Goal: Task Accomplishment & Management: Use online tool/utility

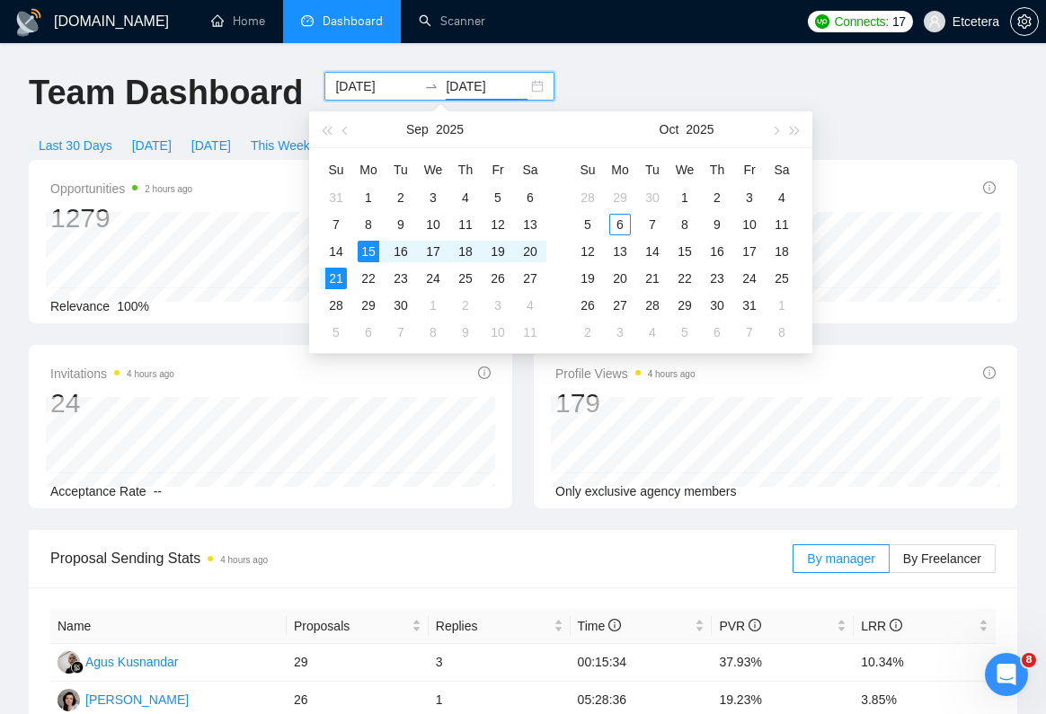
click at [217, 367] on div "Invitations 4 hours ago 24" at bounding box center [270, 392] width 440 height 58
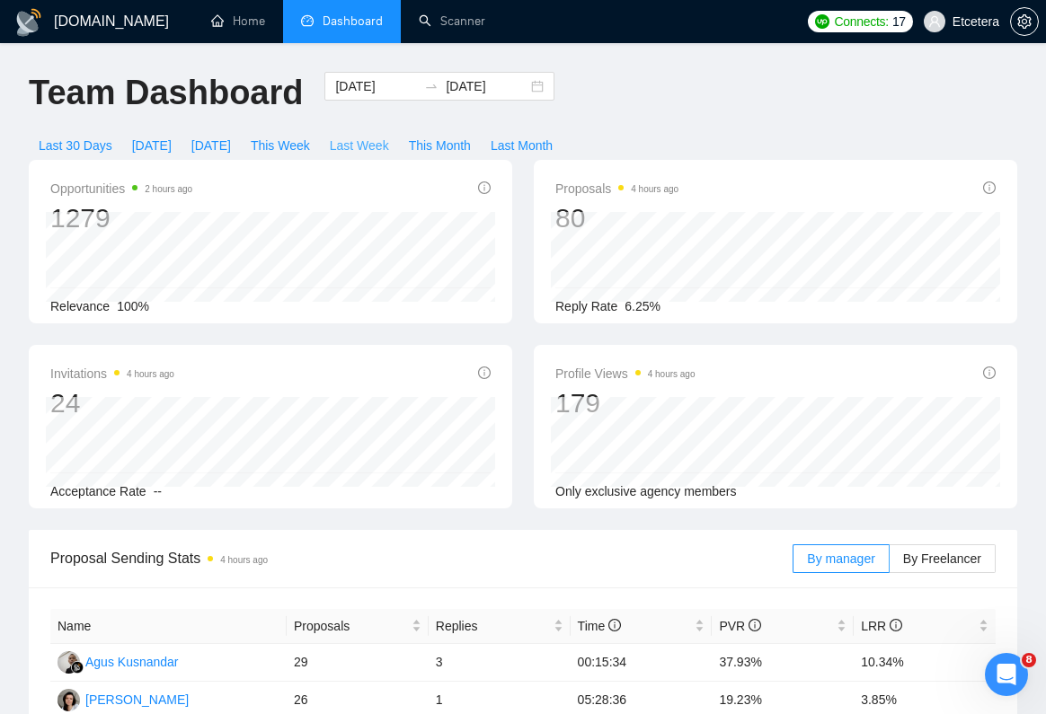
click at [363, 149] on span "Last Week" at bounding box center [359, 146] width 59 height 20
type input "[DATE]"
click at [1019, 22] on icon "setting" at bounding box center [1023, 21] width 13 height 14
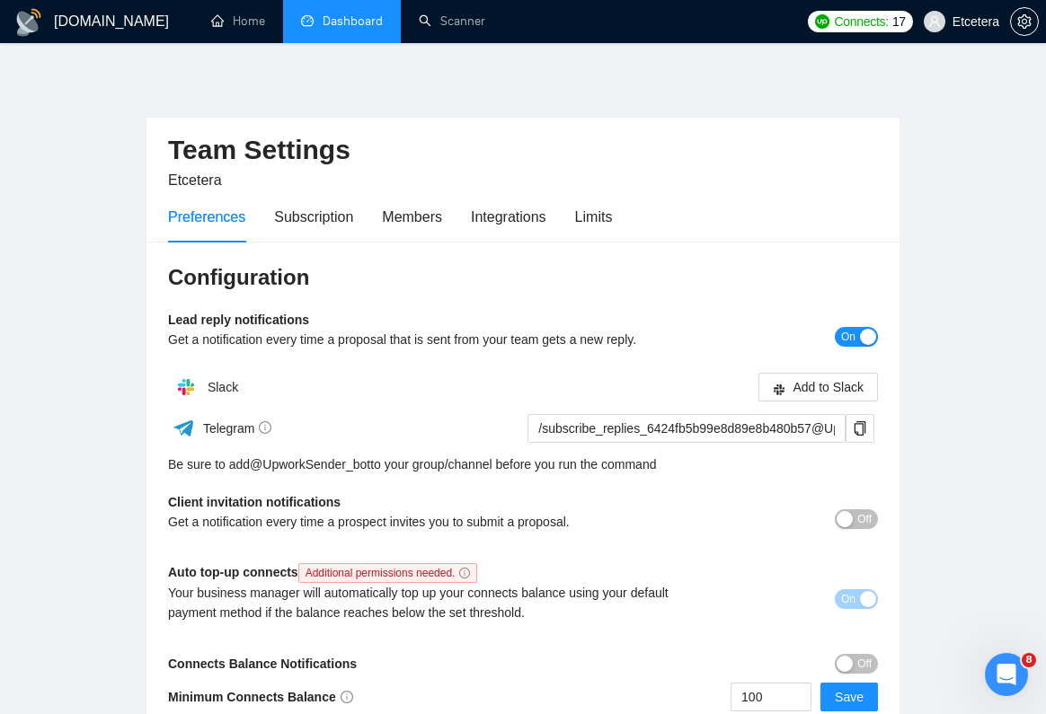
click at [352, 29] on link "Dashboard" at bounding box center [342, 20] width 82 height 15
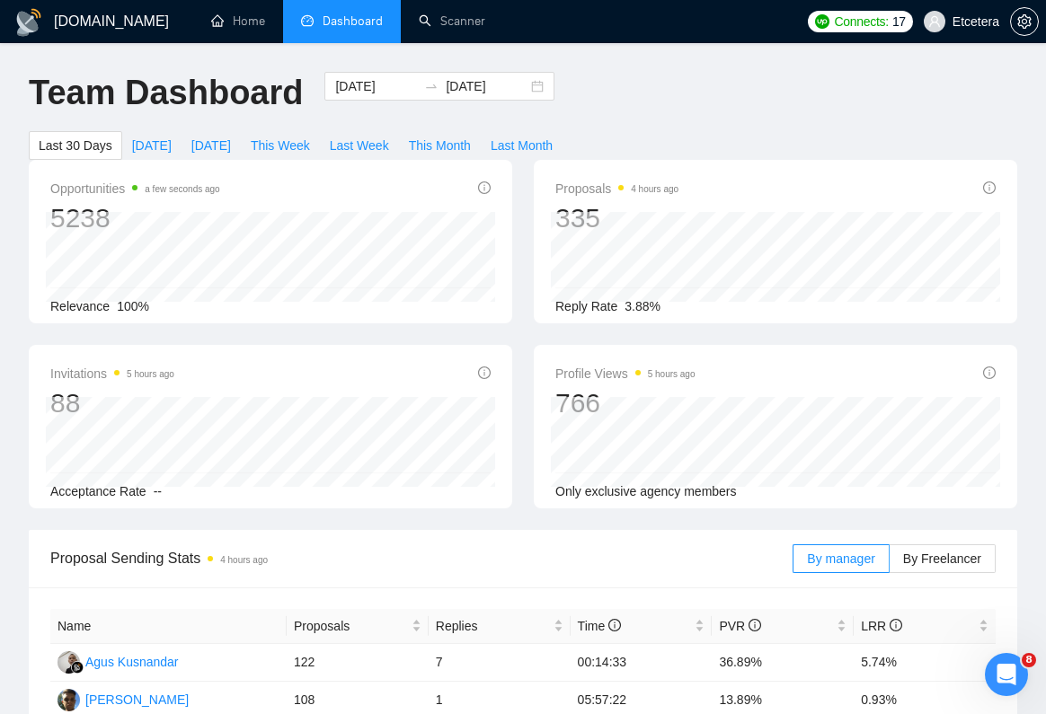
scroll to position [15, 0]
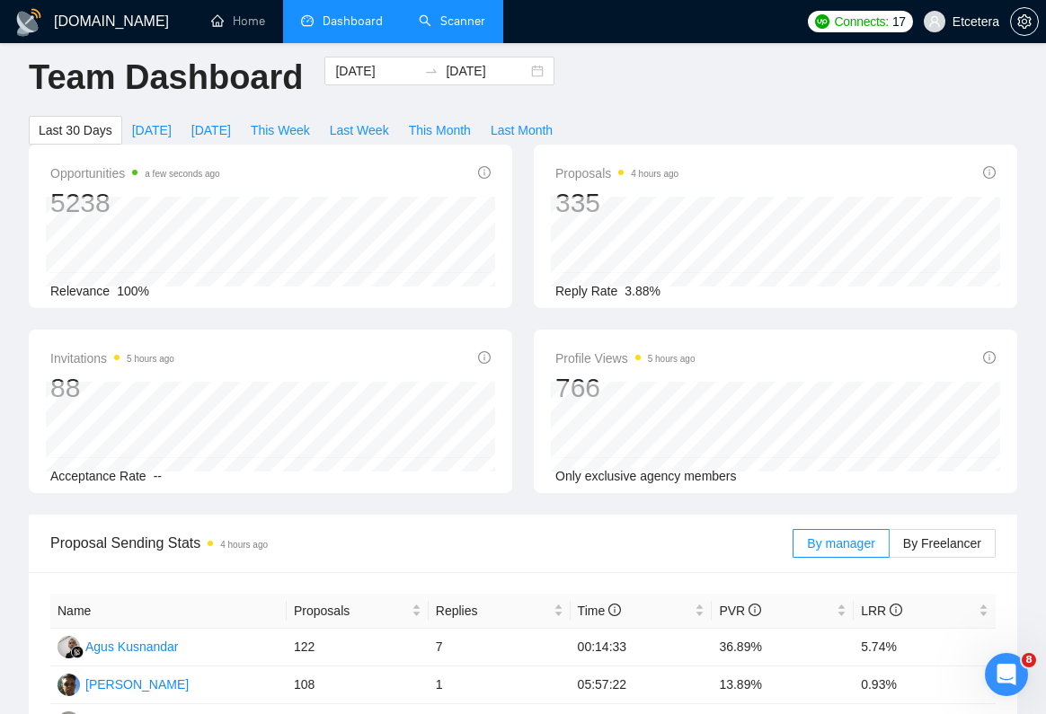
click at [457, 29] on link "Scanner" at bounding box center [452, 20] width 66 height 15
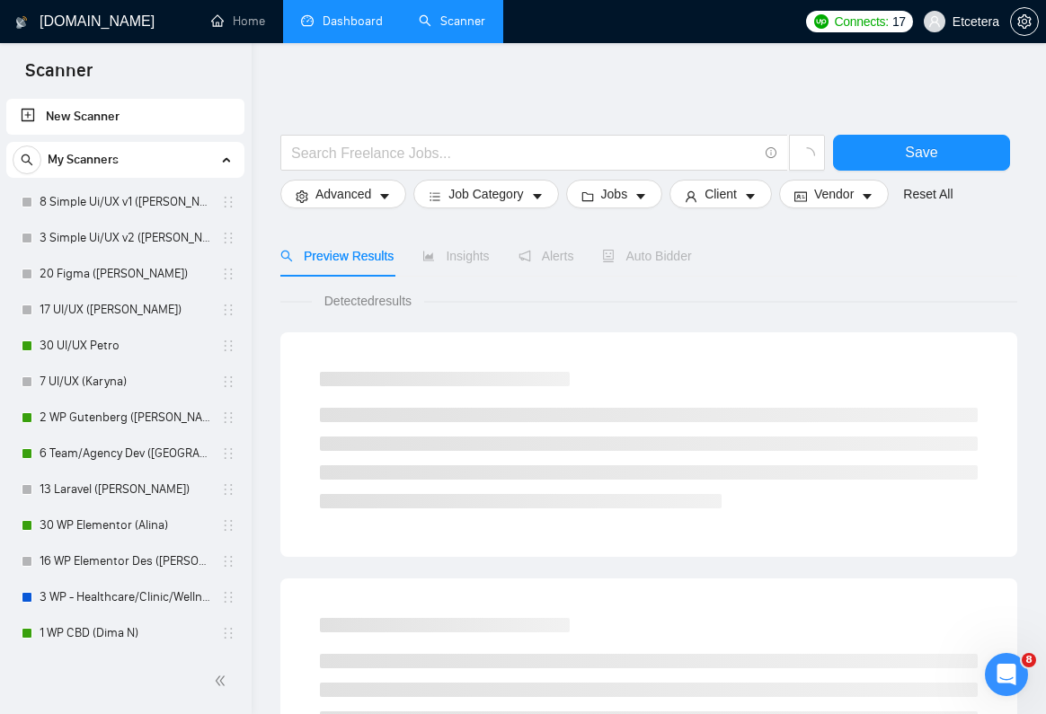
click at [79, 115] on link "New Scanner" at bounding box center [125, 117] width 209 height 36
click at [101, 123] on link "New Scanner" at bounding box center [125, 117] width 209 height 36
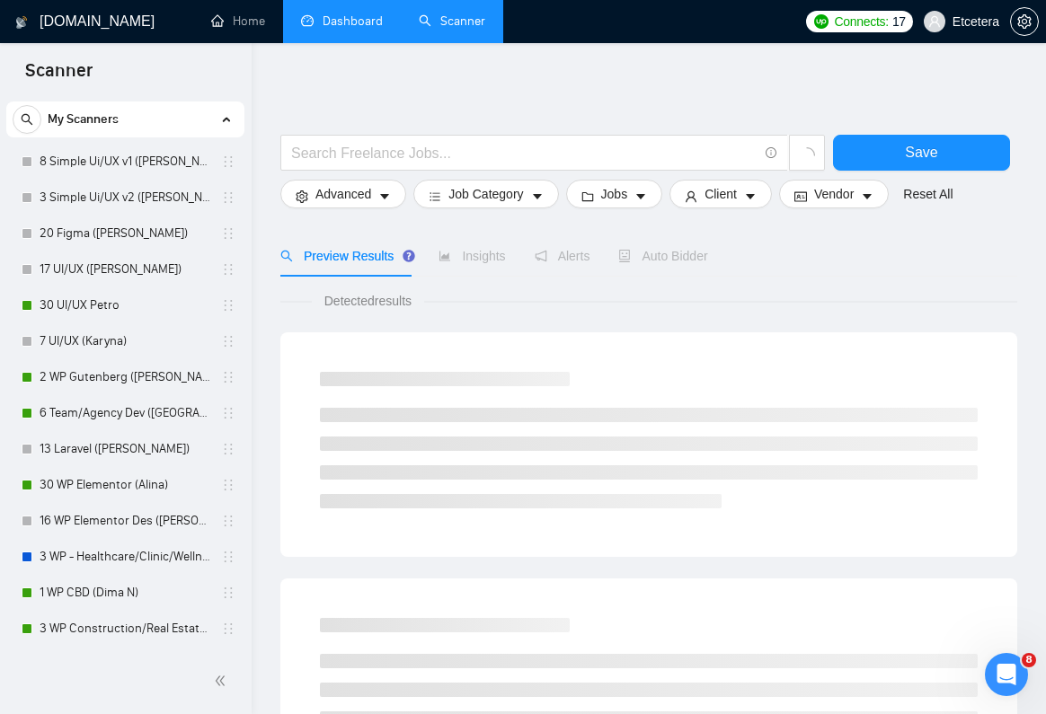
scroll to position [54, 0]
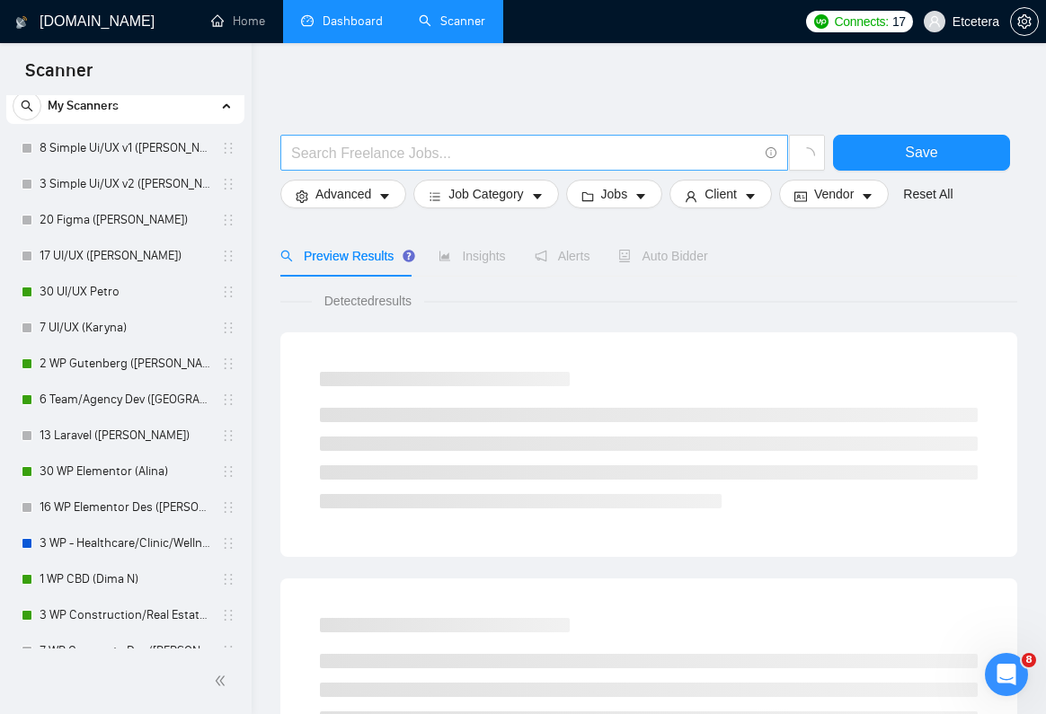
click at [337, 152] on input "text" at bounding box center [524, 153] width 466 height 22
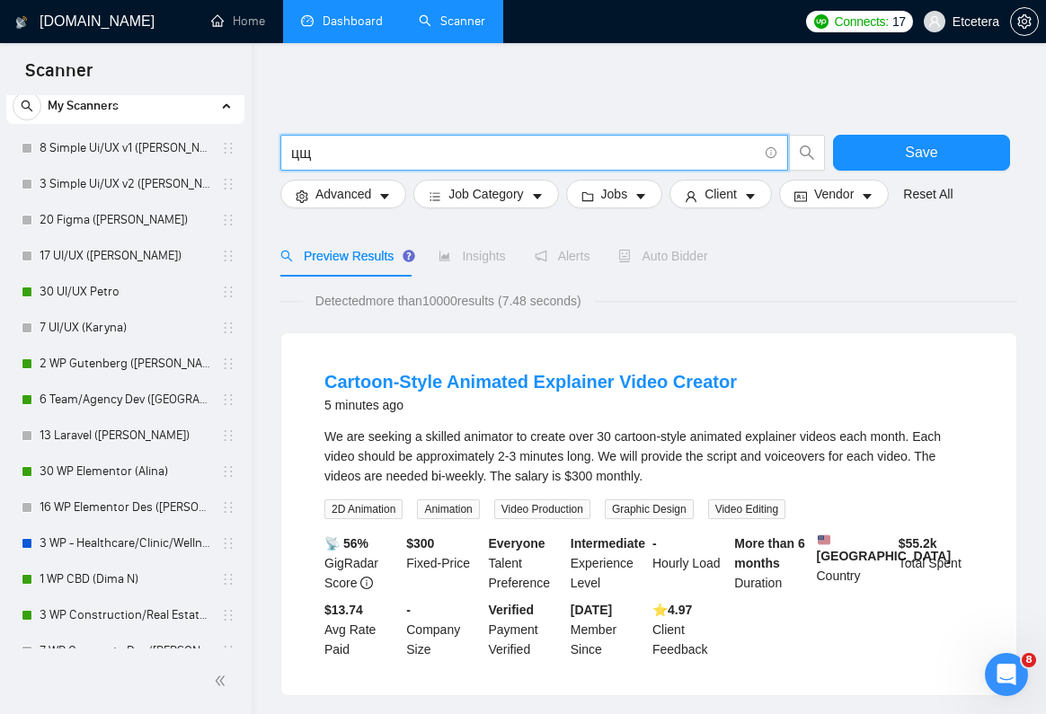
type input "ц"
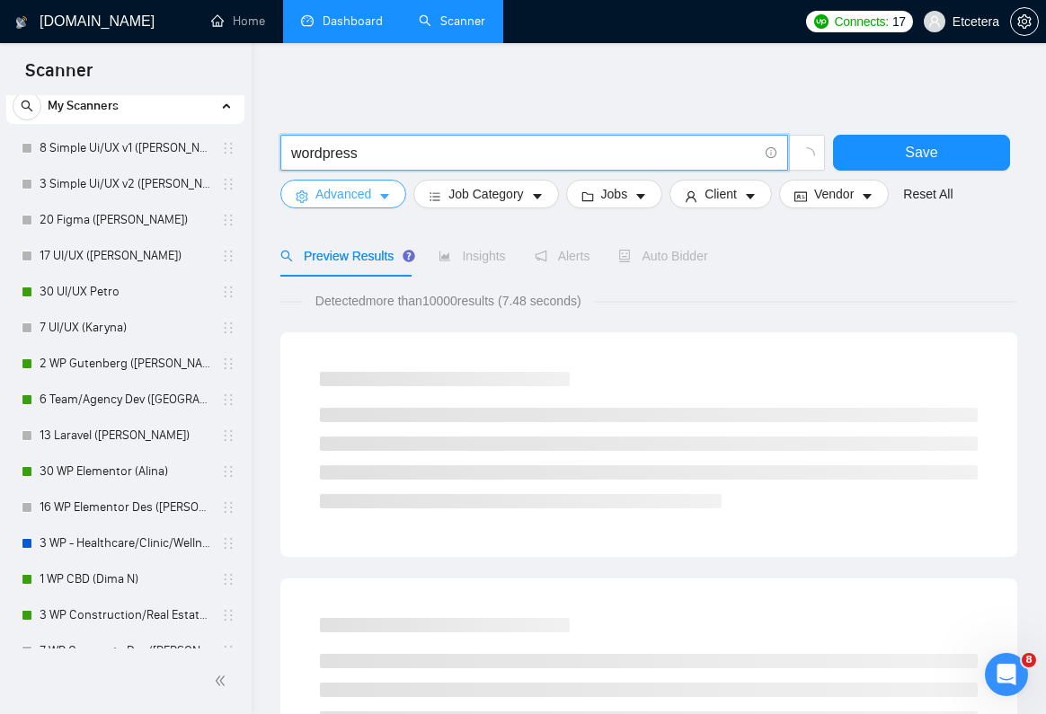
type input "wordpress"
click at [356, 192] on span "Advanced" at bounding box center [343, 194] width 56 height 20
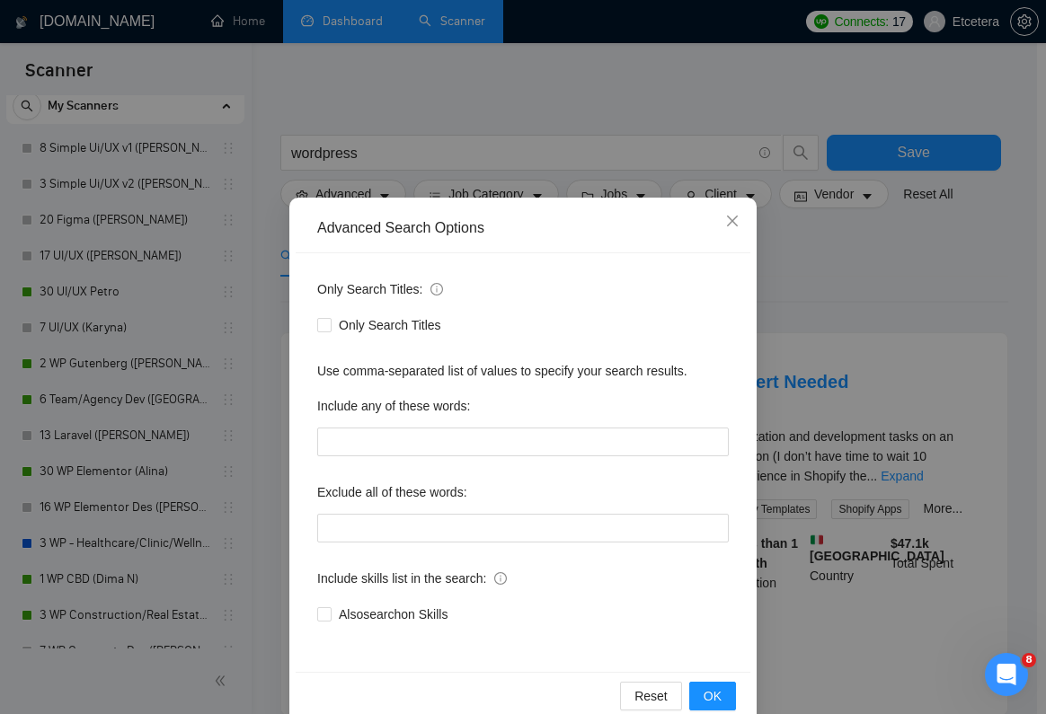
click at [845, 273] on div "Advanced Search Options Only Search Titles: Only Search Titles Use comma-separa…" at bounding box center [523, 357] width 1046 height 714
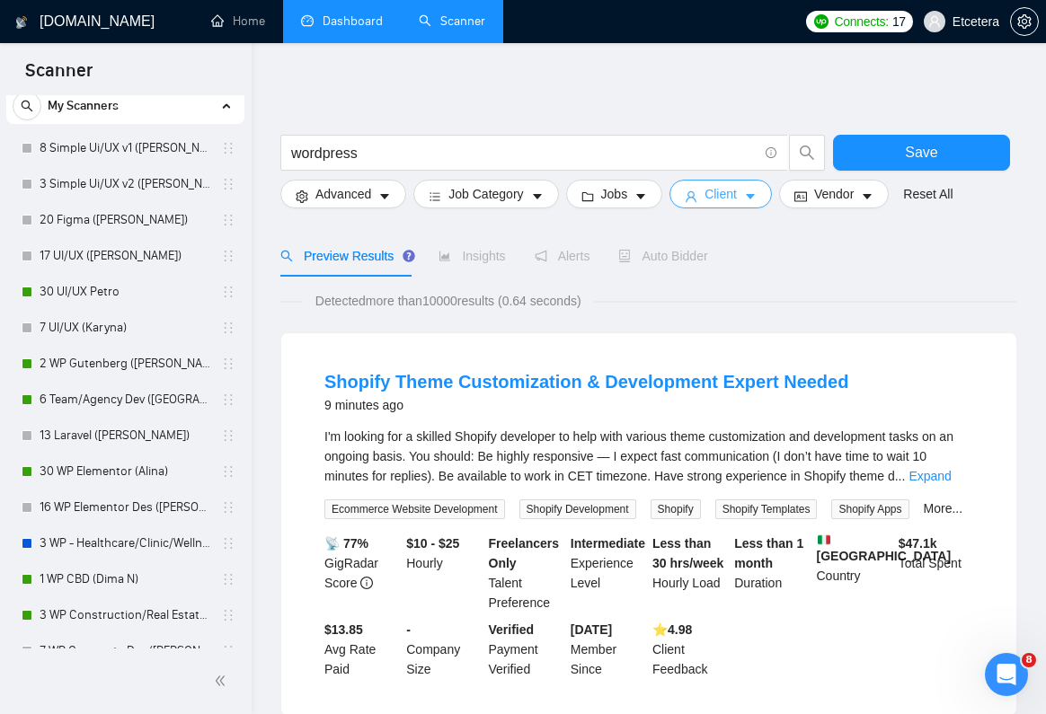
click at [748, 199] on button "Client" at bounding box center [720, 194] width 102 height 29
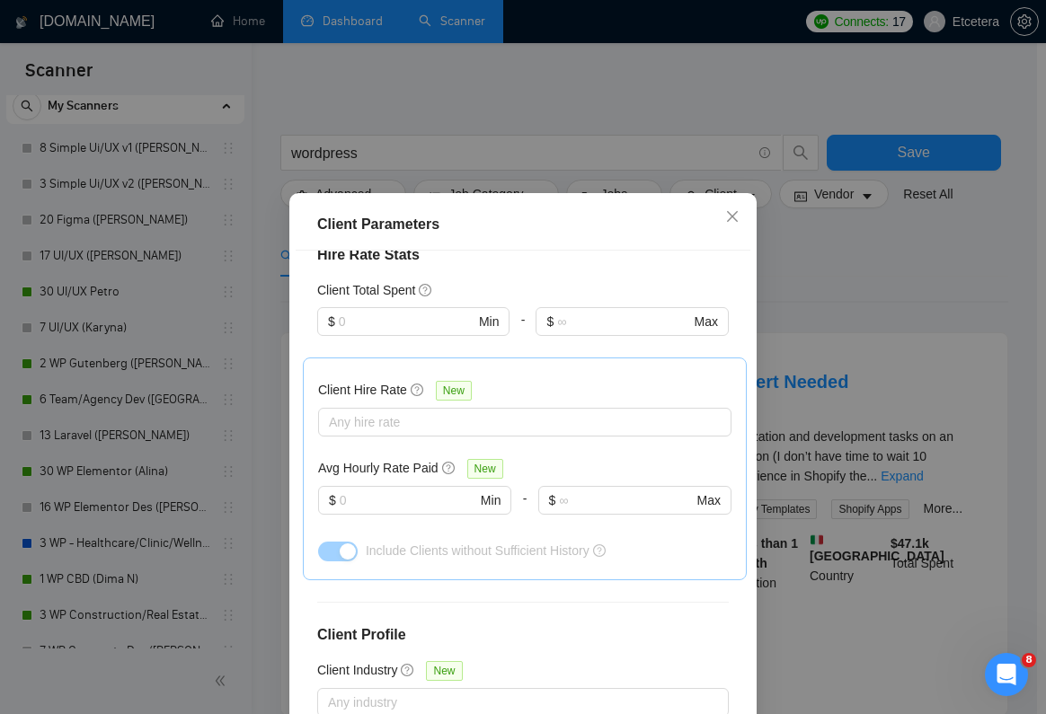
scroll to position [484, 0]
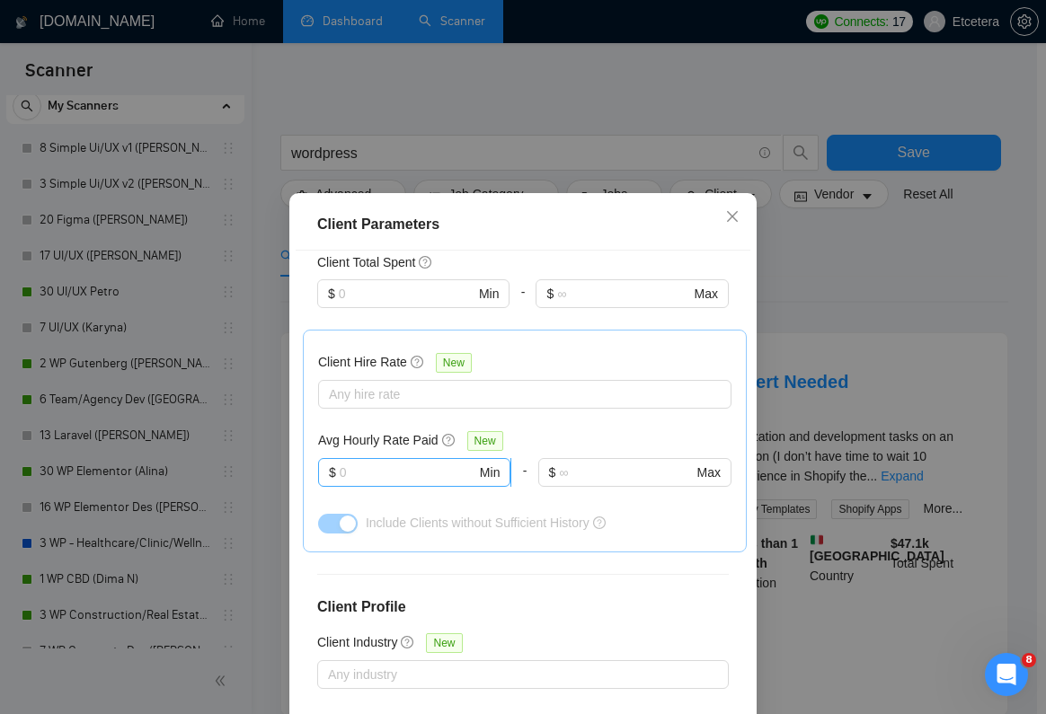
click at [395, 472] on input "text" at bounding box center [408, 473] width 137 height 20
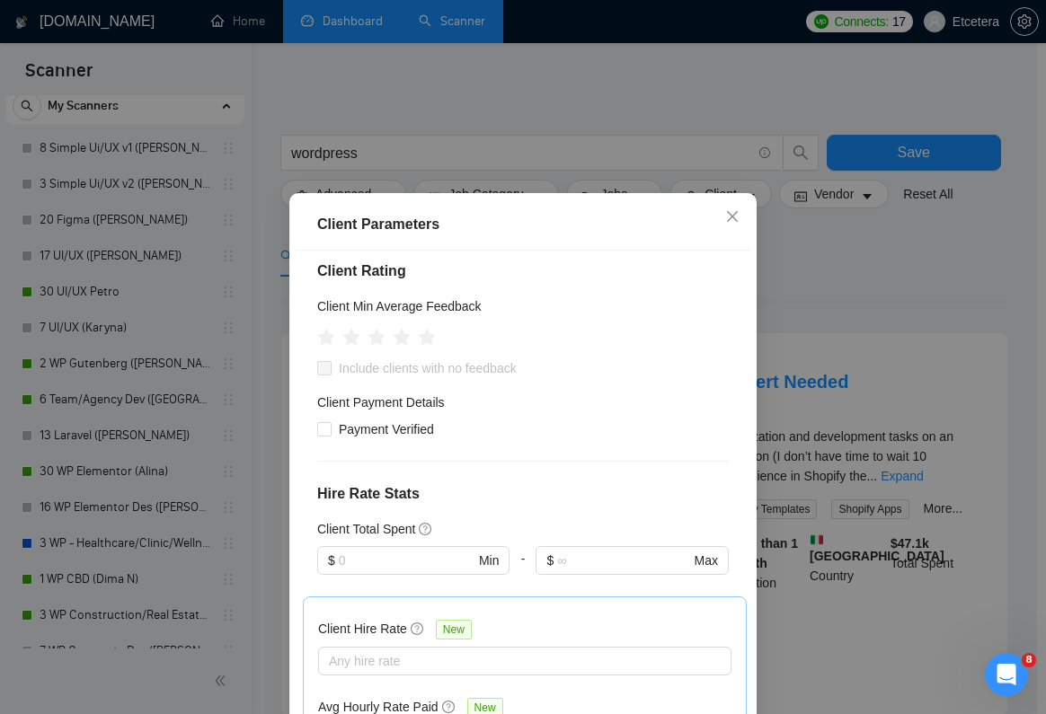
scroll to position [205, 0]
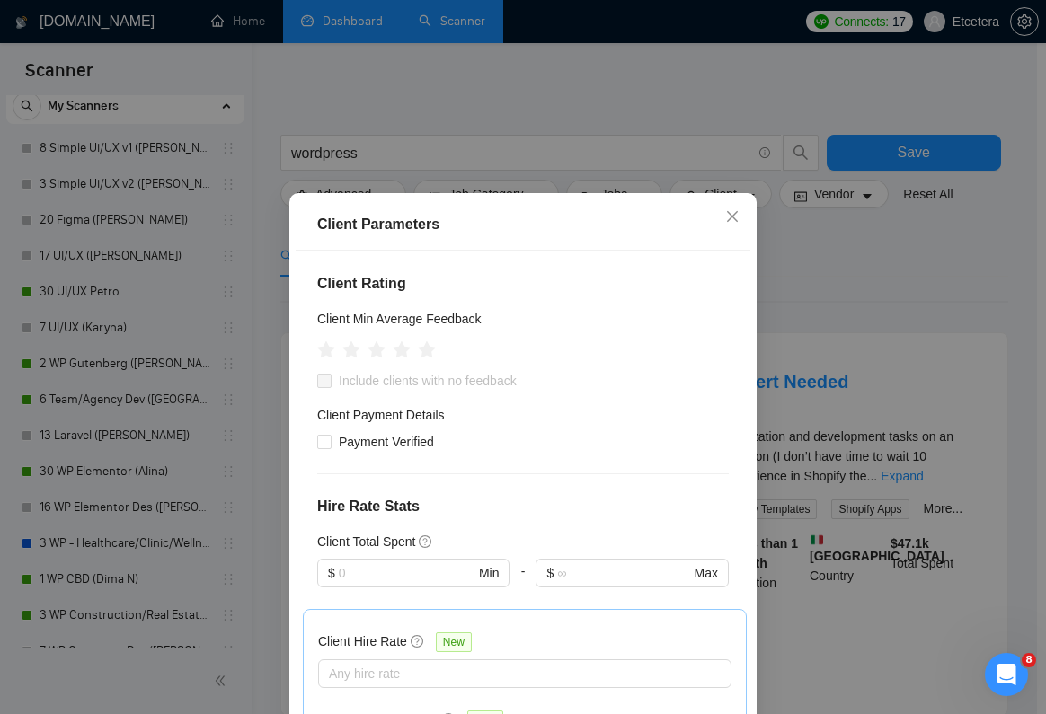
click at [875, 255] on div "Client Parameters Client Location Include Client Countries Select Exclude Clien…" at bounding box center [523, 357] width 1046 height 714
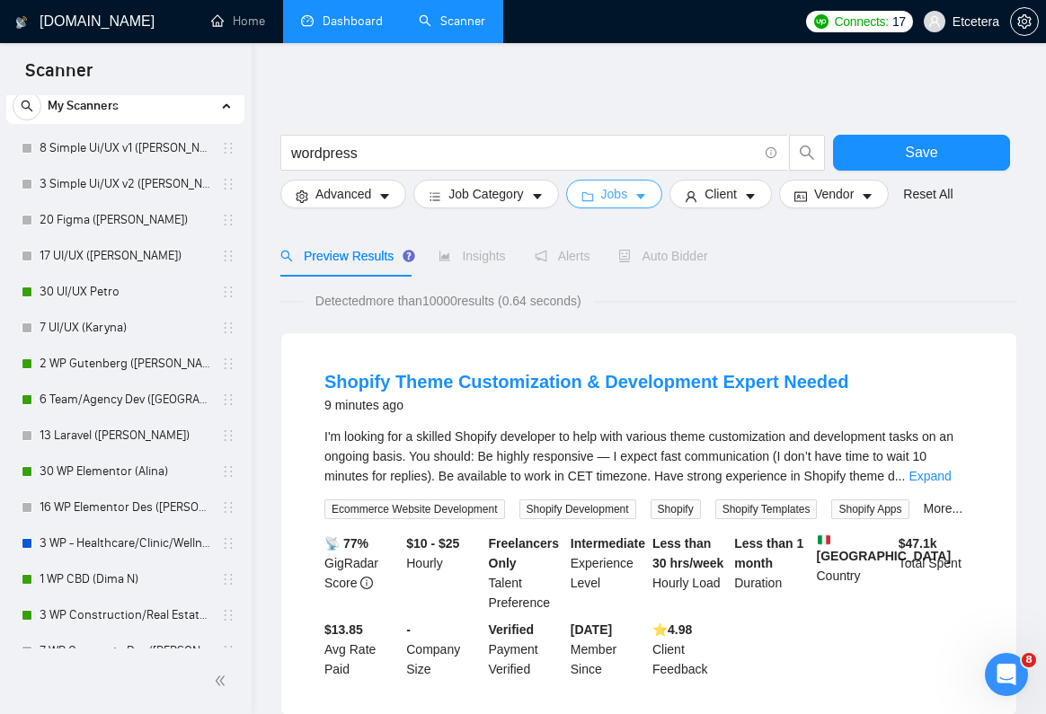
click at [620, 196] on span "Jobs" at bounding box center [614, 194] width 27 height 20
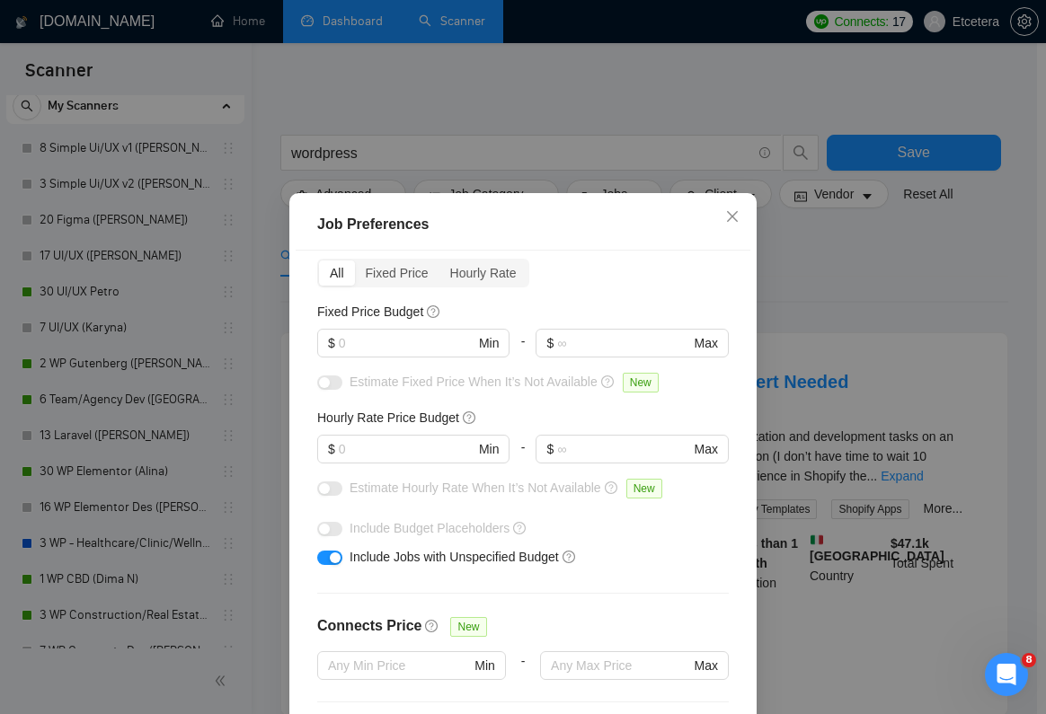
scroll to position [93, 0]
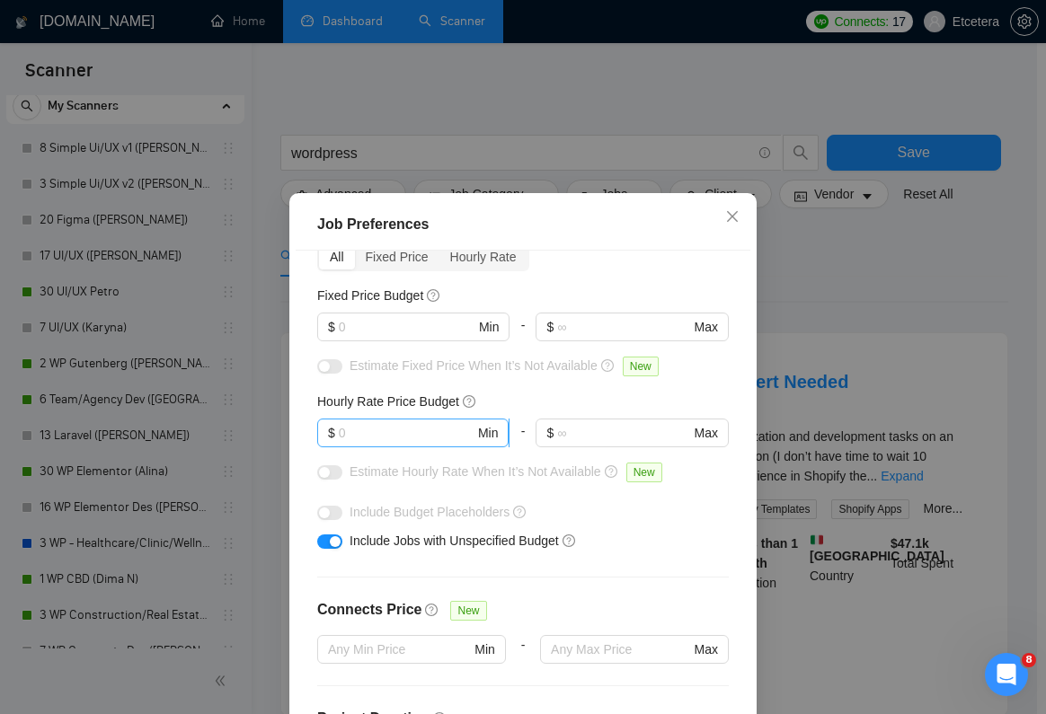
click at [411, 438] on input "text" at bounding box center [407, 433] width 136 height 20
type input "4"
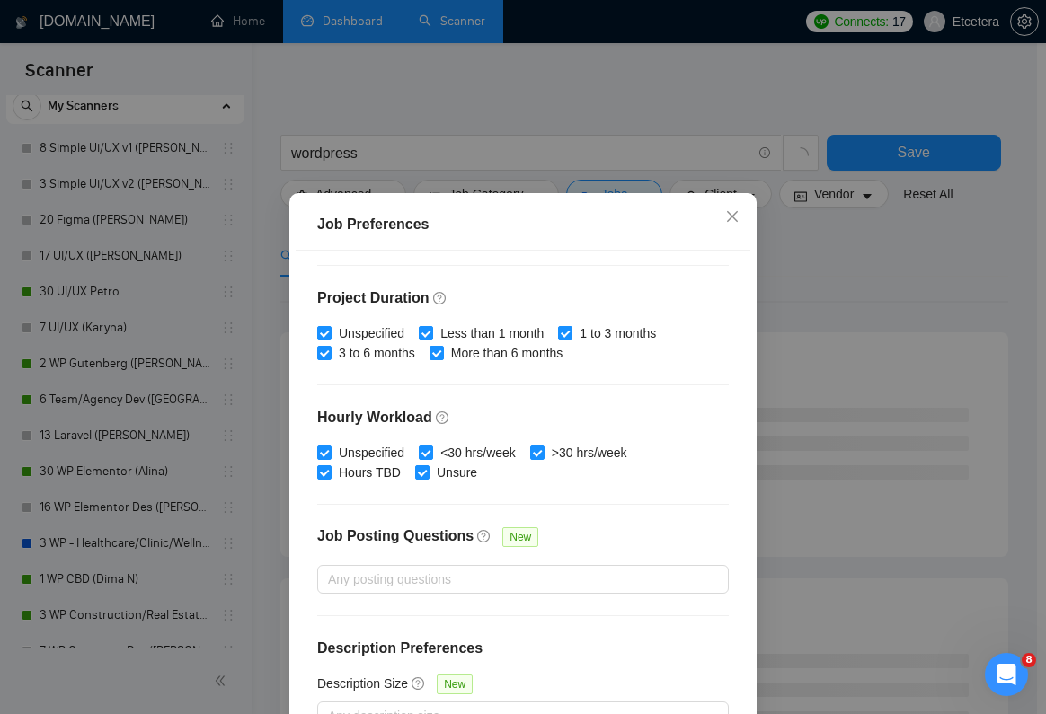
scroll to position [115, 0]
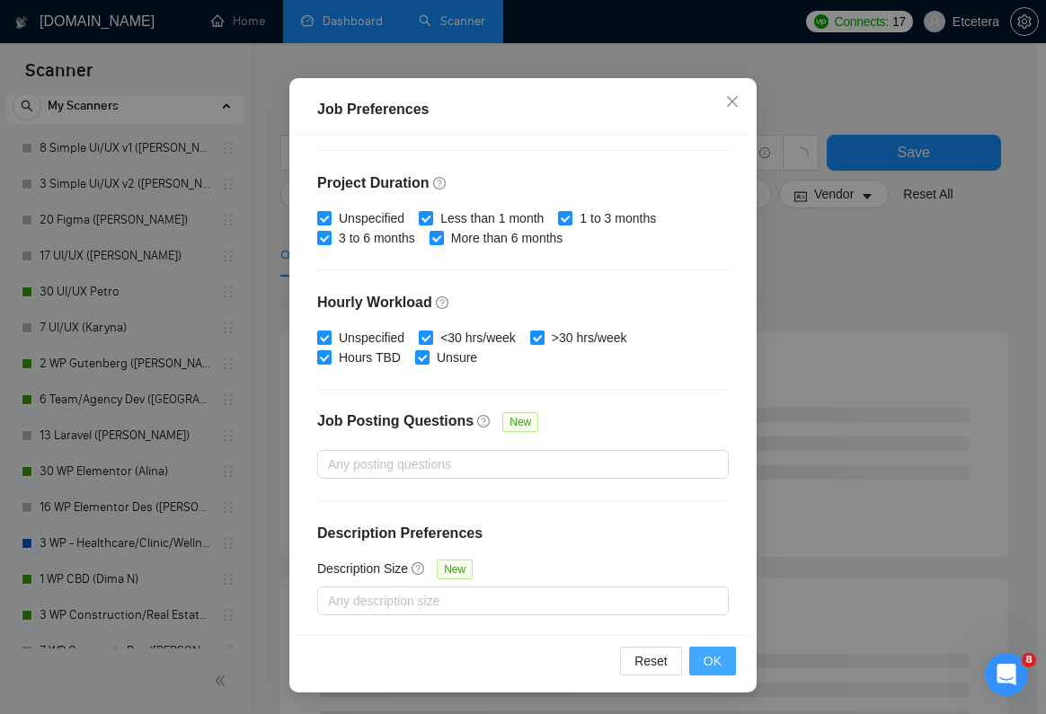
type input "35"
click at [716, 675] on button "OK" at bounding box center [712, 661] width 47 height 29
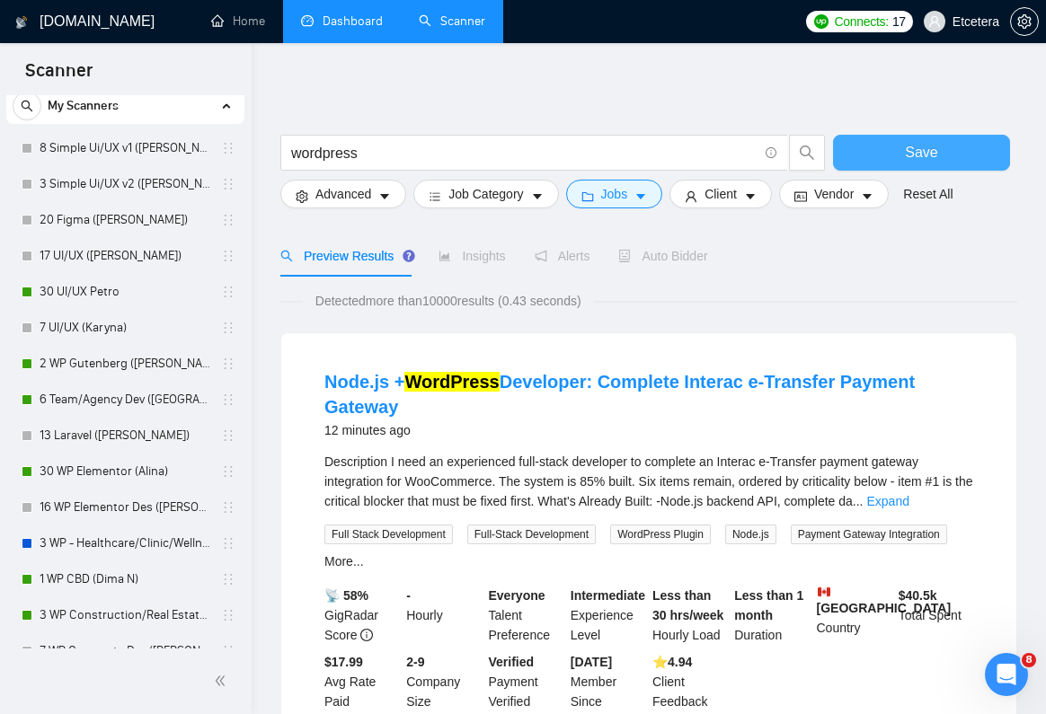
click at [902, 158] on button "Save" at bounding box center [921, 153] width 177 height 36
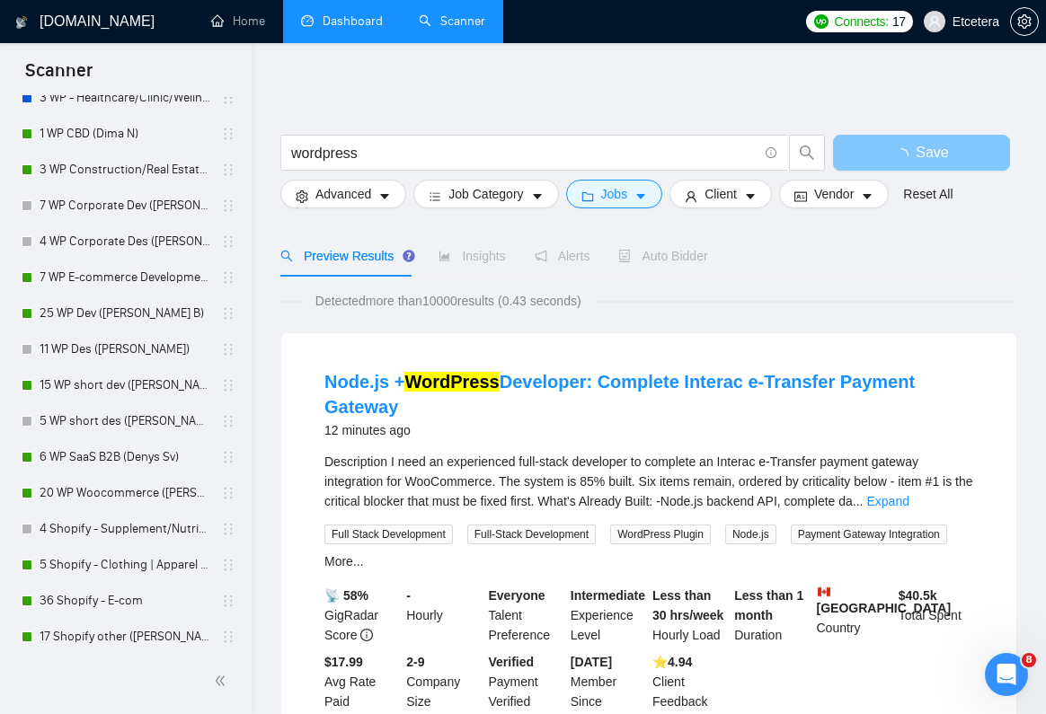
scroll to position [0, 0]
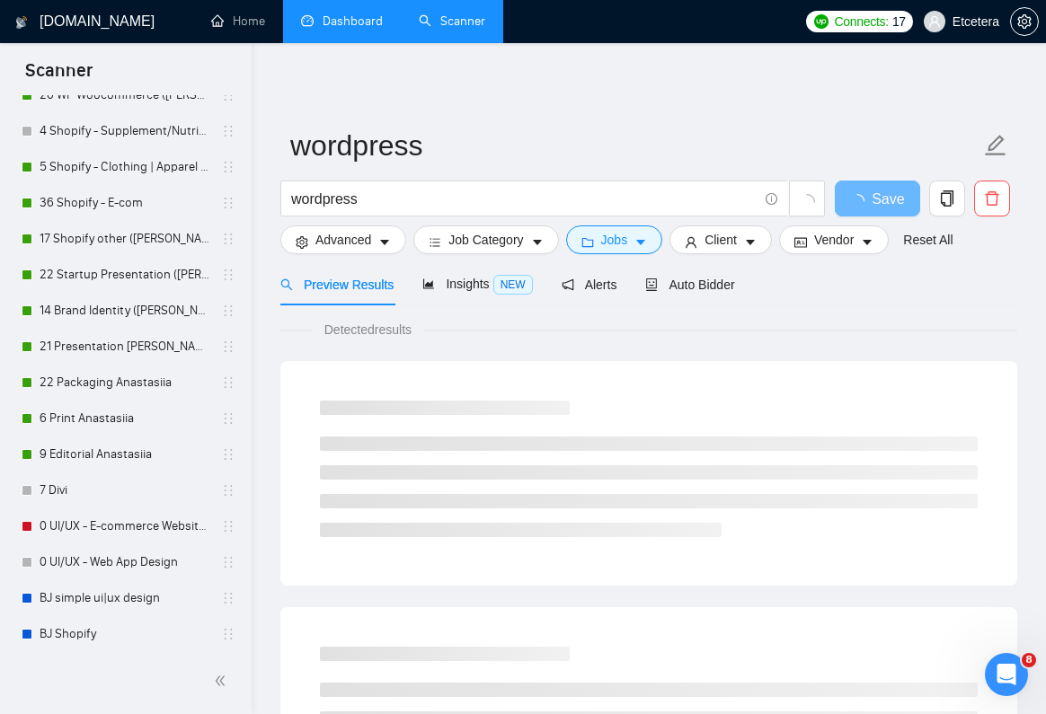
scroll to position [1440, 0]
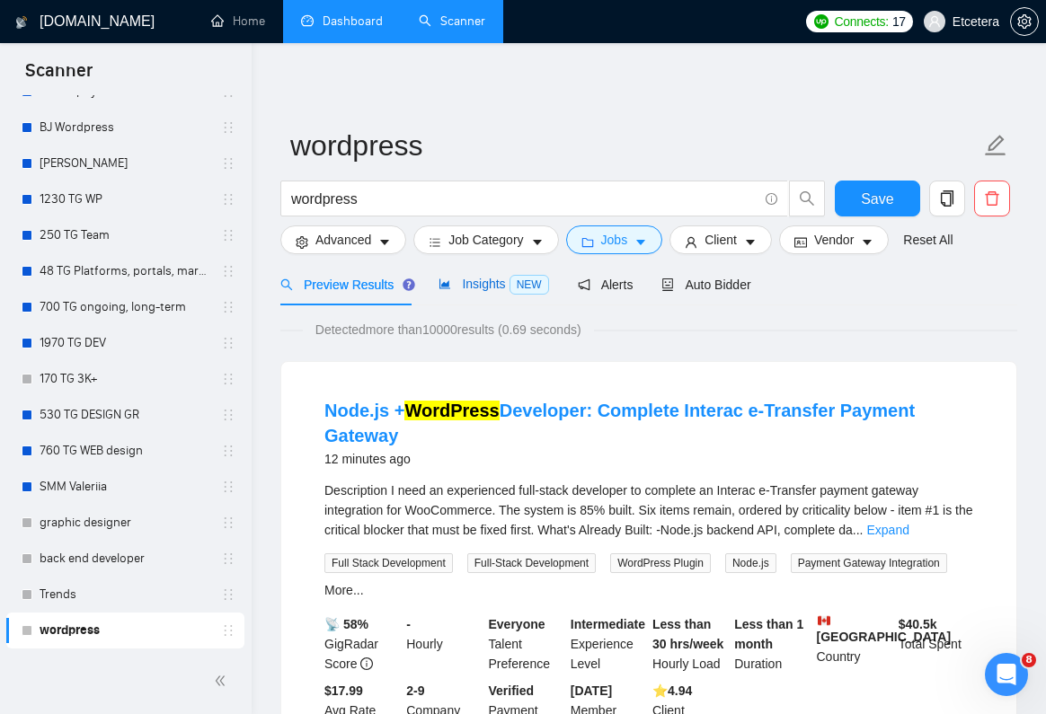
click at [484, 279] on span "Insights NEW" at bounding box center [493, 284] width 110 height 14
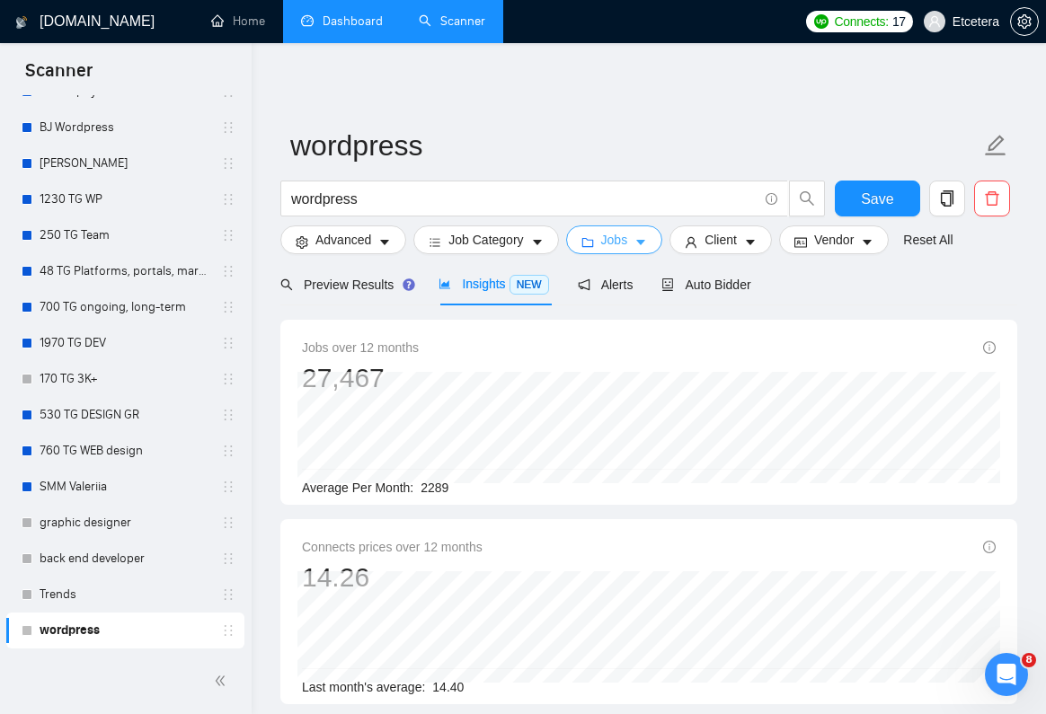
click at [590, 234] on button "Jobs" at bounding box center [614, 240] width 97 height 29
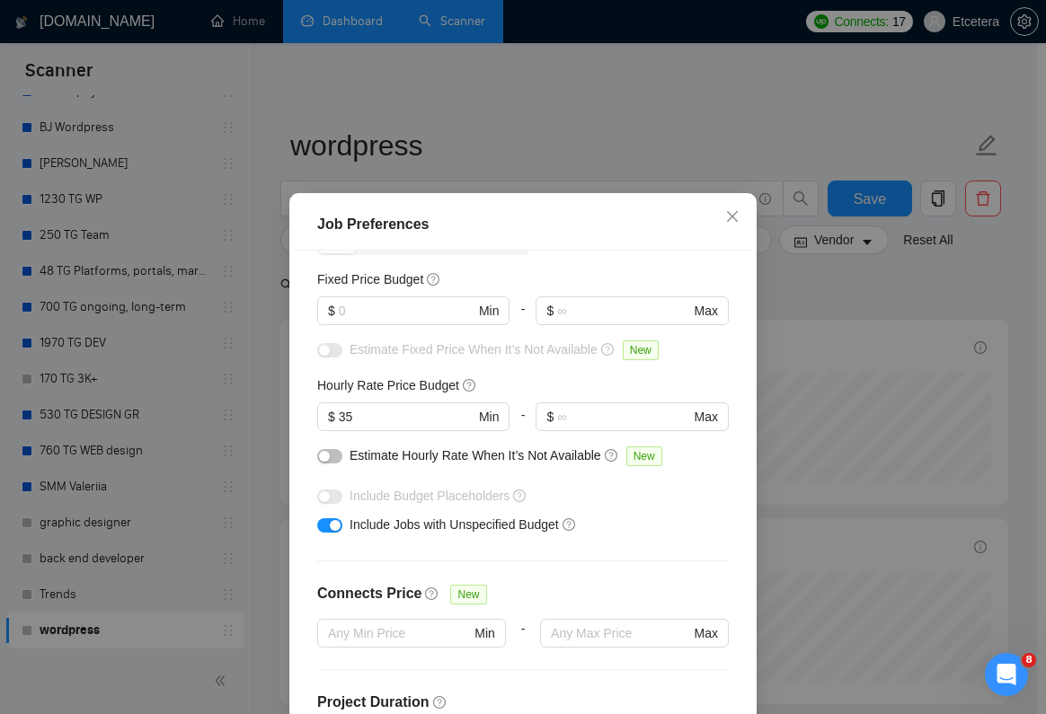
scroll to position [139, 0]
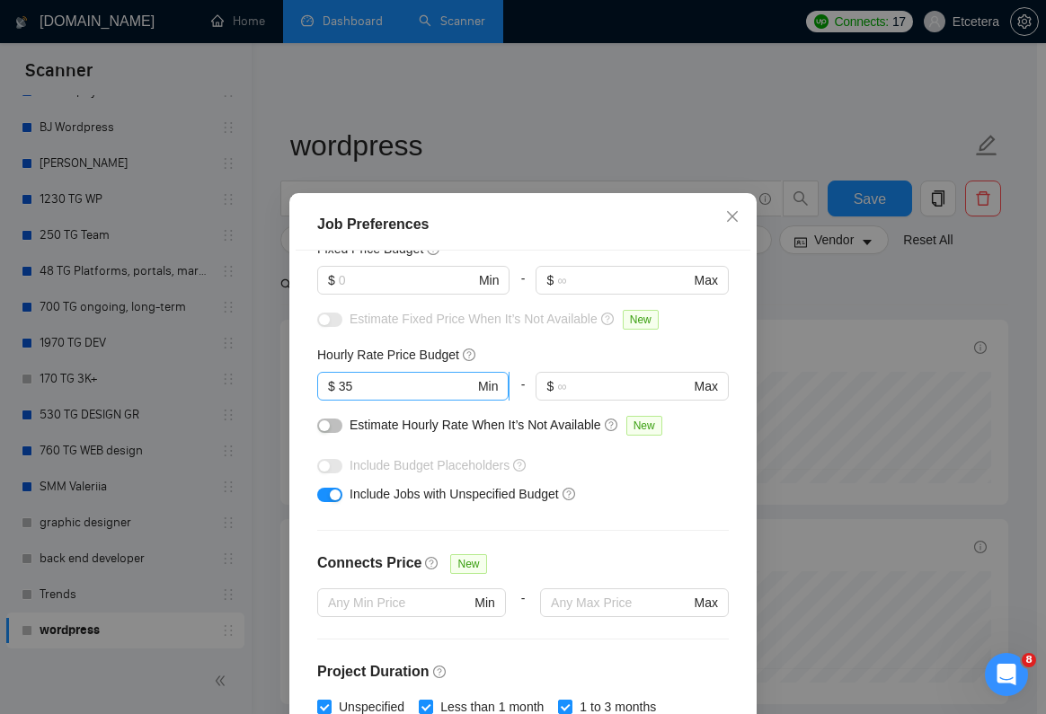
click at [368, 382] on input "35" at bounding box center [407, 386] width 136 height 20
click at [870, 348] on div "Job Preferences Budget Project Type All Fixed Price Hourly Rate Fixed Price Bud…" at bounding box center [523, 357] width 1046 height 714
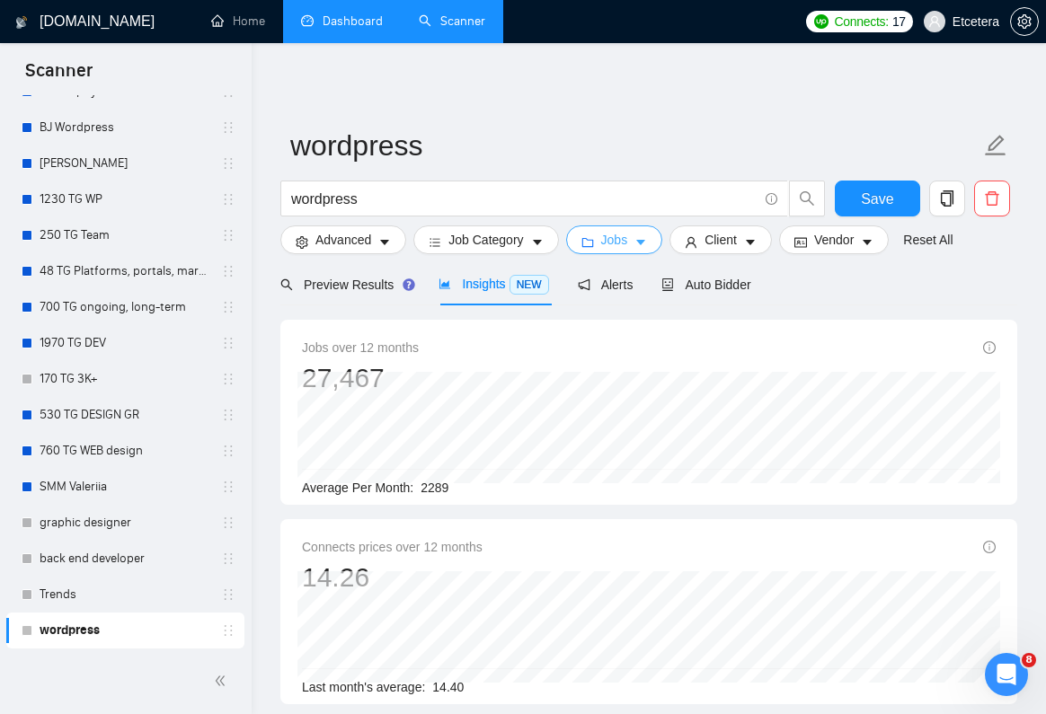
click at [603, 248] on button "Jobs" at bounding box center [614, 240] width 97 height 29
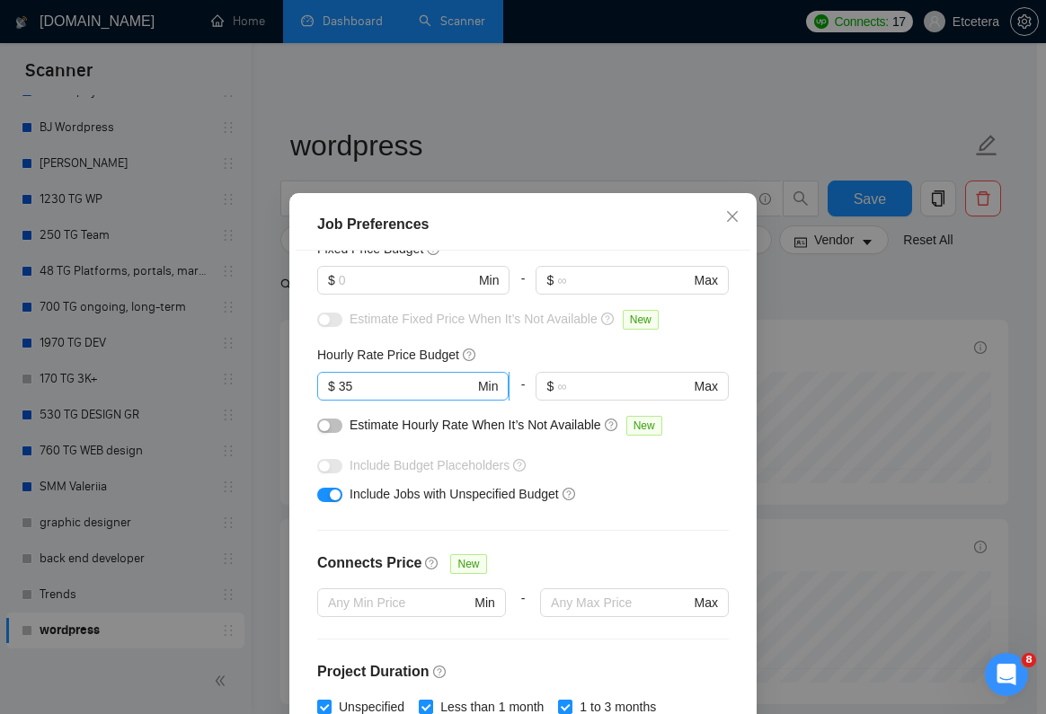
click at [418, 386] on input "35" at bounding box center [407, 386] width 136 height 20
click at [609, 392] on input "text" at bounding box center [623, 386] width 132 height 20
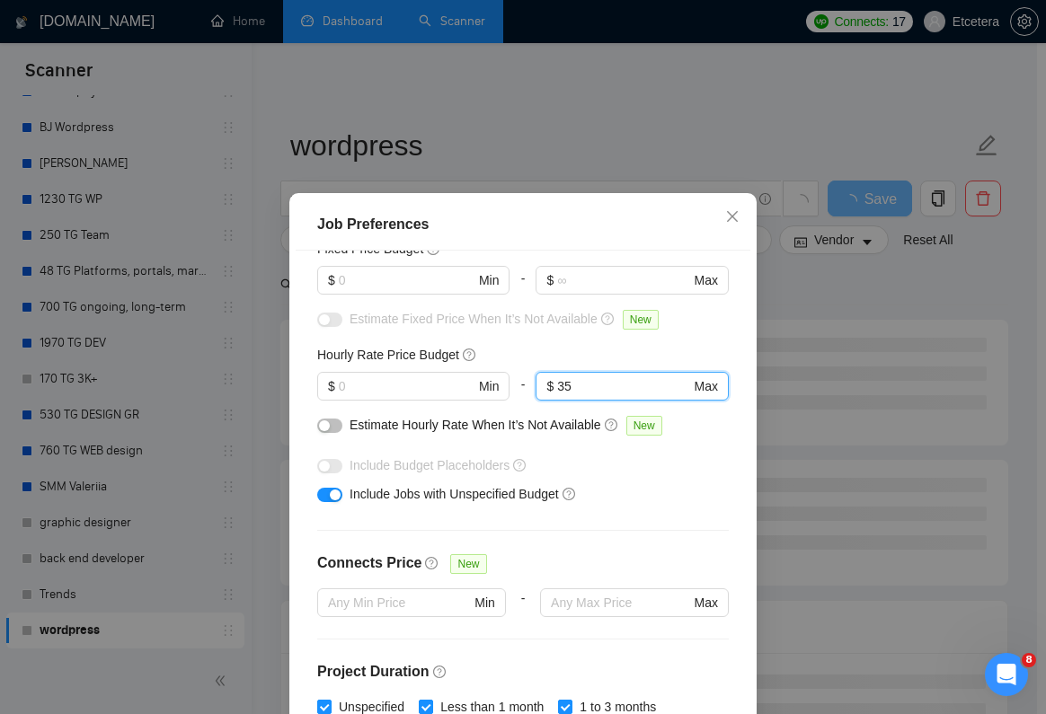
type input "35"
click at [832, 302] on div "Job Preferences Budget Project Type All Fixed Price Hourly Rate Fixed Price Bud…" at bounding box center [523, 357] width 1046 height 714
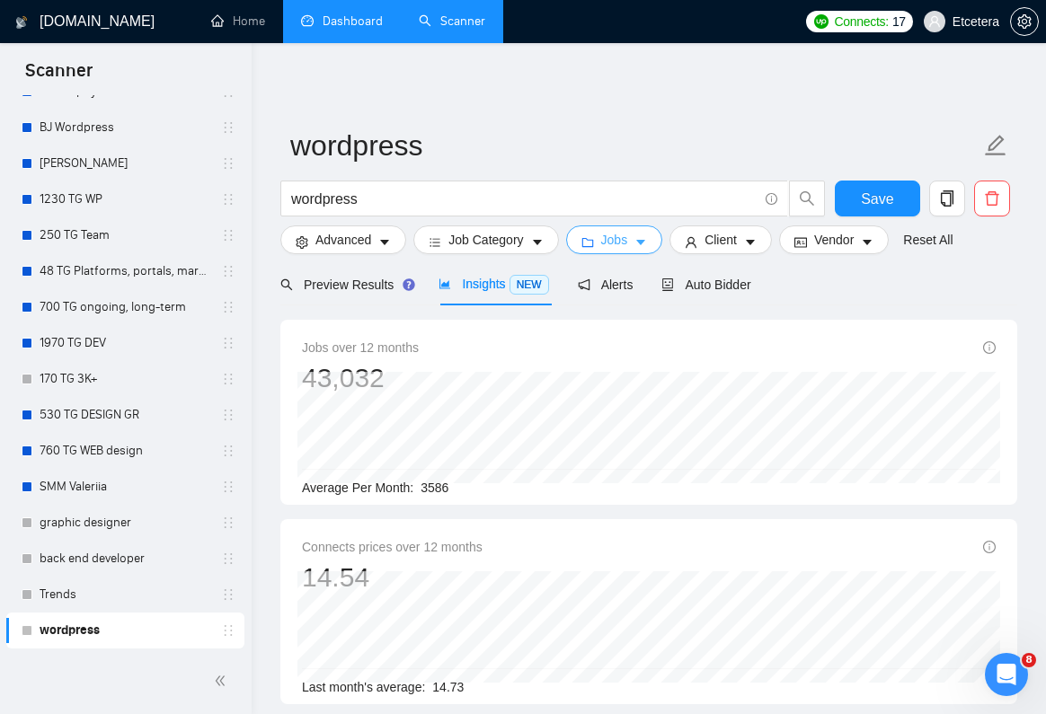
click at [623, 242] on span "Jobs" at bounding box center [614, 240] width 27 height 20
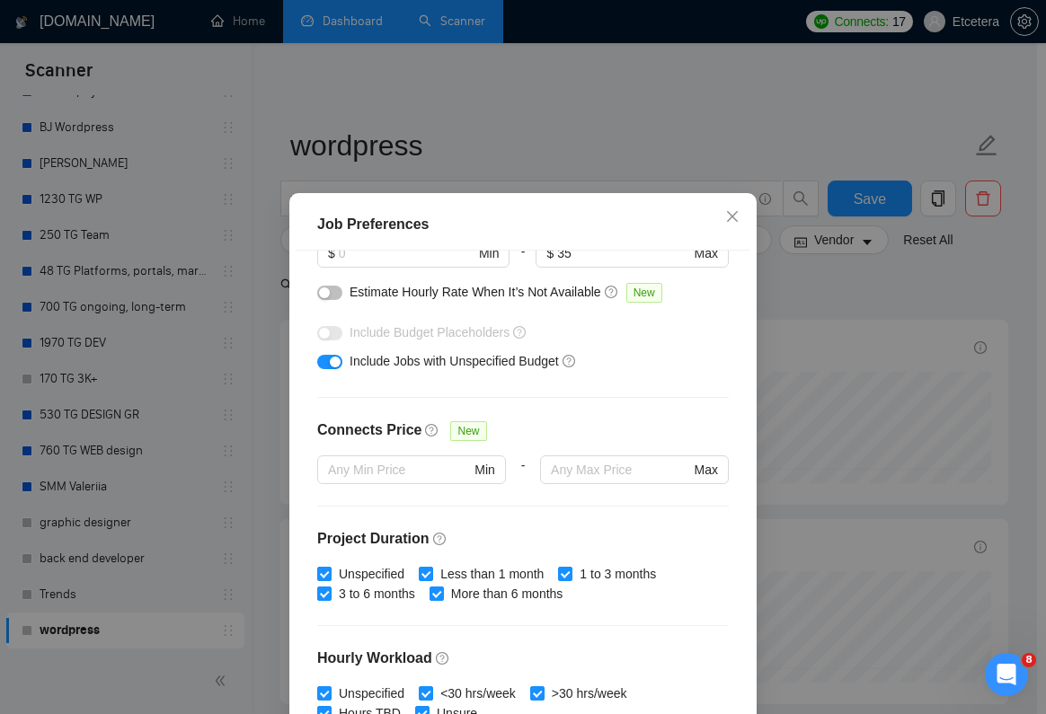
scroll to position [157, 0]
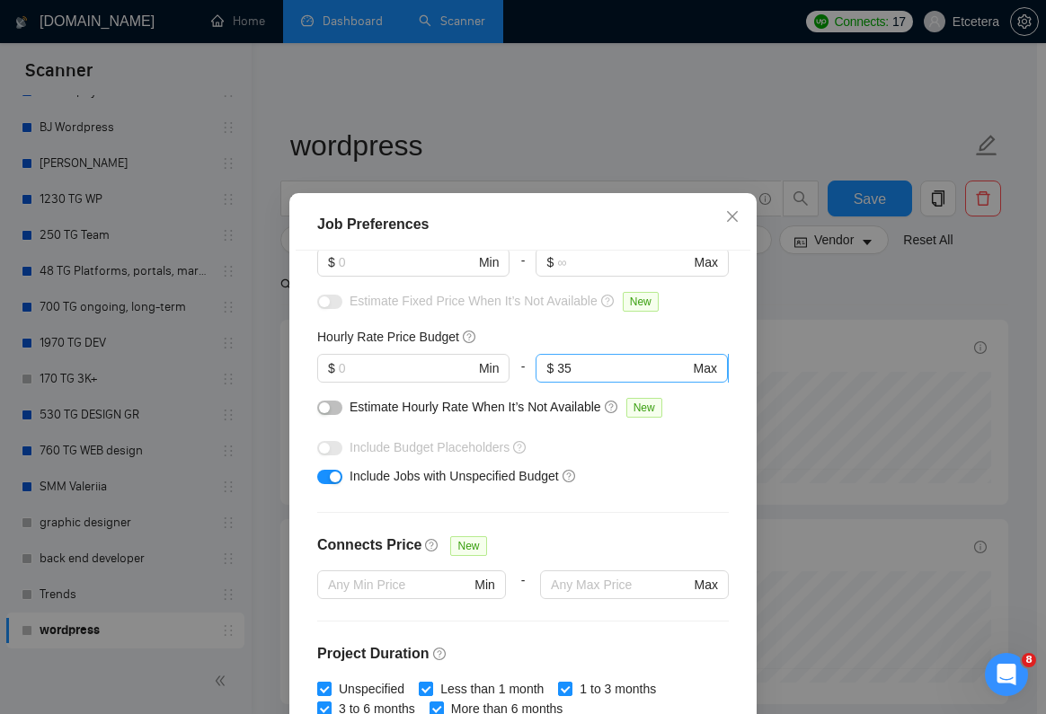
click at [586, 369] on input "35" at bounding box center [623, 368] width 132 height 20
click at [819, 298] on div "Job Preferences Budget Project Type All Fixed Price Hourly Rate Fixed Price Bud…" at bounding box center [523, 357] width 1046 height 714
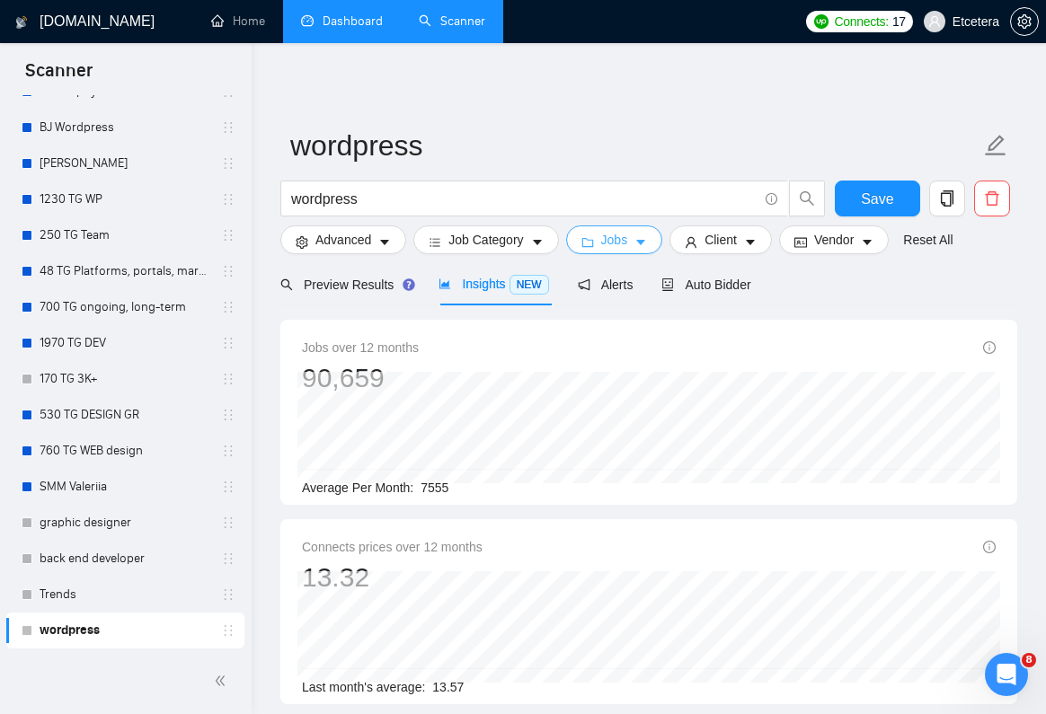
click at [598, 243] on button "Jobs" at bounding box center [614, 240] width 97 height 29
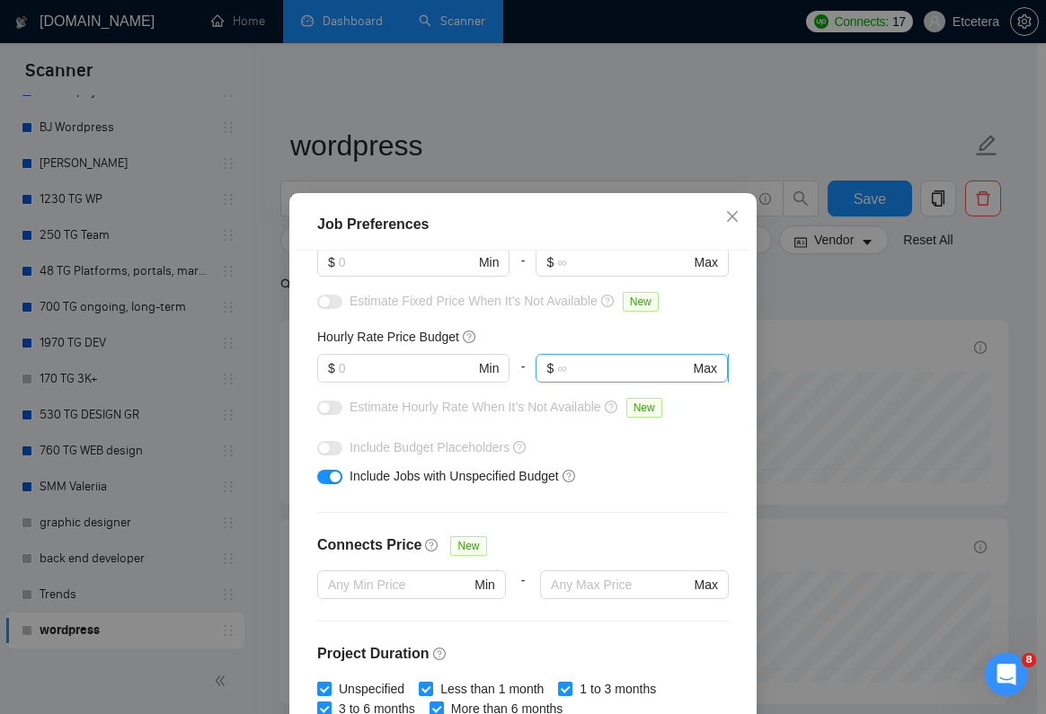
click at [565, 369] on input "text" at bounding box center [623, 368] width 132 height 20
type input "30"
click at [824, 304] on div "Job Preferences Budget Project Type All Fixed Price Hourly Rate Fixed Price Bud…" at bounding box center [523, 357] width 1046 height 714
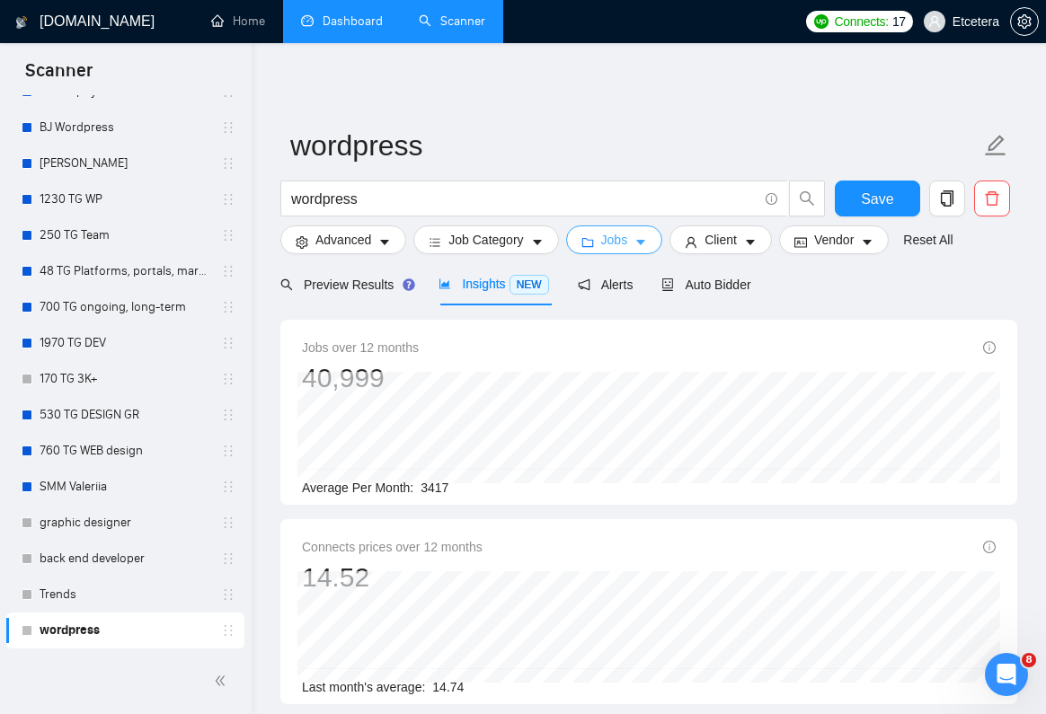
click at [625, 242] on span "Jobs" at bounding box center [614, 240] width 27 height 20
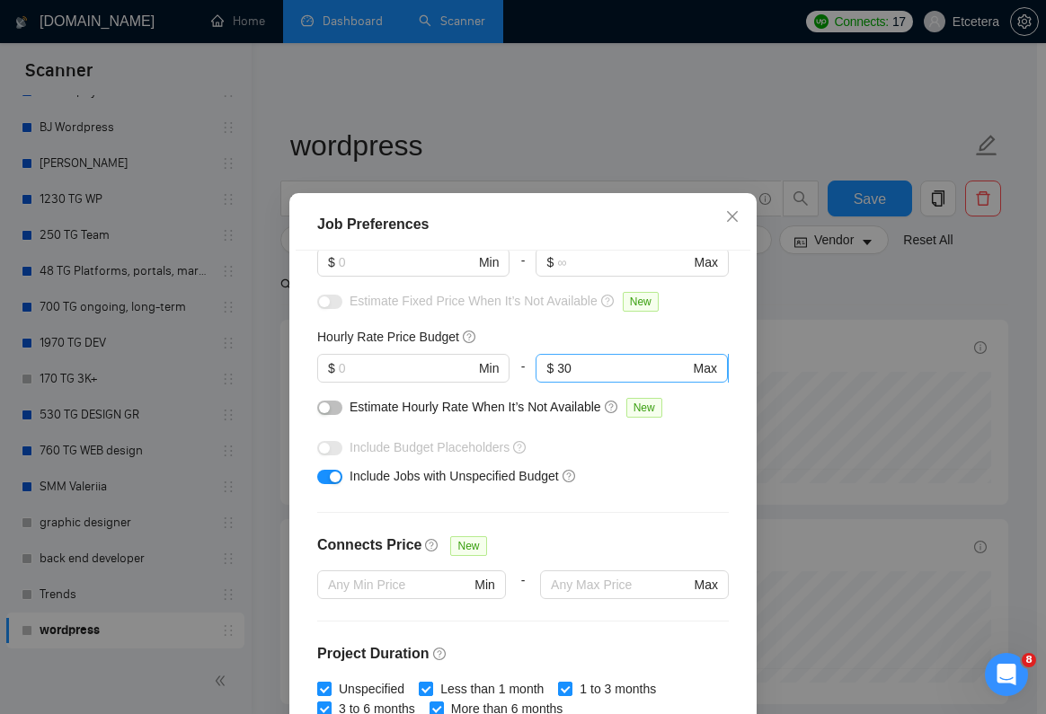
click at [585, 358] on input "30" at bounding box center [623, 368] width 132 height 20
click at [385, 367] on input "text" at bounding box center [407, 368] width 136 height 20
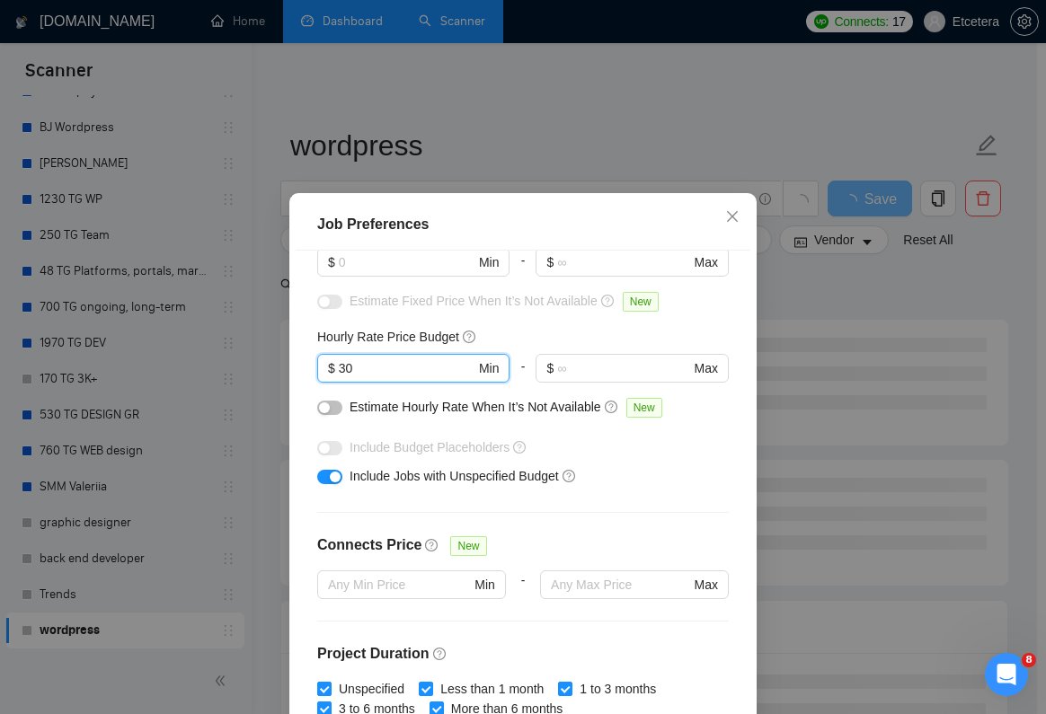
type input "30"
click at [801, 325] on div "Job Preferences Budget Project Type All Fixed Price Hourly Rate Fixed Price Bud…" at bounding box center [523, 357] width 1046 height 714
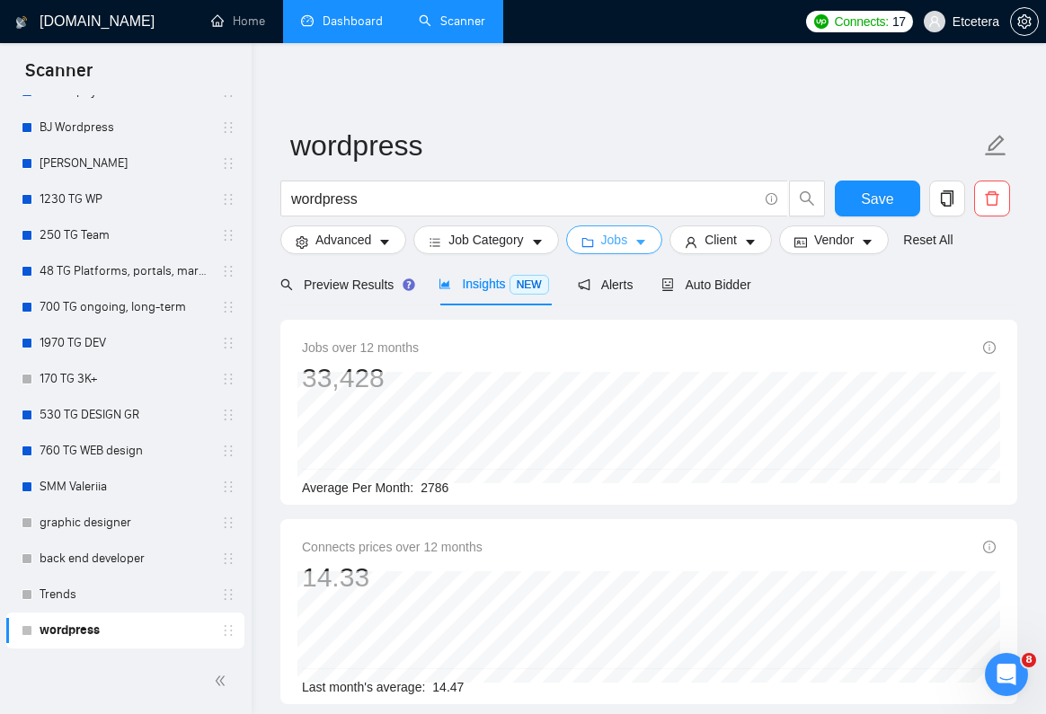
click at [618, 246] on span "Jobs" at bounding box center [614, 240] width 27 height 20
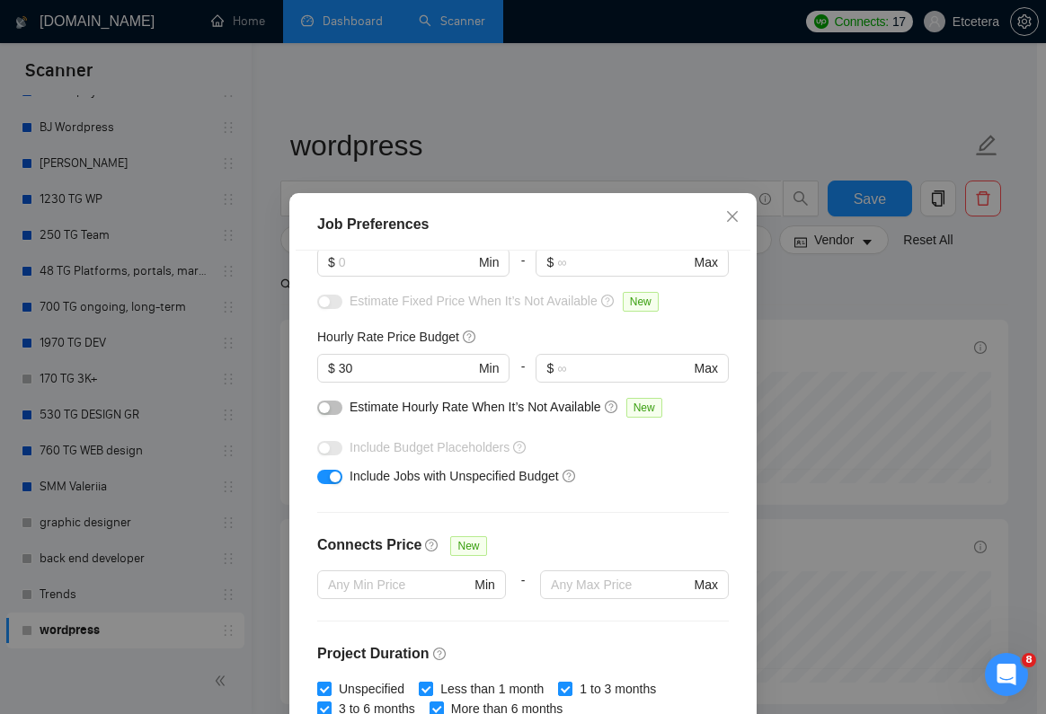
click at [810, 365] on div "Job Preferences Budget Project Type All Fixed Price Hourly Rate Fixed Price Bud…" at bounding box center [523, 357] width 1046 height 714
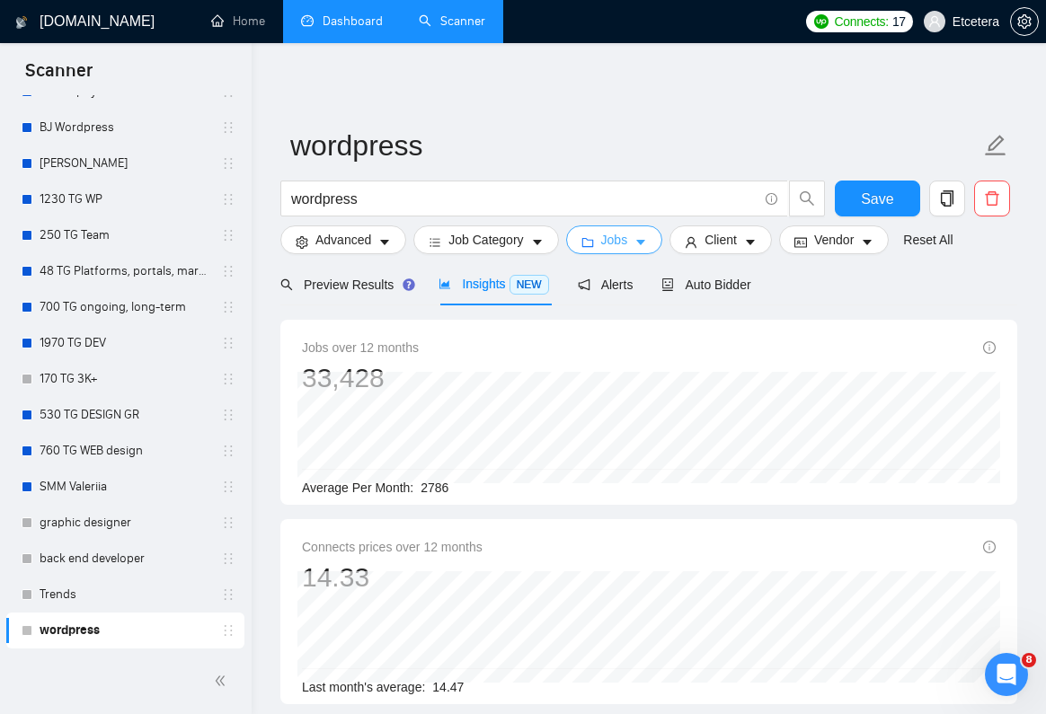
click at [617, 250] on button "Jobs" at bounding box center [614, 240] width 97 height 29
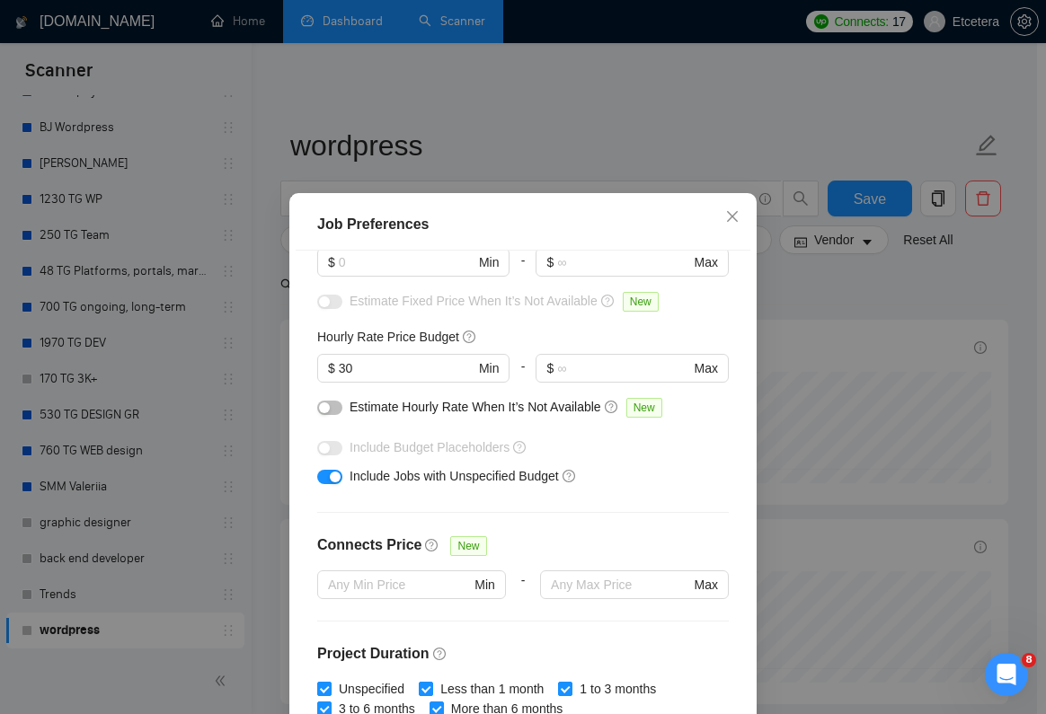
click at [332, 482] on div "button" at bounding box center [335, 477] width 11 height 11
click at [847, 340] on div "Job Preferences Budget Project Type All Fixed Price Hourly Rate Fixed Price Bud…" at bounding box center [523, 357] width 1046 height 714
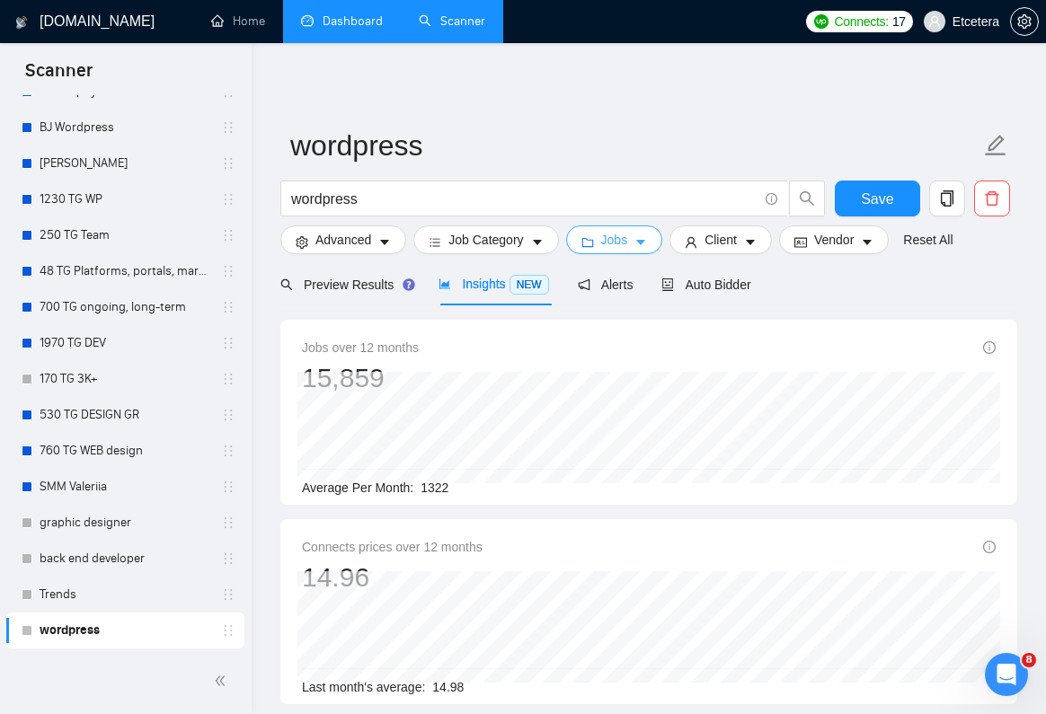
click at [608, 237] on span "Jobs" at bounding box center [614, 240] width 27 height 20
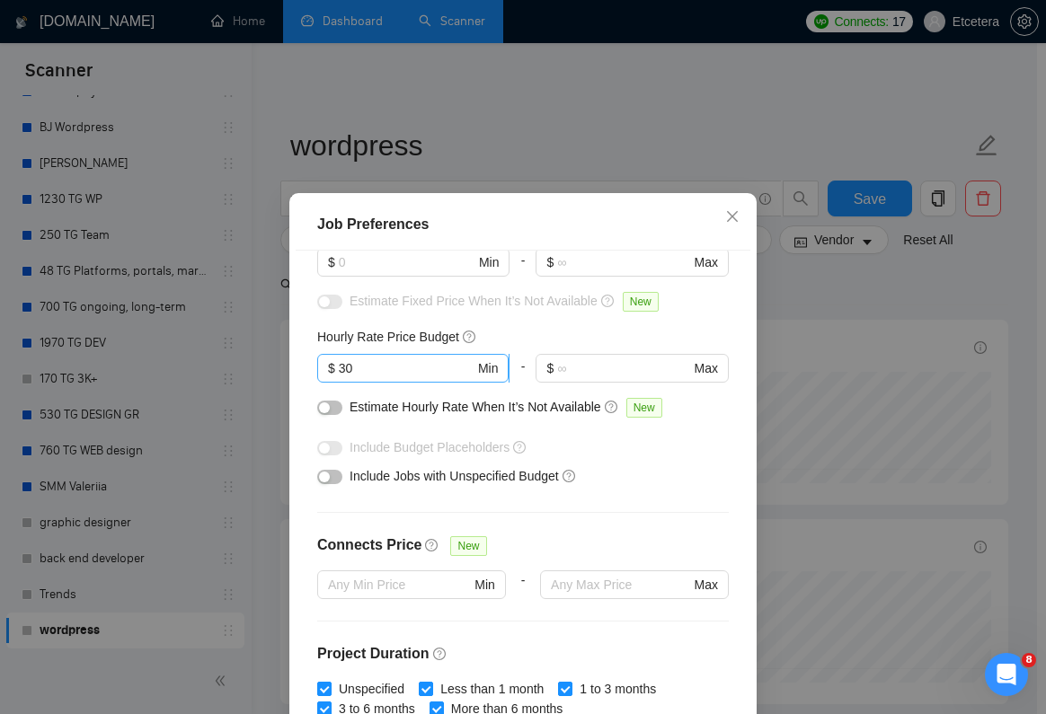
click at [447, 366] on input "30" at bounding box center [407, 368] width 136 height 20
click at [570, 374] on input "text" at bounding box center [623, 368] width 132 height 20
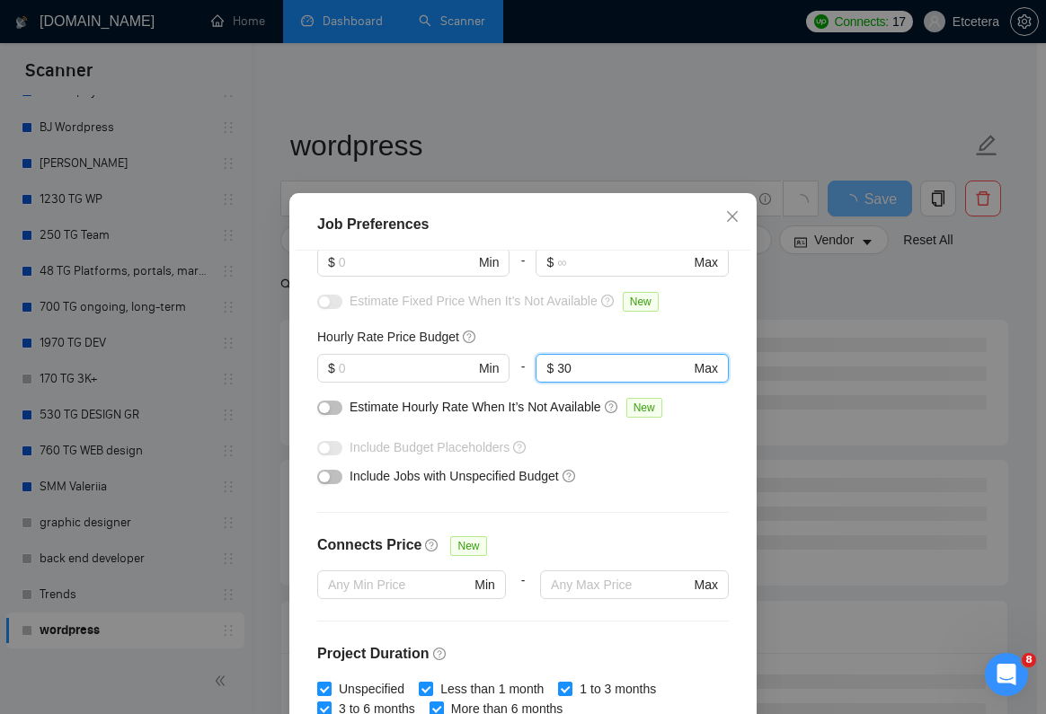
type input "30"
click at [791, 318] on div "Job Preferences Budget Project Type All Fixed Price Hourly Rate Fixed Price Bud…" at bounding box center [523, 357] width 1046 height 714
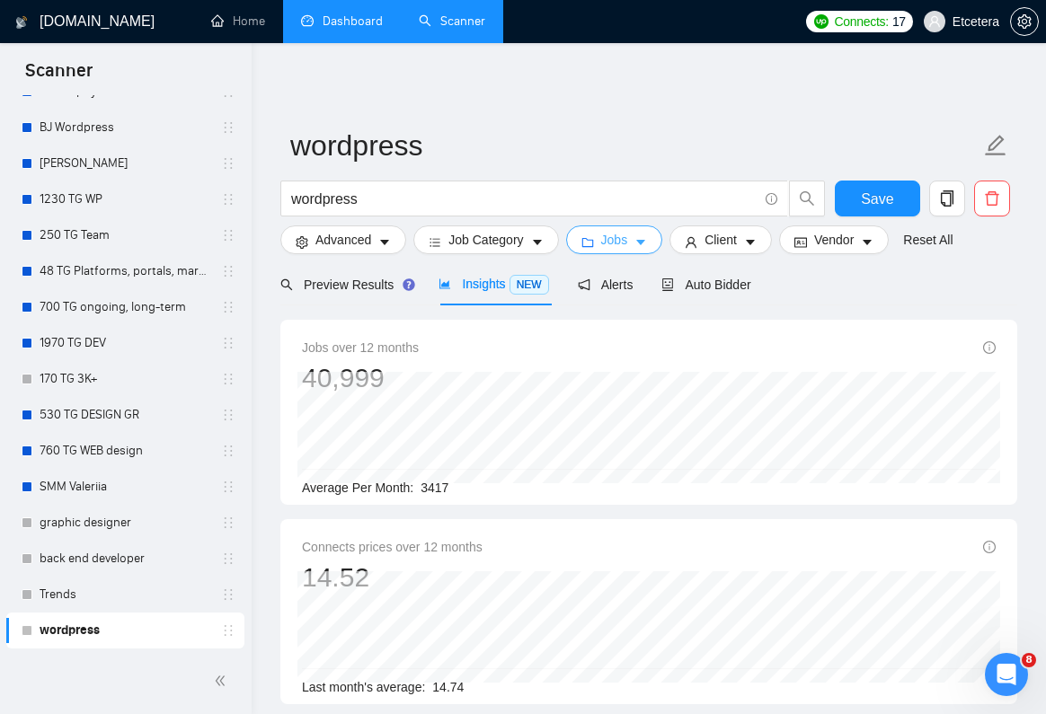
click at [616, 236] on span "Jobs" at bounding box center [614, 240] width 27 height 20
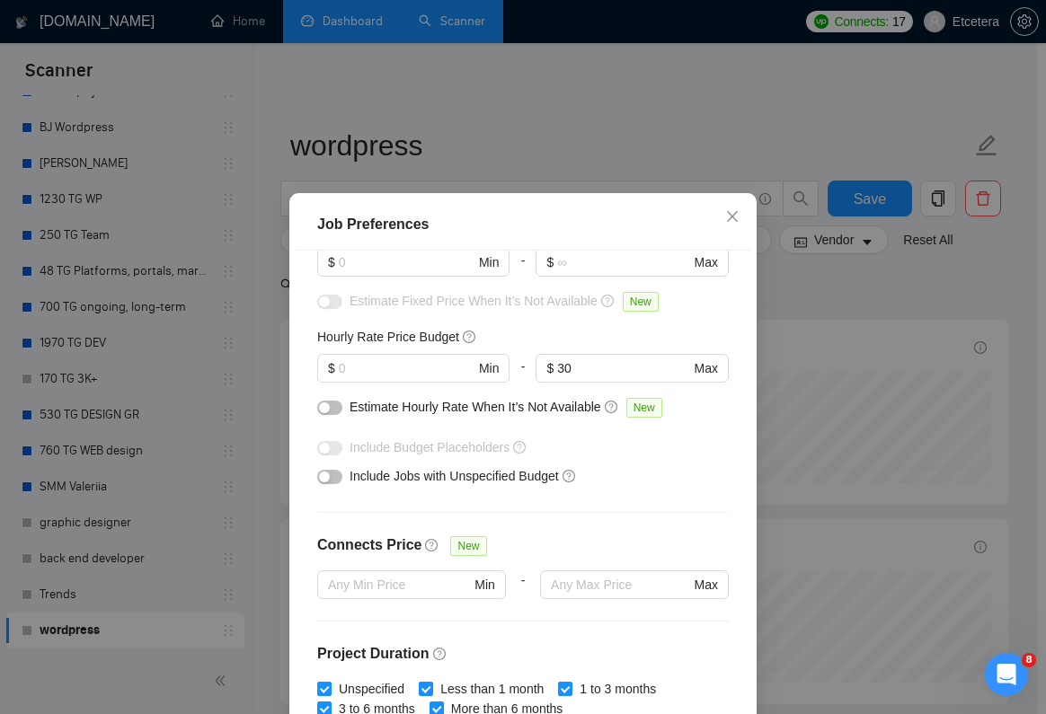
click at [869, 317] on div "Job Preferences Budget Project Type All Fixed Price Hourly Rate Fixed Price Bud…" at bounding box center [523, 357] width 1046 height 714
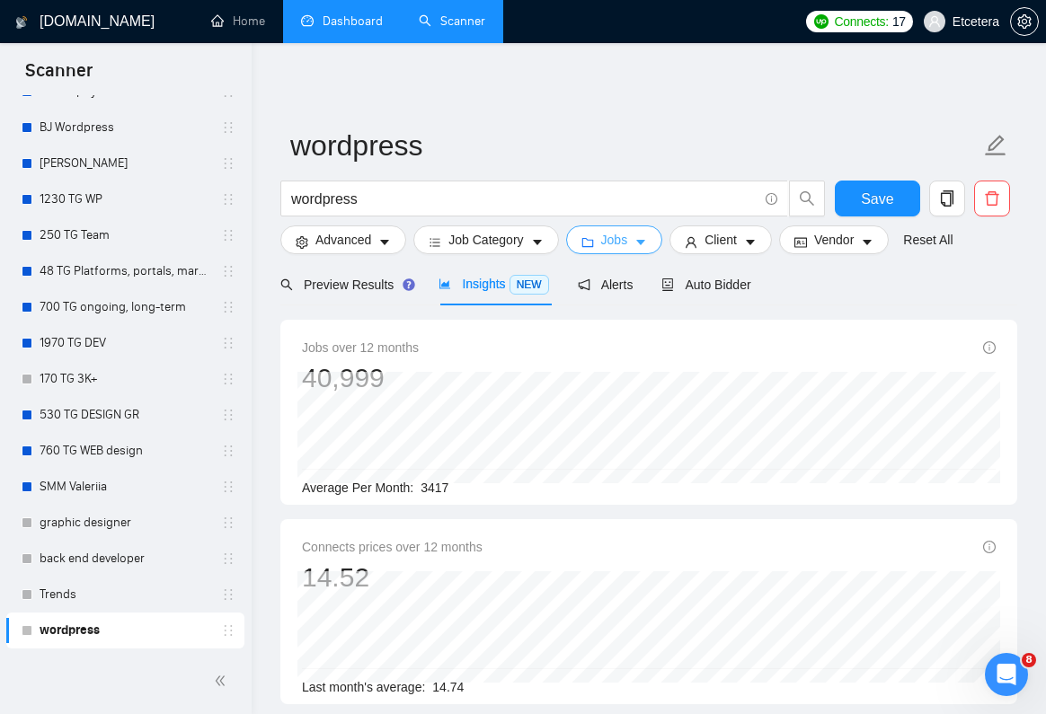
click at [642, 243] on icon "caret-down" at bounding box center [640, 242] width 13 height 13
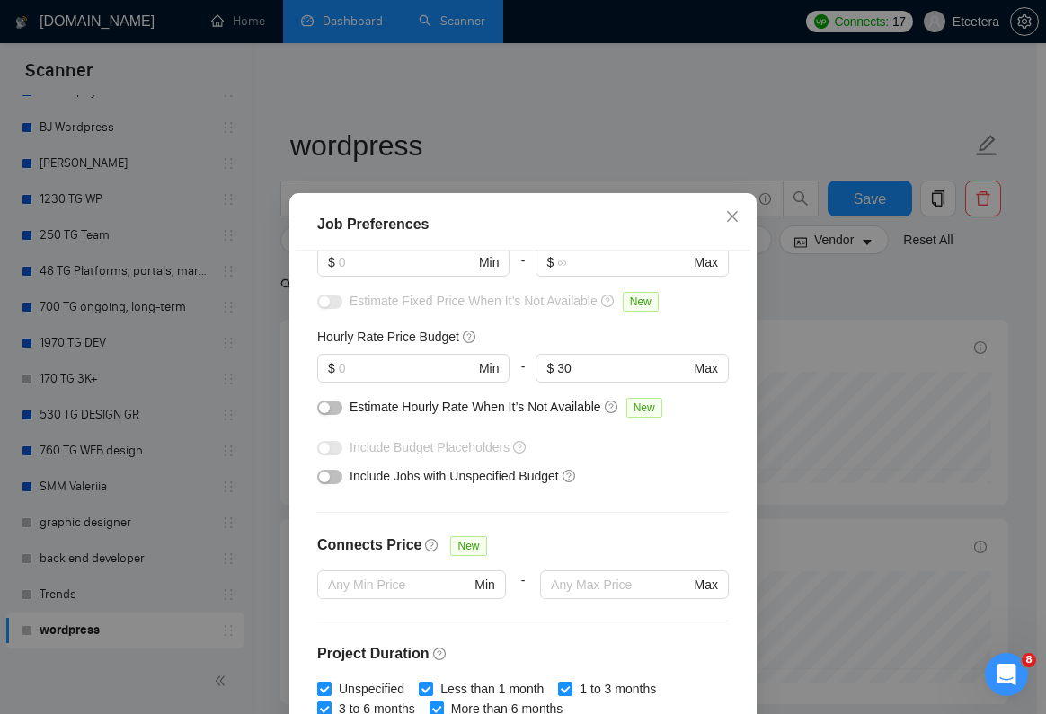
click at [792, 323] on div "Job Preferences Budget Project Type All Fixed Price Hourly Rate Fixed Price Bud…" at bounding box center [523, 357] width 1046 height 714
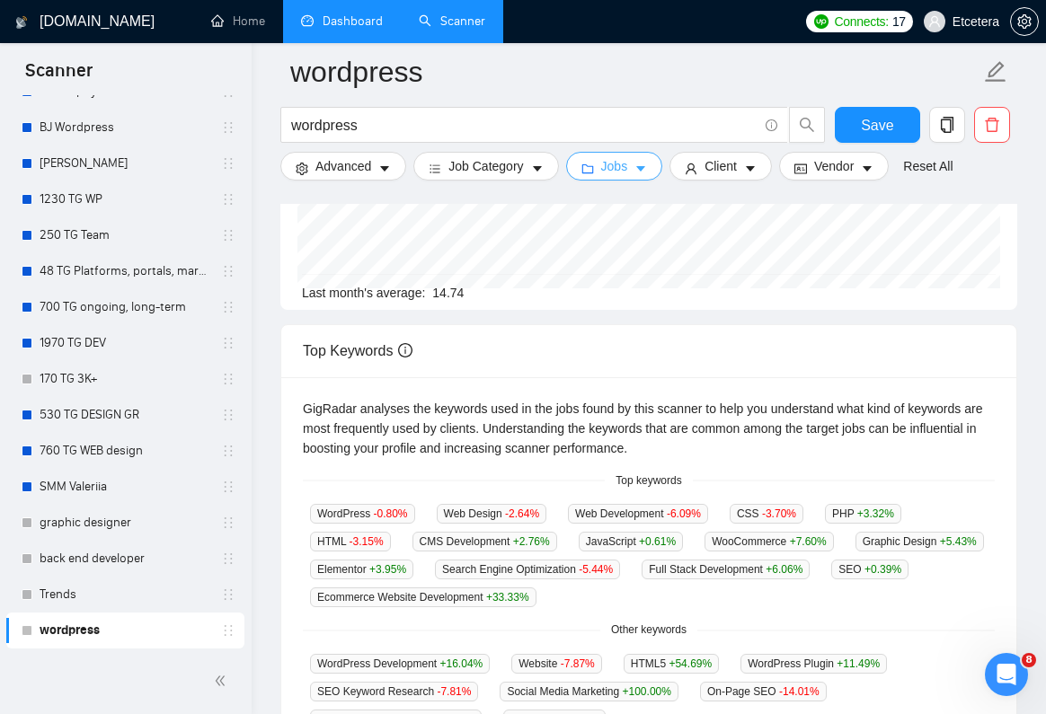
scroll to position [0, 0]
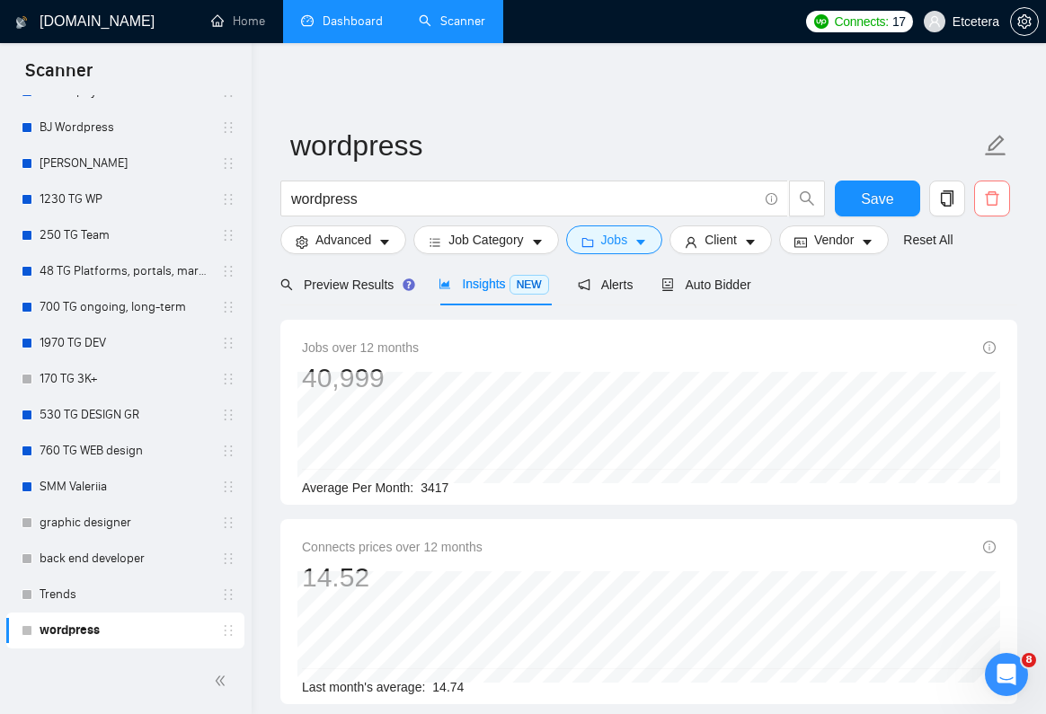
click at [1000, 201] on span "delete" at bounding box center [992, 198] width 34 height 16
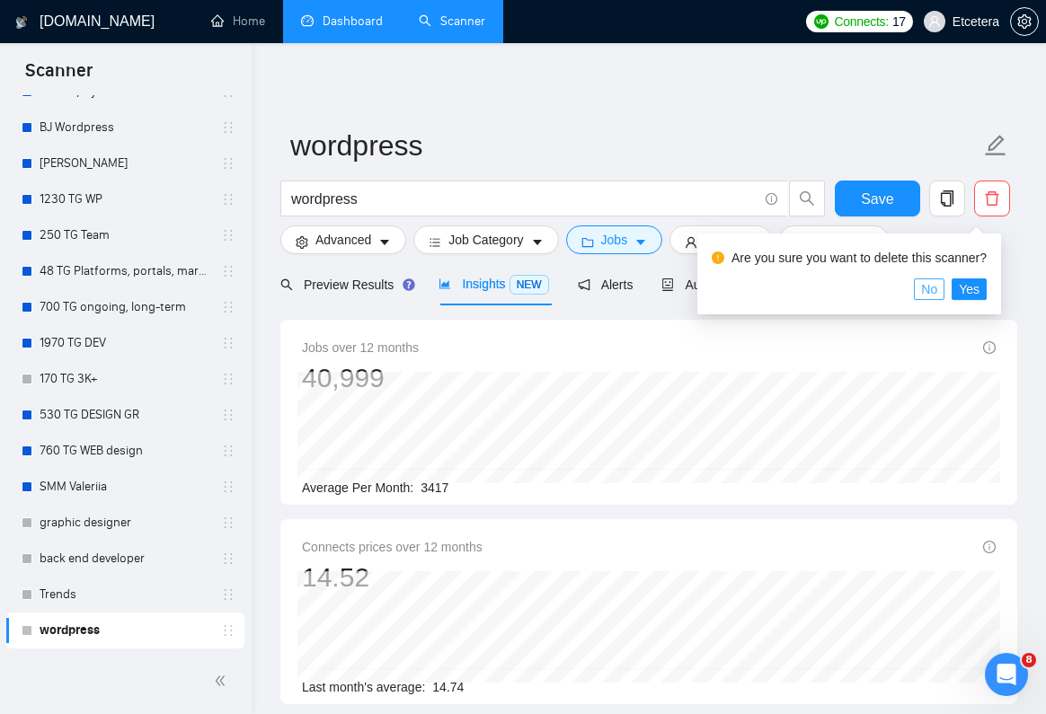
click at [937, 294] on span "No" at bounding box center [929, 289] width 16 height 20
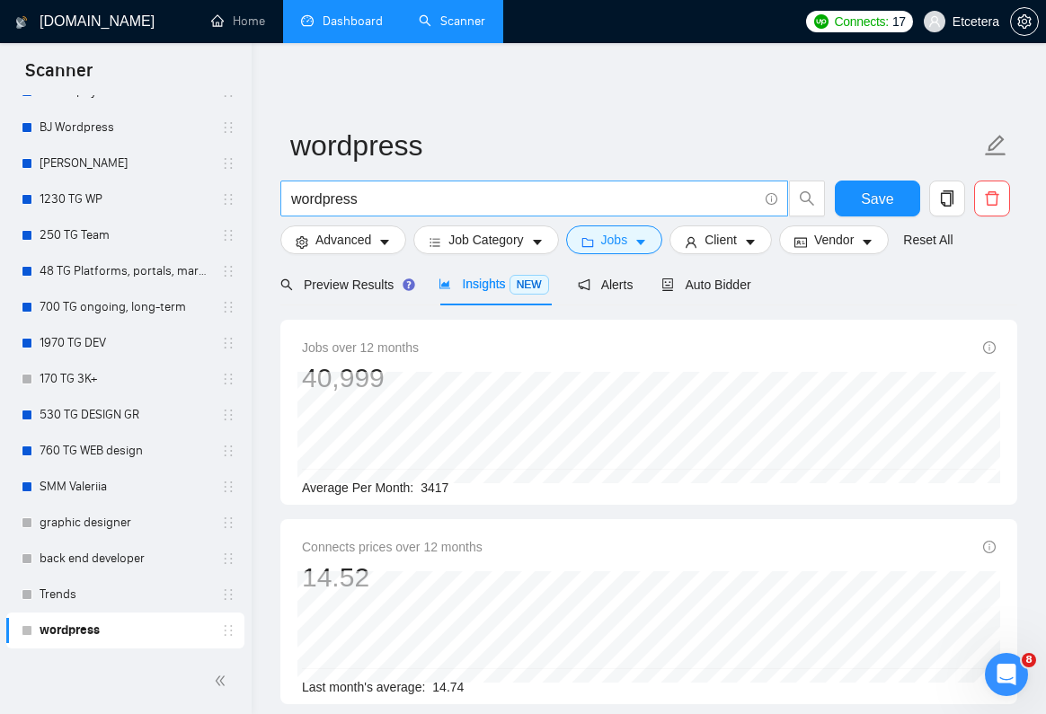
click at [430, 207] on input "wordpress" at bounding box center [524, 199] width 466 height 22
type input "shopify"
click at [625, 242] on span "Jobs" at bounding box center [614, 240] width 27 height 20
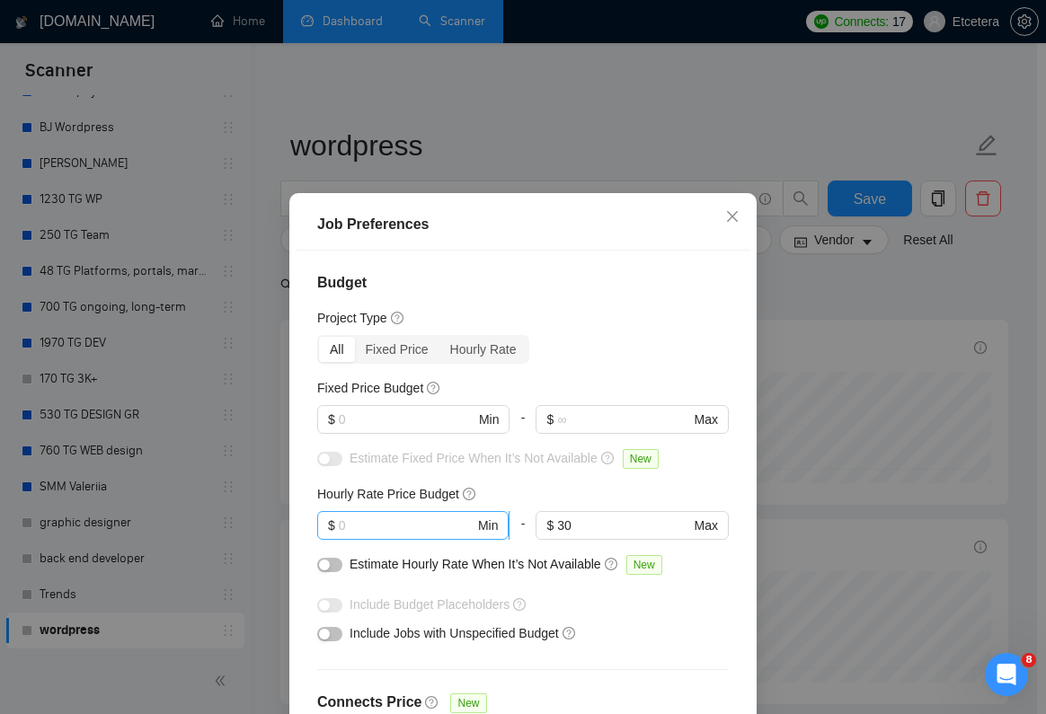
click at [456, 526] on input "text" at bounding box center [407, 526] width 136 height 20
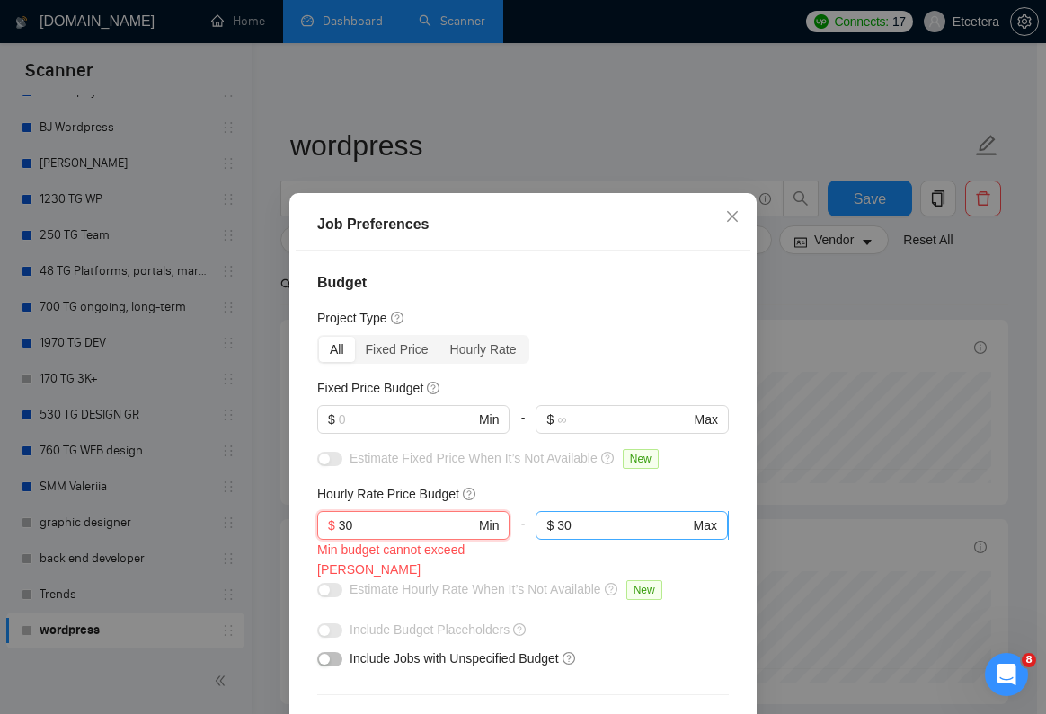
type input "30"
click at [606, 529] on input "30" at bounding box center [623, 526] width 132 height 20
type input "3"
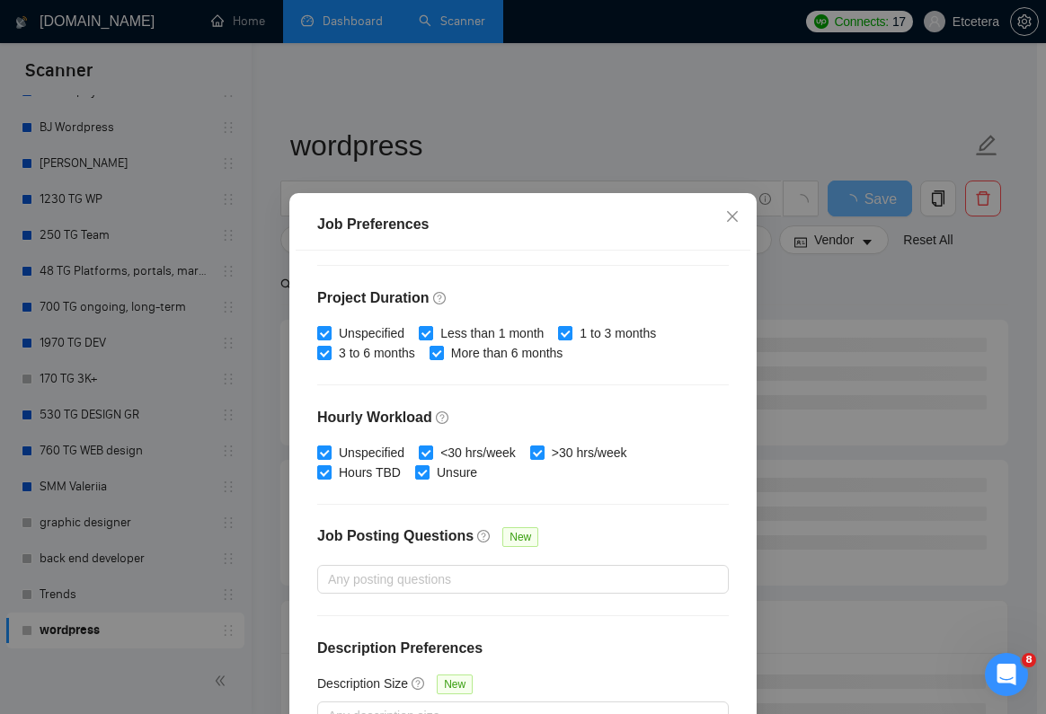
scroll to position [115, 0]
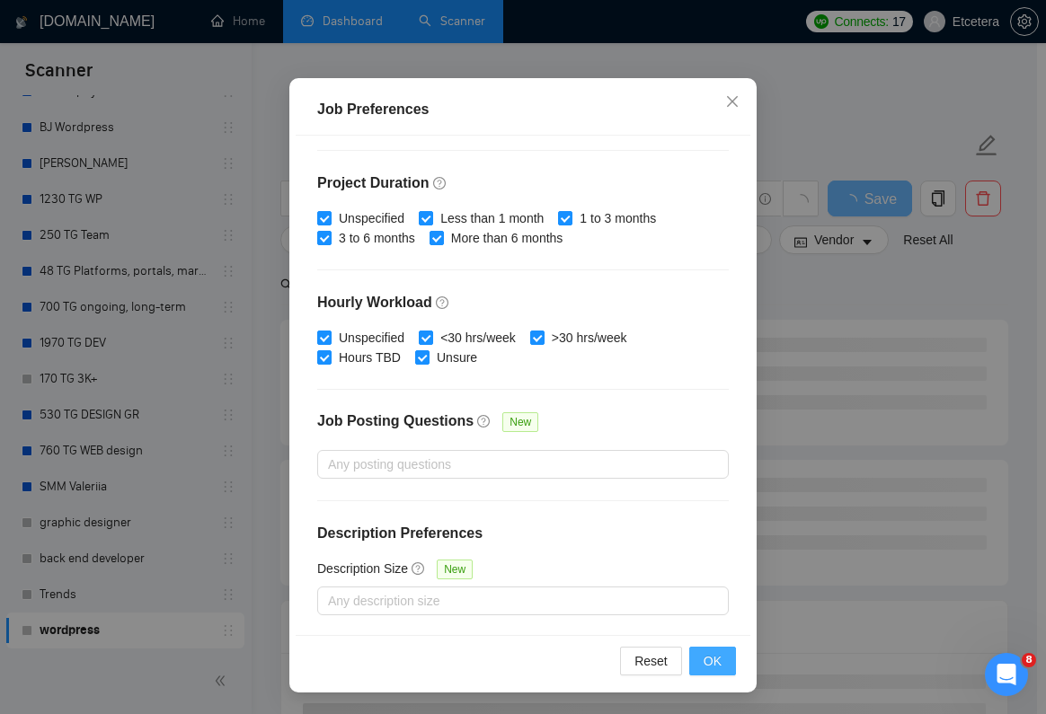
click at [697, 659] on button "OK" at bounding box center [712, 661] width 47 height 29
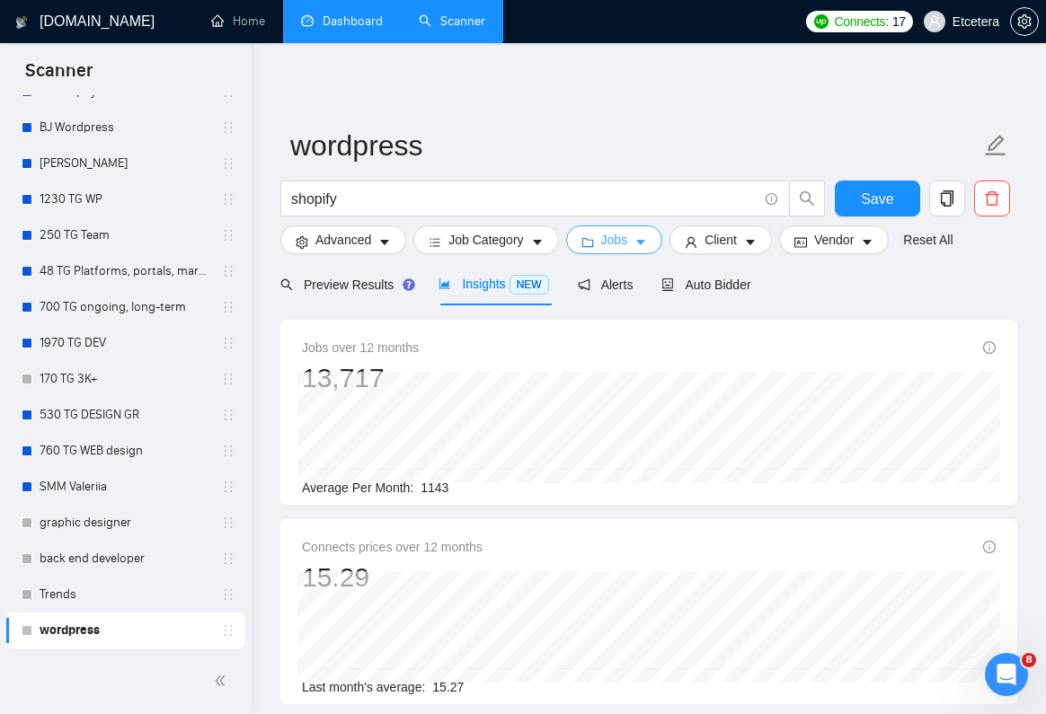
click at [613, 238] on span "Jobs" at bounding box center [614, 240] width 27 height 20
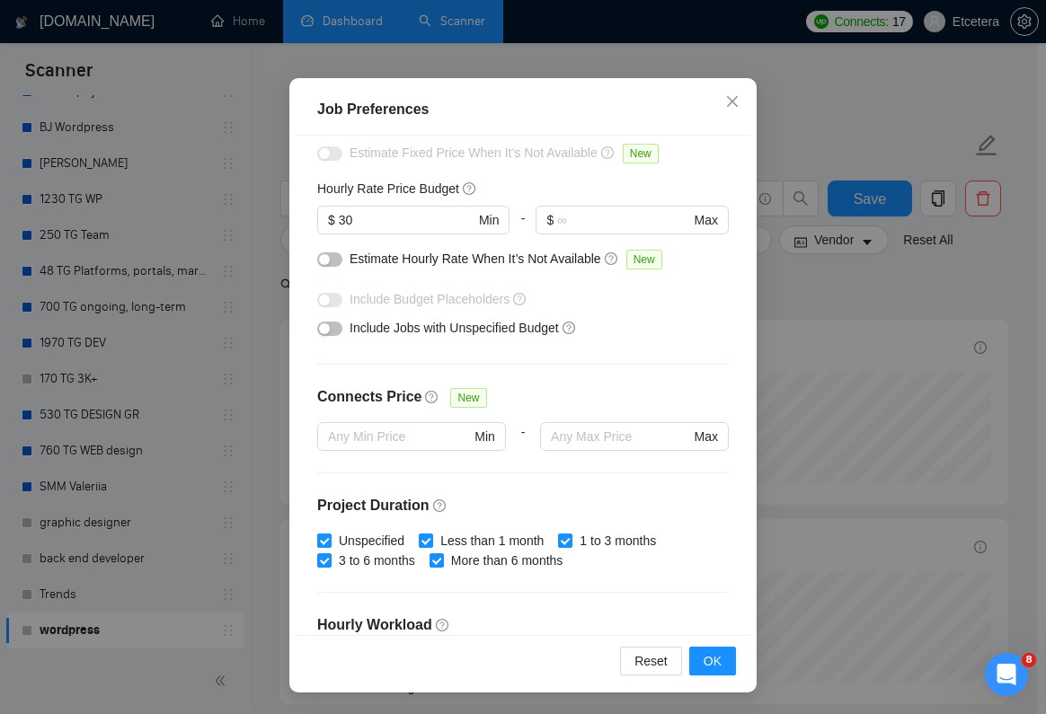
scroll to position [0, 0]
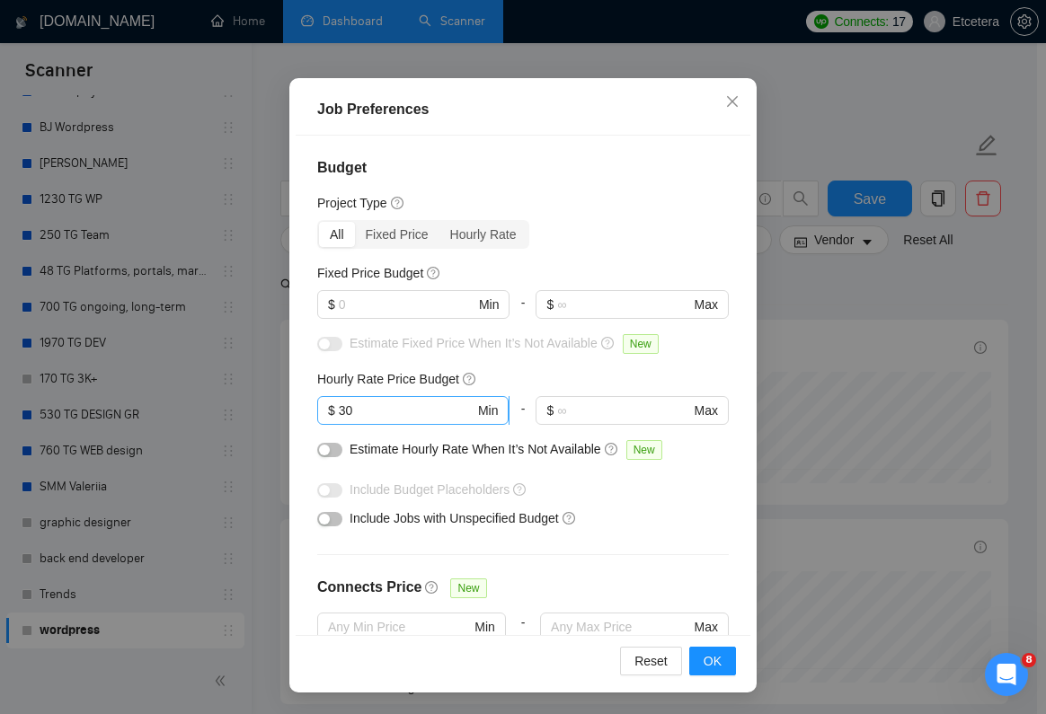
click at [385, 396] on span "$ 30 Min" at bounding box center [412, 410] width 191 height 29
click at [715, 668] on span "OK" at bounding box center [712, 661] width 18 height 20
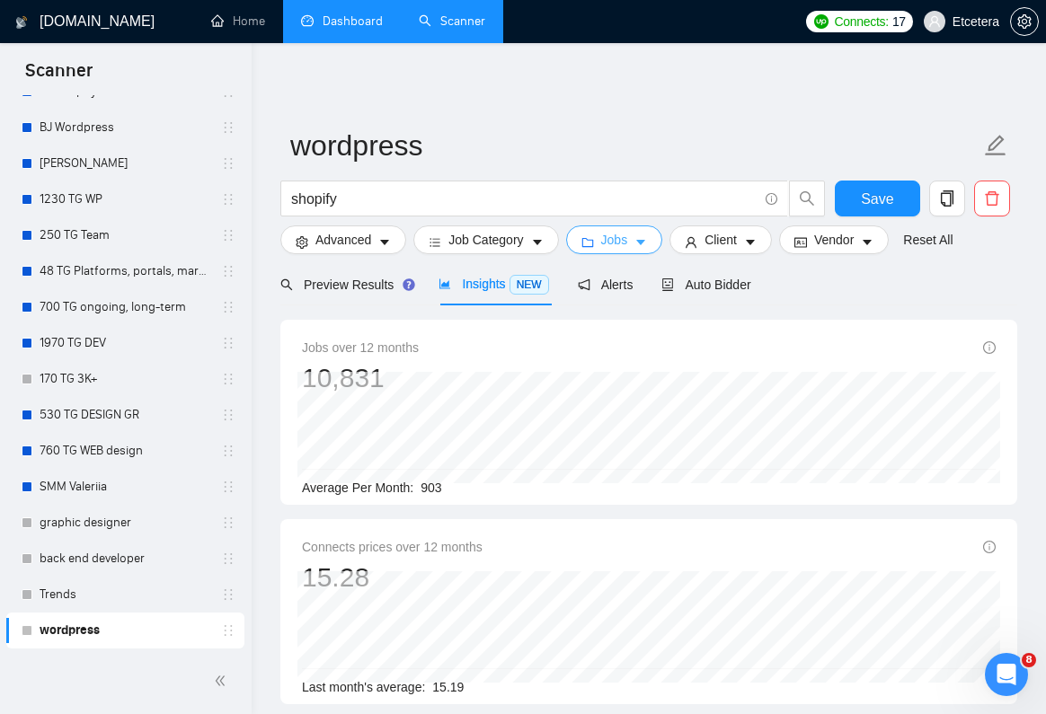
click at [615, 248] on span "Jobs" at bounding box center [614, 240] width 27 height 20
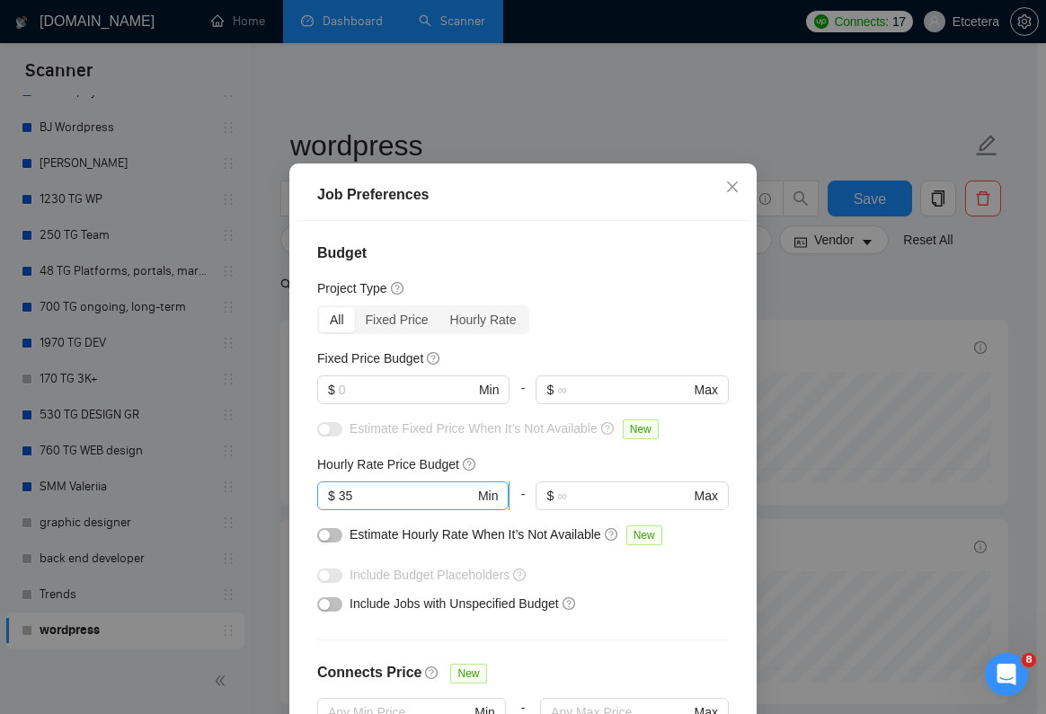
click at [380, 506] on input "35" at bounding box center [407, 496] width 136 height 20
click at [790, 451] on div "Job Preferences Budget Project Type All Fixed Price Hourly Rate Fixed Price Bud…" at bounding box center [523, 357] width 1046 height 714
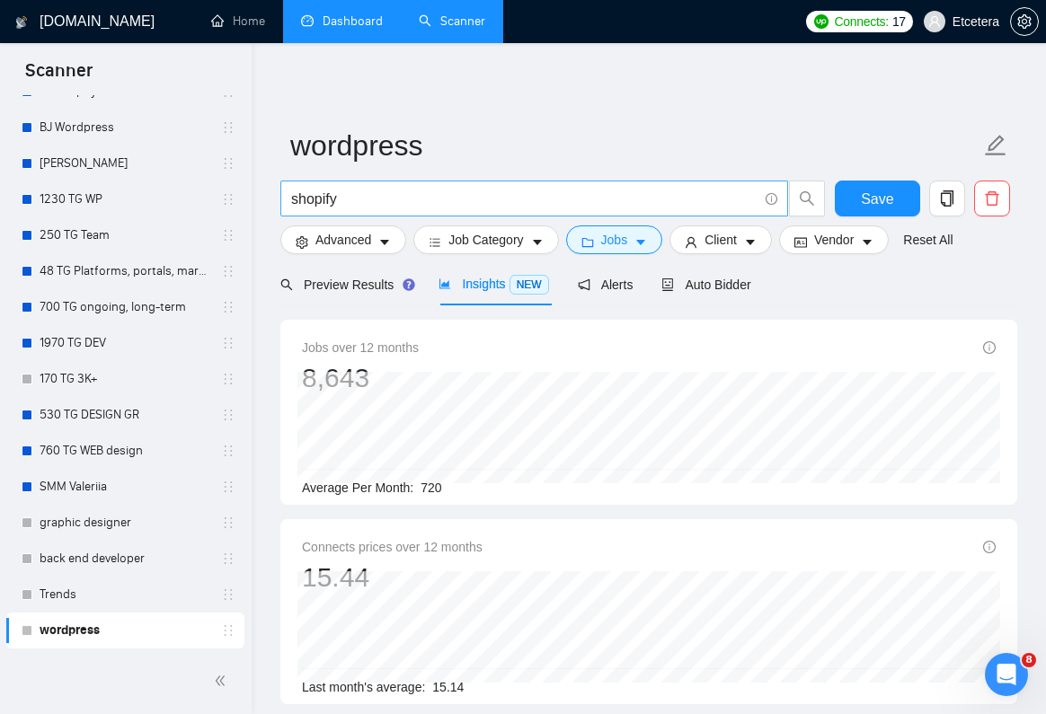
click at [385, 194] on input "shopify" at bounding box center [524, 199] width 466 height 22
click at [621, 238] on span "Jobs" at bounding box center [614, 240] width 27 height 20
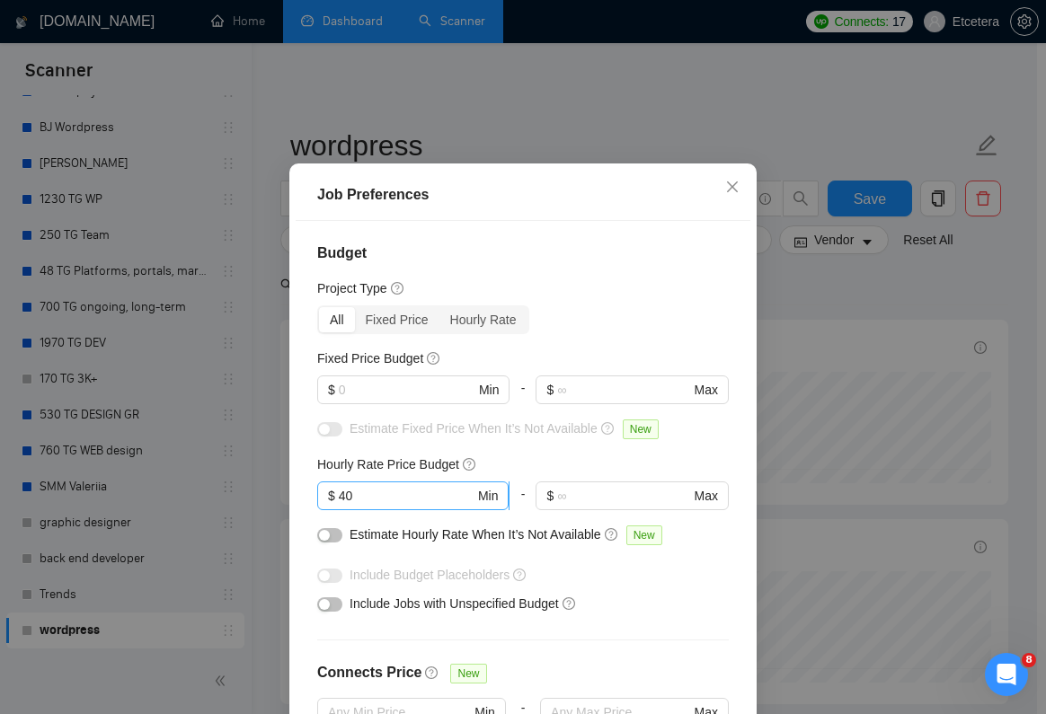
click at [388, 506] on input "40" at bounding box center [407, 496] width 136 height 20
type input "41"
click at [733, 453] on div "Budget Project Type All Fixed Price Hourly Rate Fixed Price Budget $ Min - $ Ma…" at bounding box center [523, 471] width 455 height 500
click at [787, 454] on div "Job Preferences Budget Project Type All Fixed Price Hourly Rate Fixed Price Bud…" at bounding box center [523, 357] width 1046 height 714
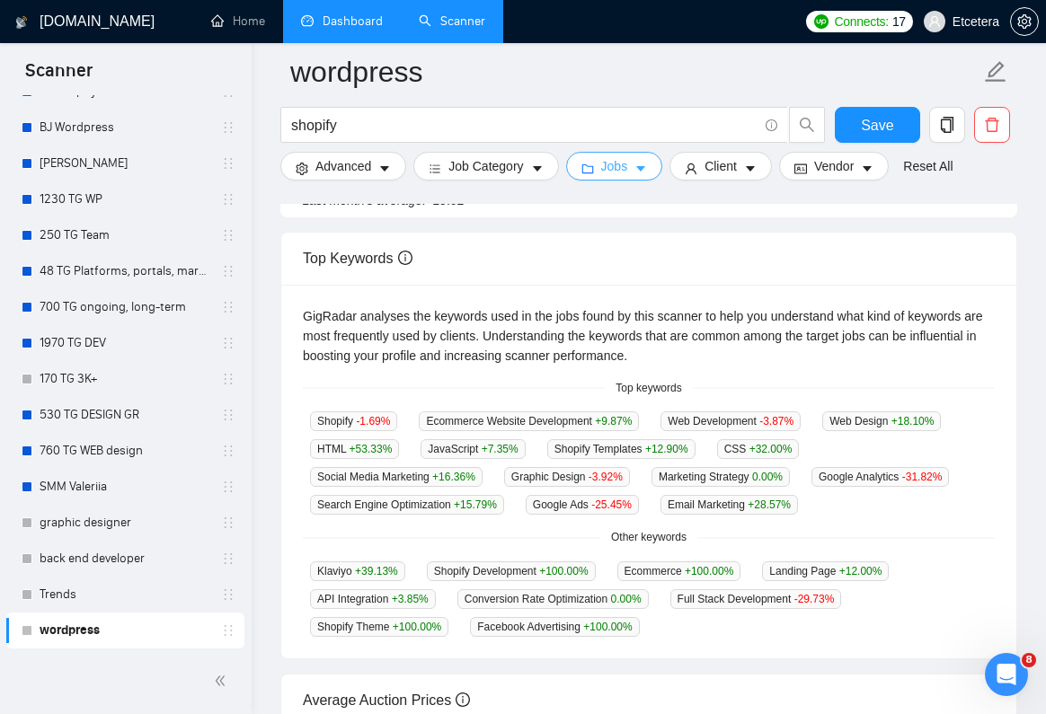
scroll to position [0, 0]
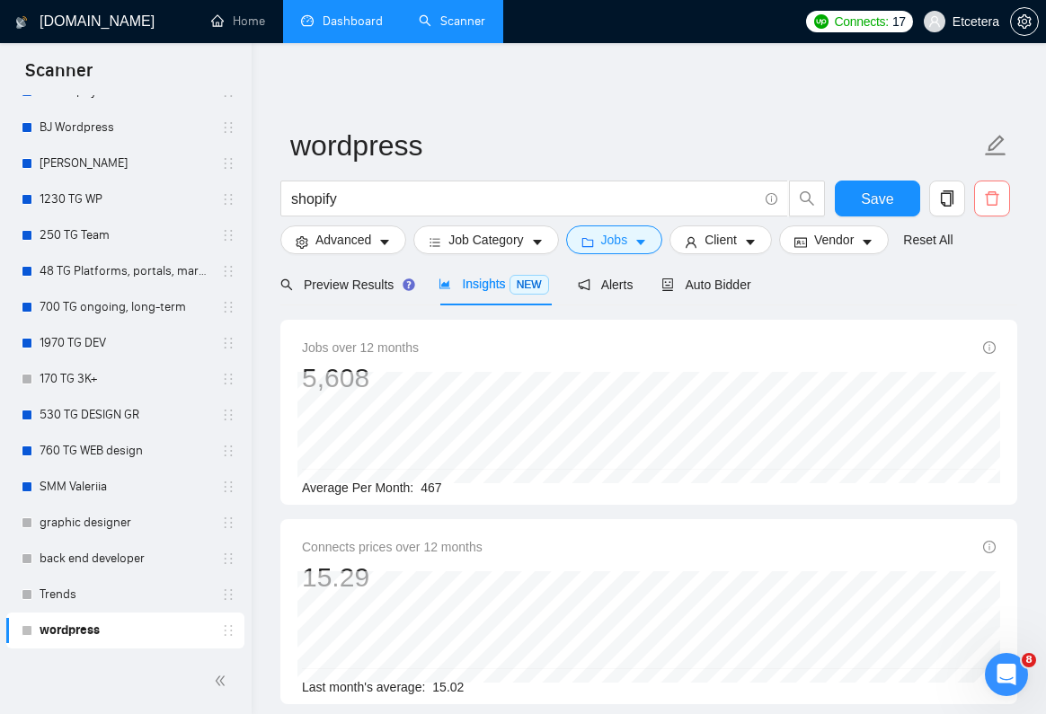
click at [994, 204] on icon "delete" at bounding box center [992, 198] width 16 height 16
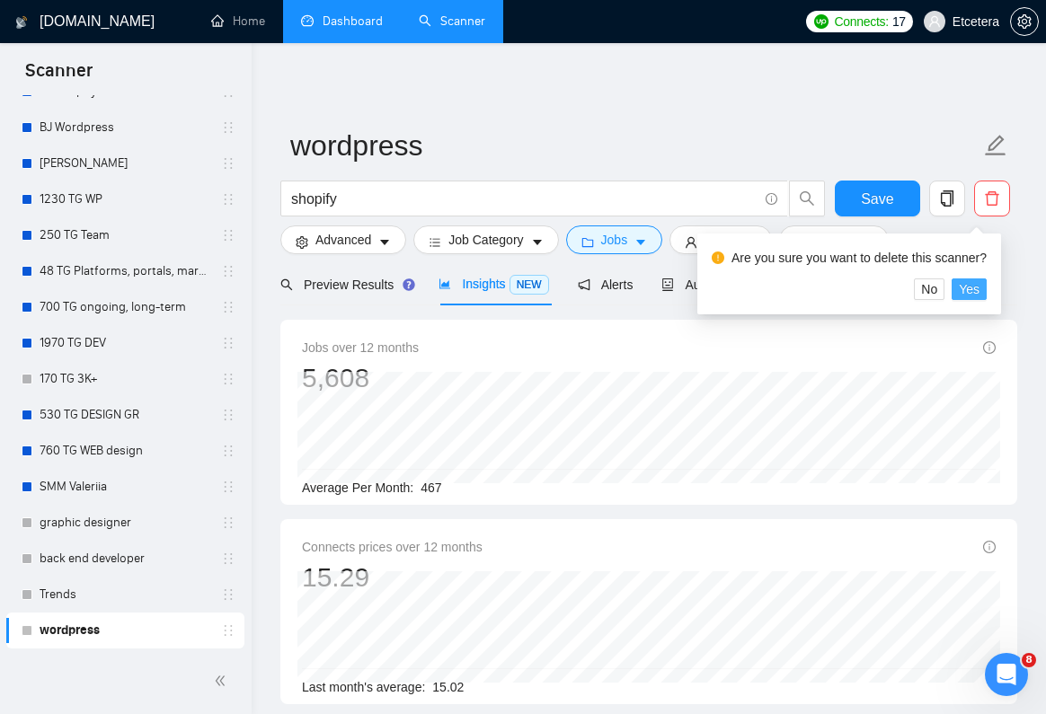
click at [975, 291] on span "Yes" at bounding box center [969, 289] width 21 height 20
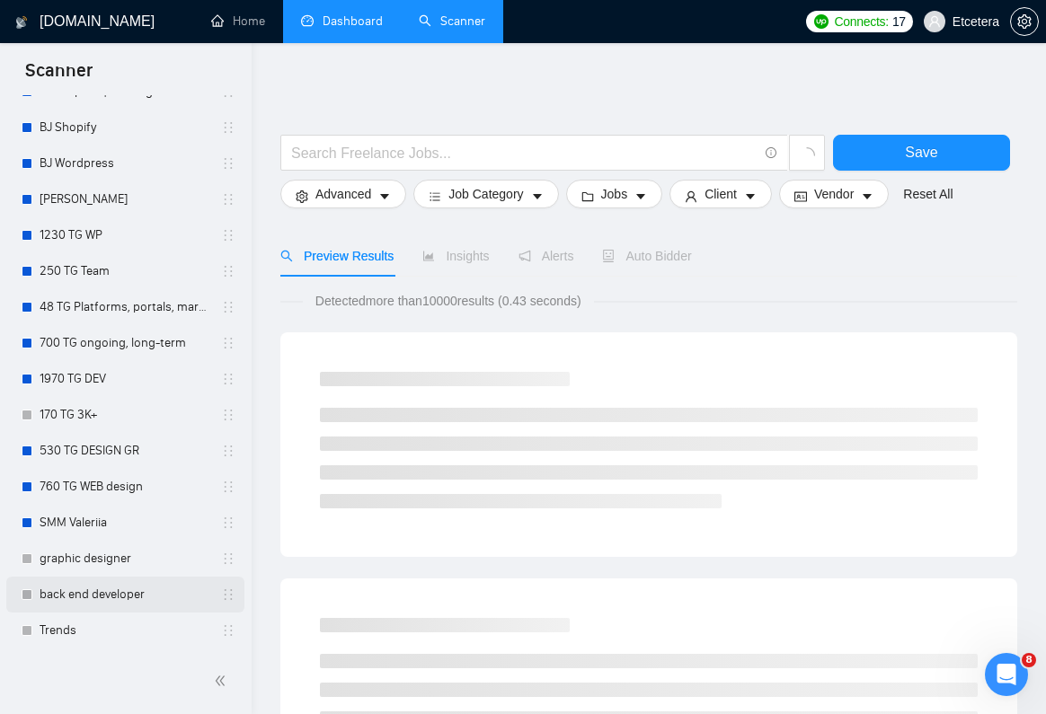
scroll to position [1404, 0]
click at [72, 623] on link "Trends" at bounding box center [125, 631] width 171 height 36
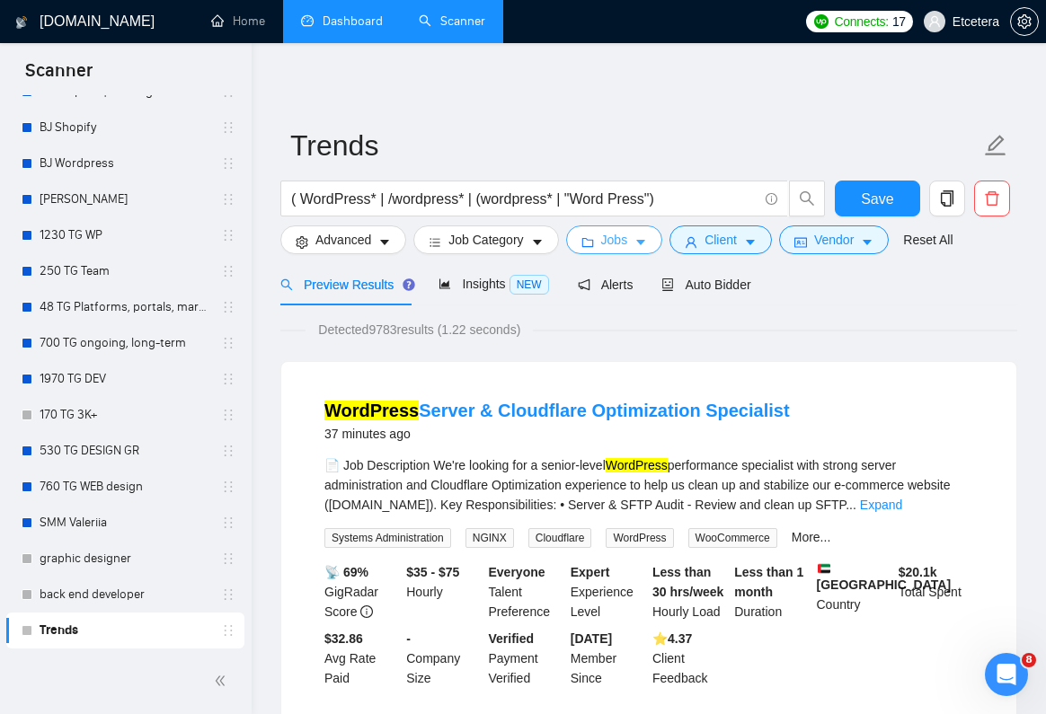
click at [628, 238] on span "Jobs" at bounding box center [614, 240] width 27 height 20
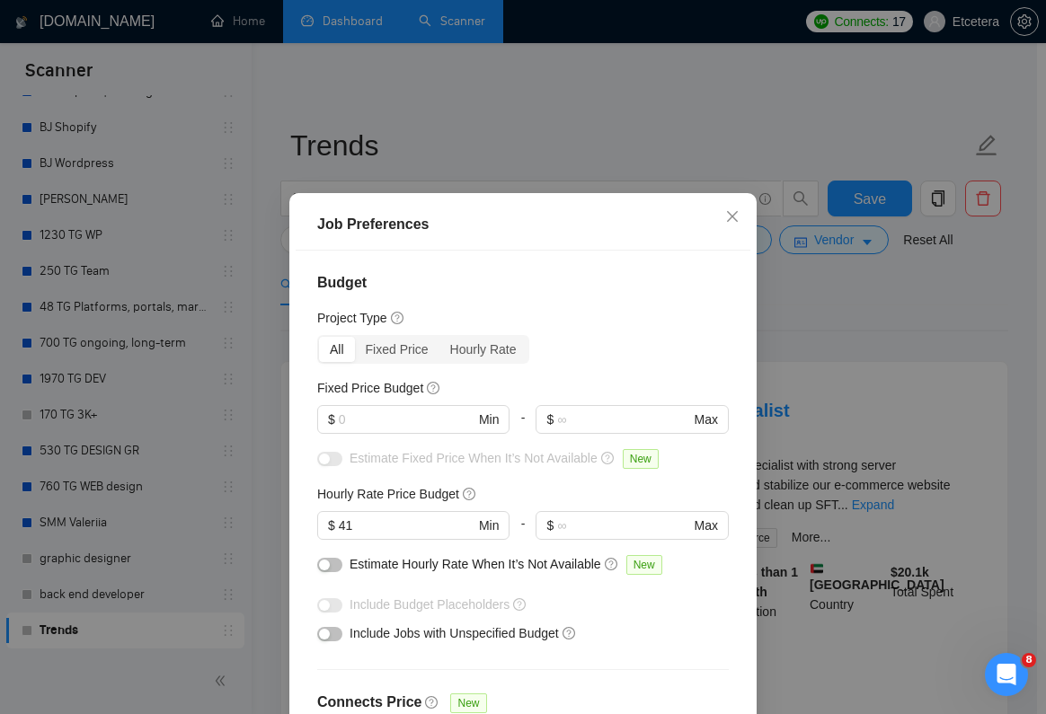
click at [805, 328] on div "Job Preferences Budget Project Type All Fixed Price Hourly Rate Fixed Price Bud…" at bounding box center [523, 357] width 1046 height 714
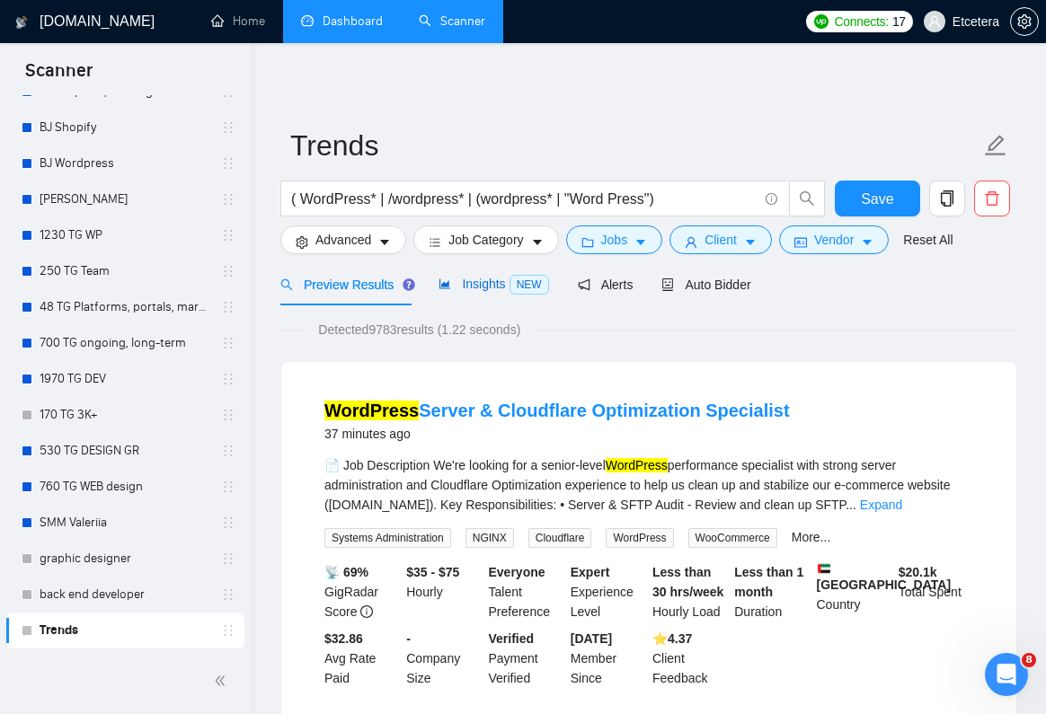
click at [478, 294] on div "Insights NEW" at bounding box center [493, 284] width 110 height 21
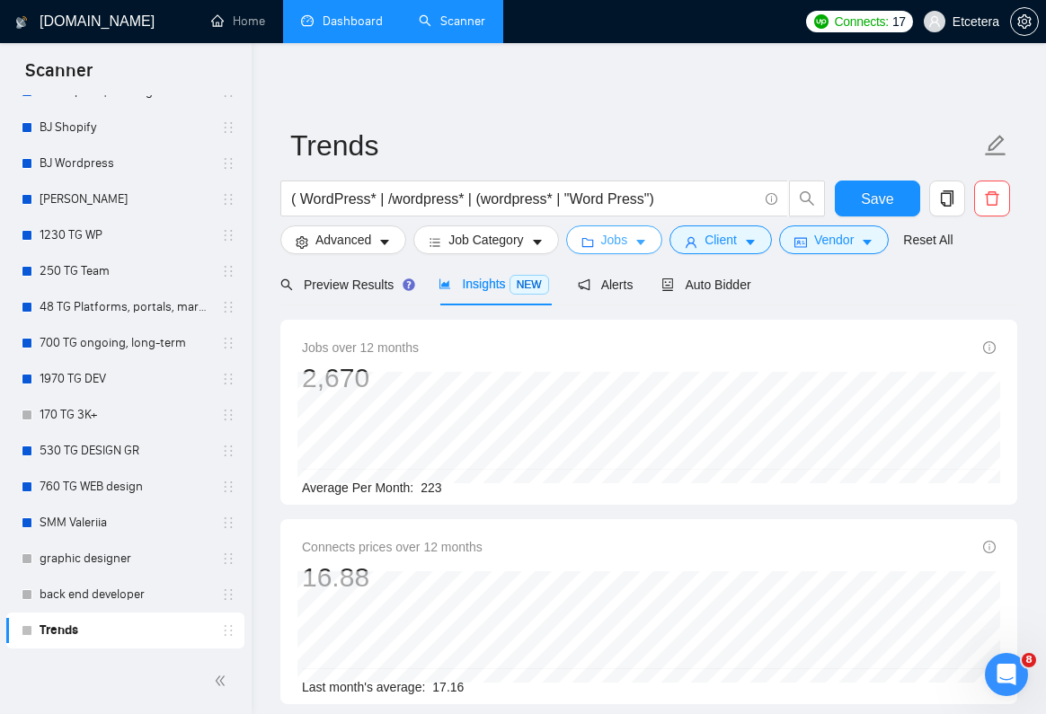
click at [634, 242] on button "Jobs" at bounding box center [614, 240] width 97 height 29
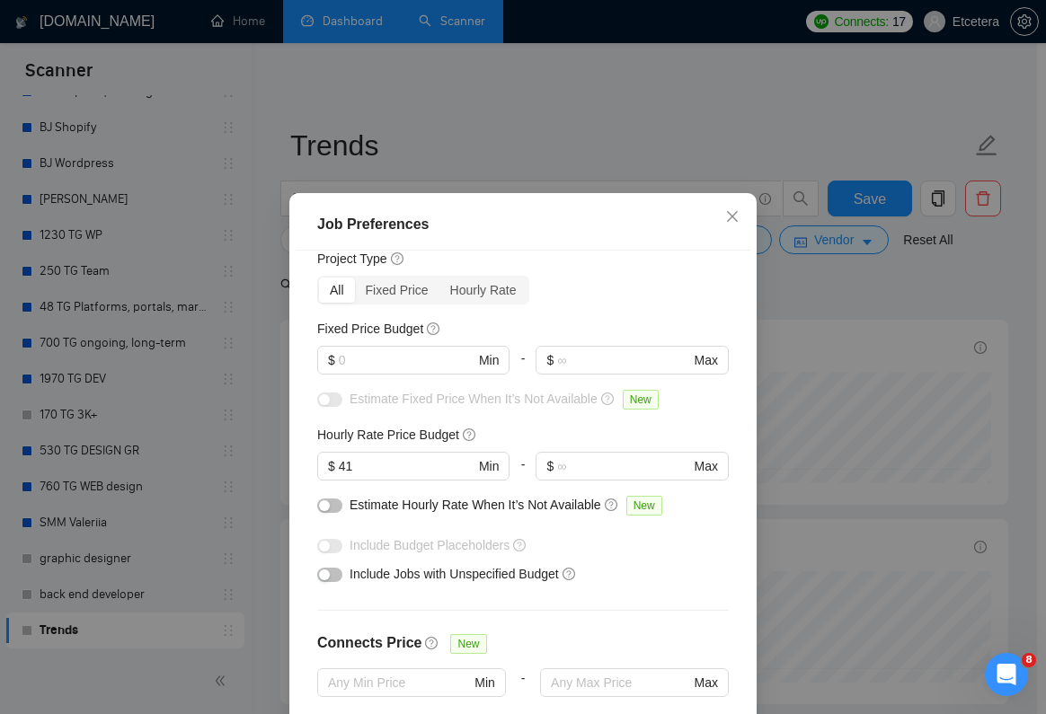
scroll to position [95, 0]
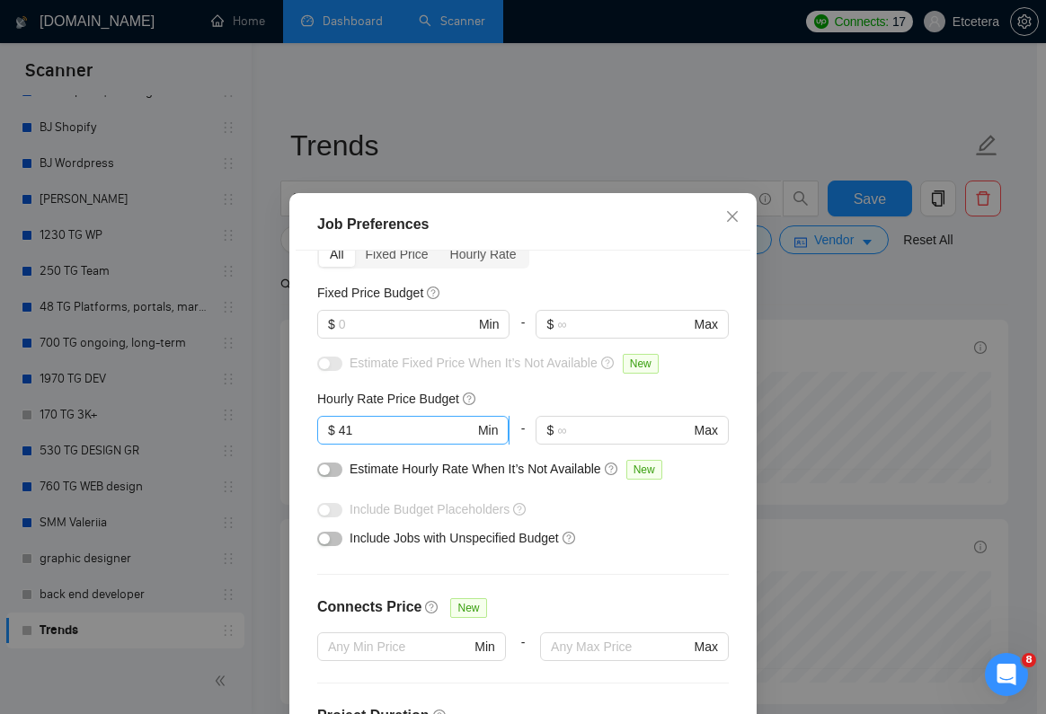
click at [405, 431] on input "41" at bounding box center [407, 430] width 136 height 20
click at [835, 360] on div "Job Preferences Budget Project Type All Fixed Price Hourly Rate Fixed Price Bud…" at bounding box center [523, 357] width 1046 height 714
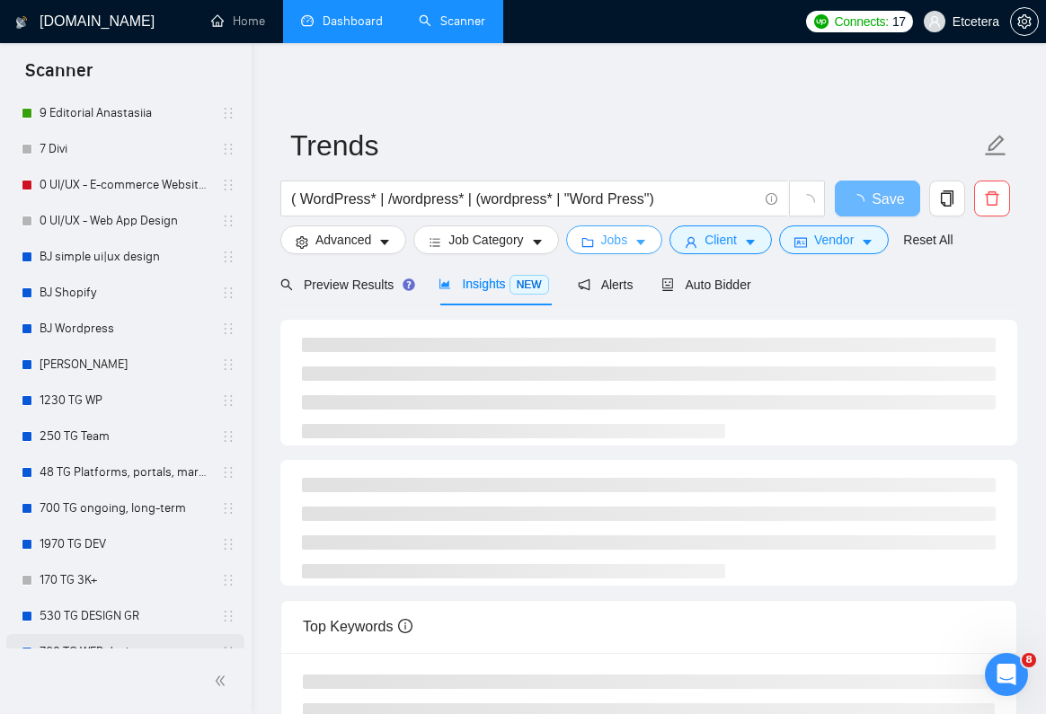
scroll to position [1219, 0]
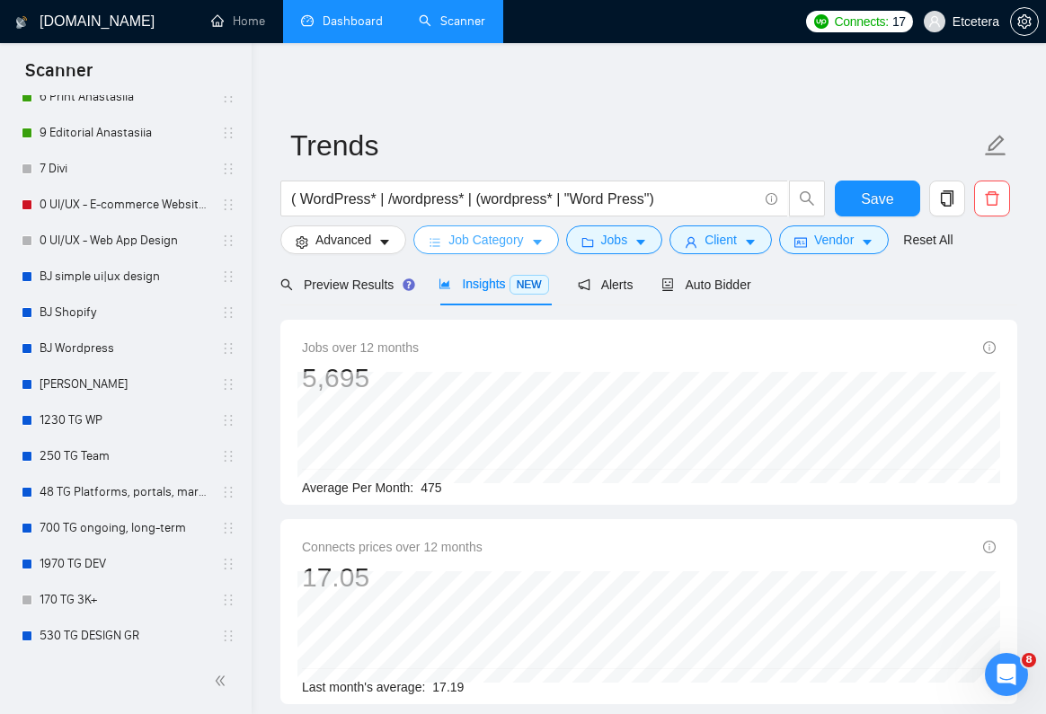
click at [503, 245] on span "Job Category" at bounding box center [485, 240] width 75 height 20
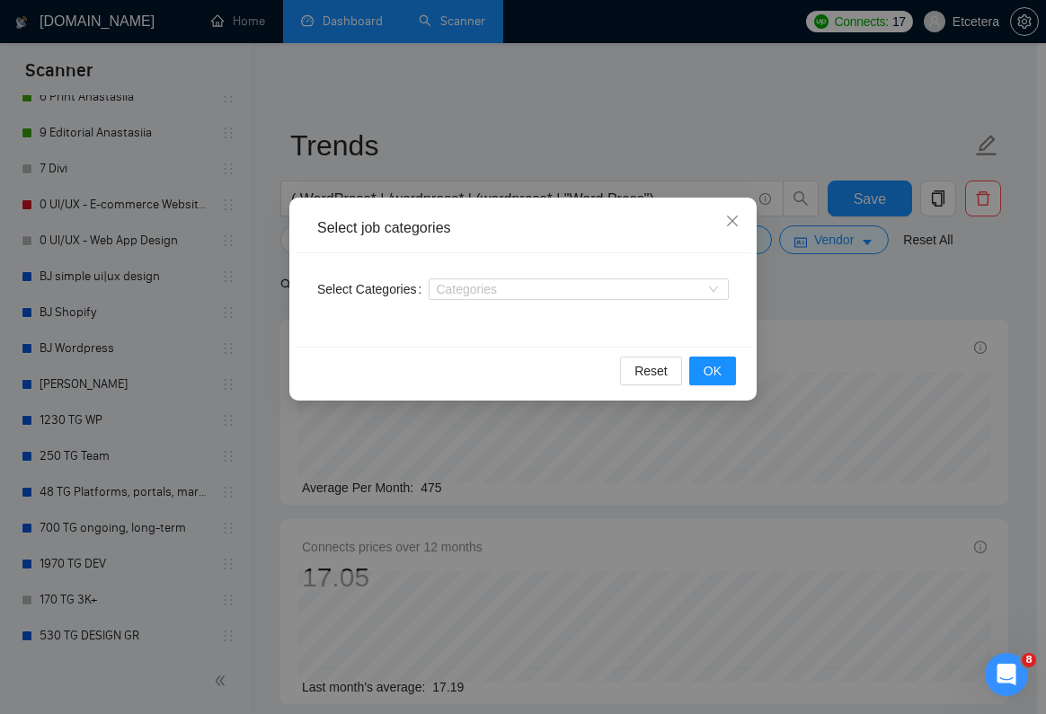
click at [606, 111] on div "Select job categories Select Categories Categories Reset OK" at bounding box center [523, 357] width 1046 height 714
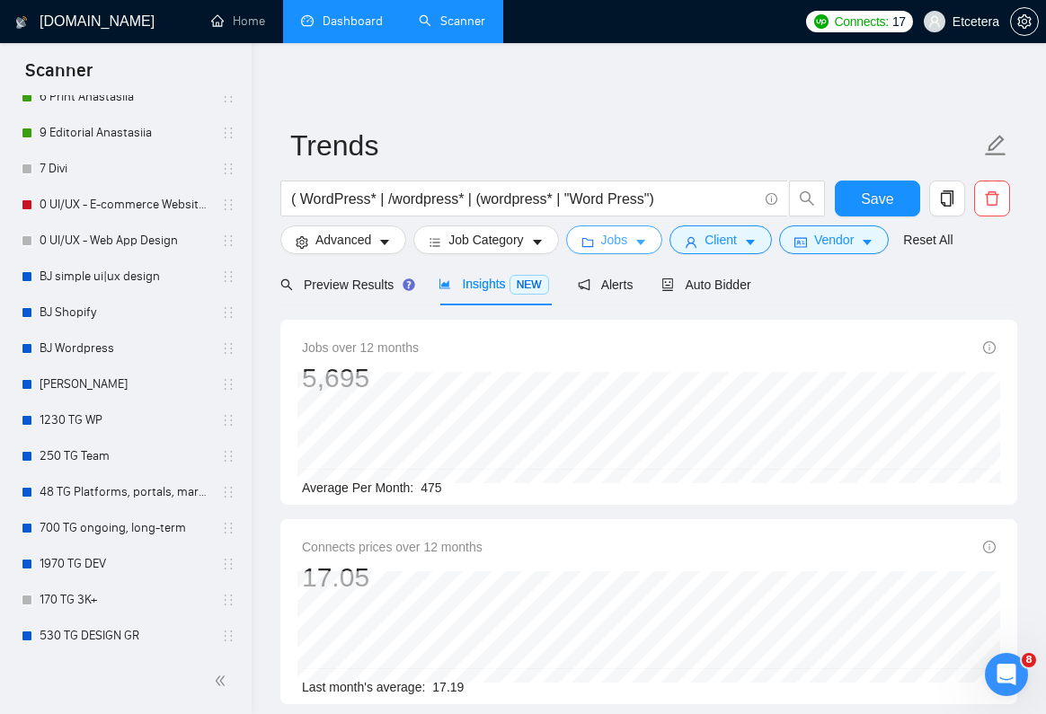
click at [615, 234] on span "Jobs" at bounding box center [614, 240] width 27 height 20
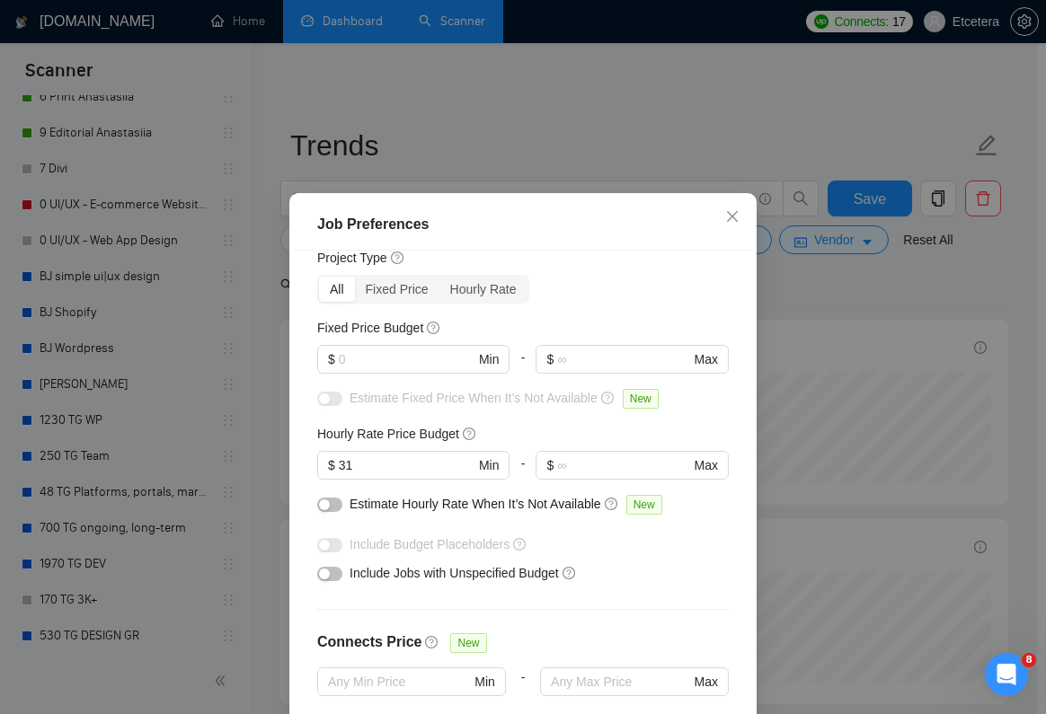
scroll to position [0, 0]
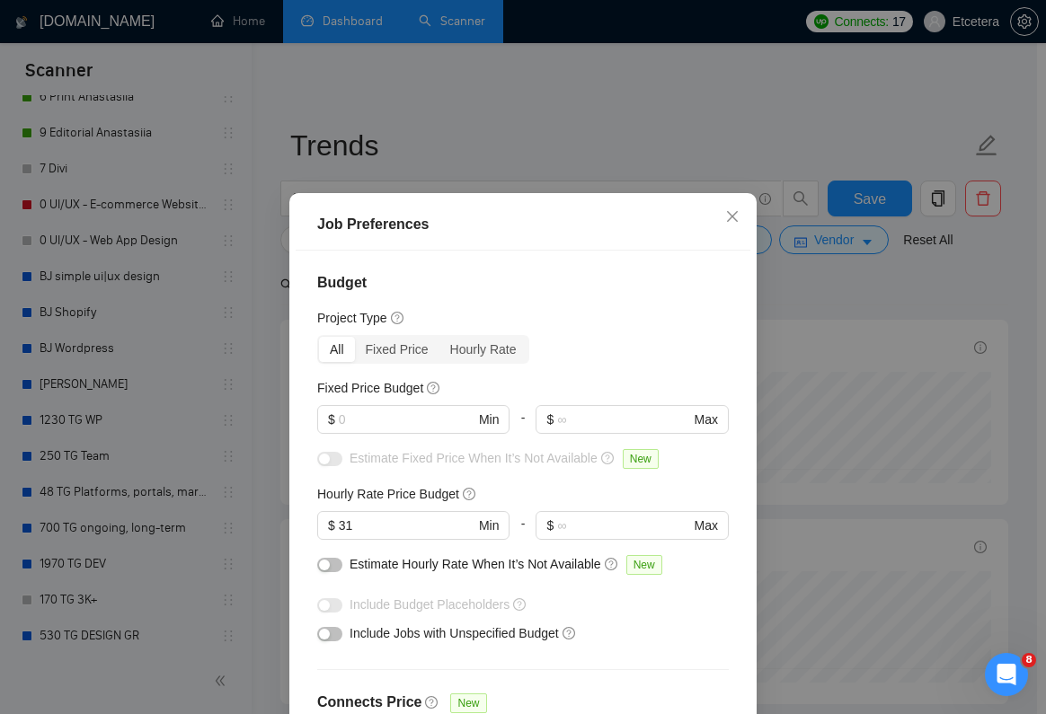
click at [862, 343] on div "Job Preferences Budget Project Type All Fixed Price Hourly Rate Fixed Price Bud…" at bounding box center [523, 357] width 1046 height 714
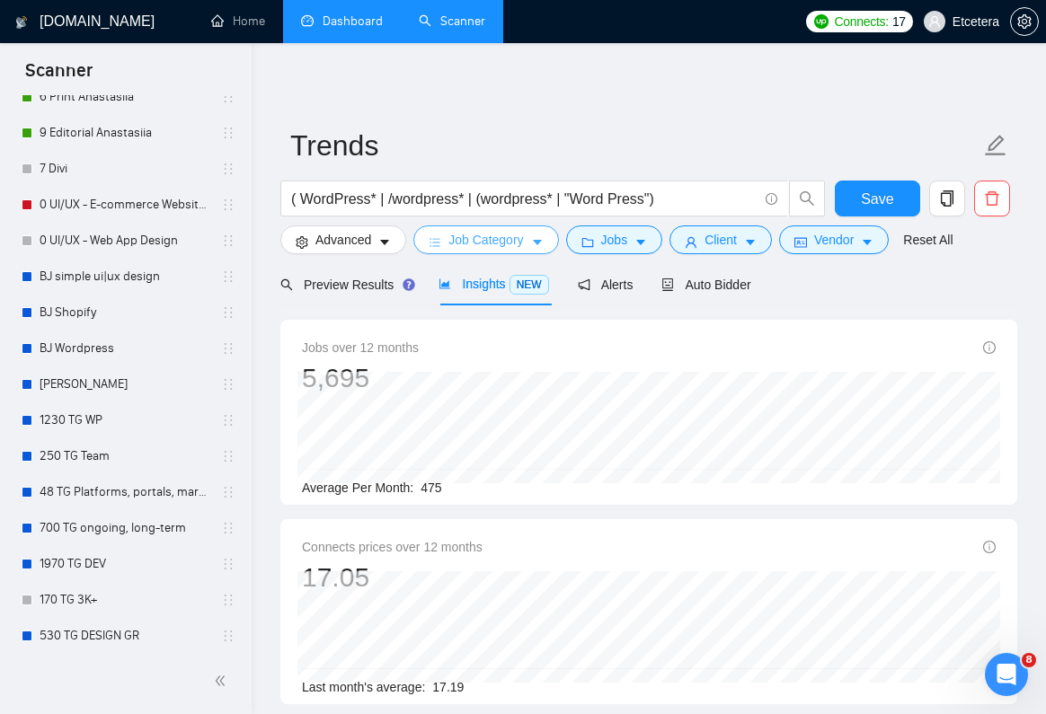
click at [498, 243] on span "Job Category" at bounding box center [485, 240] width 75 height 20
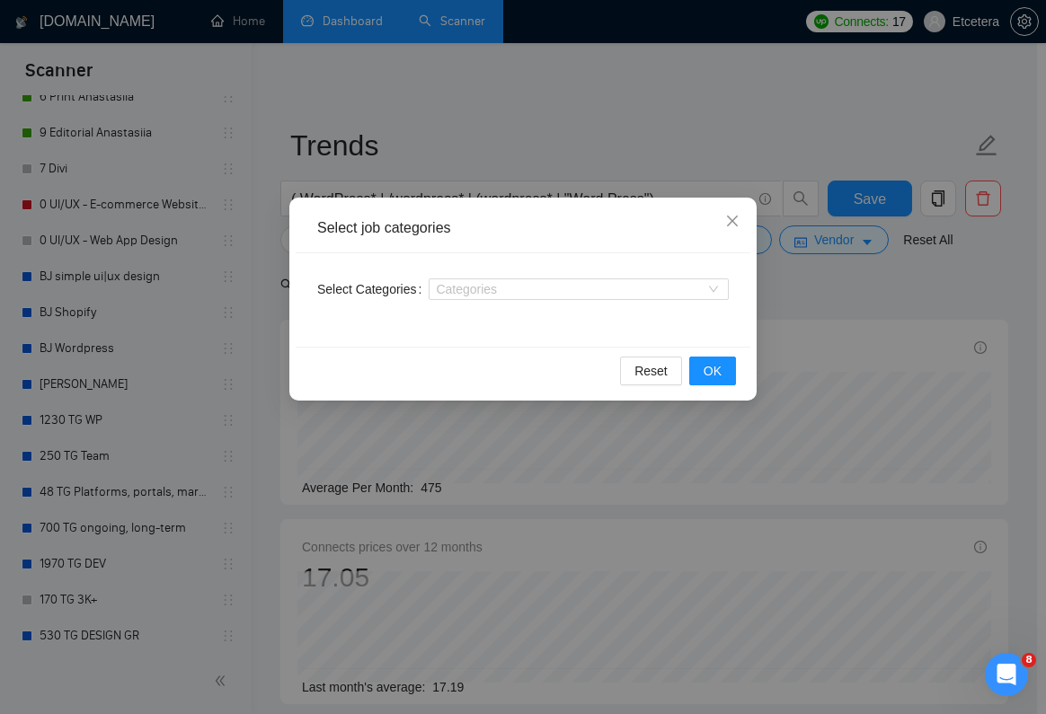
click at [817, 336] on div "Select job categories Select Categories Categories Reset OK" at bounding box center [523, 357] width 1046 height 714
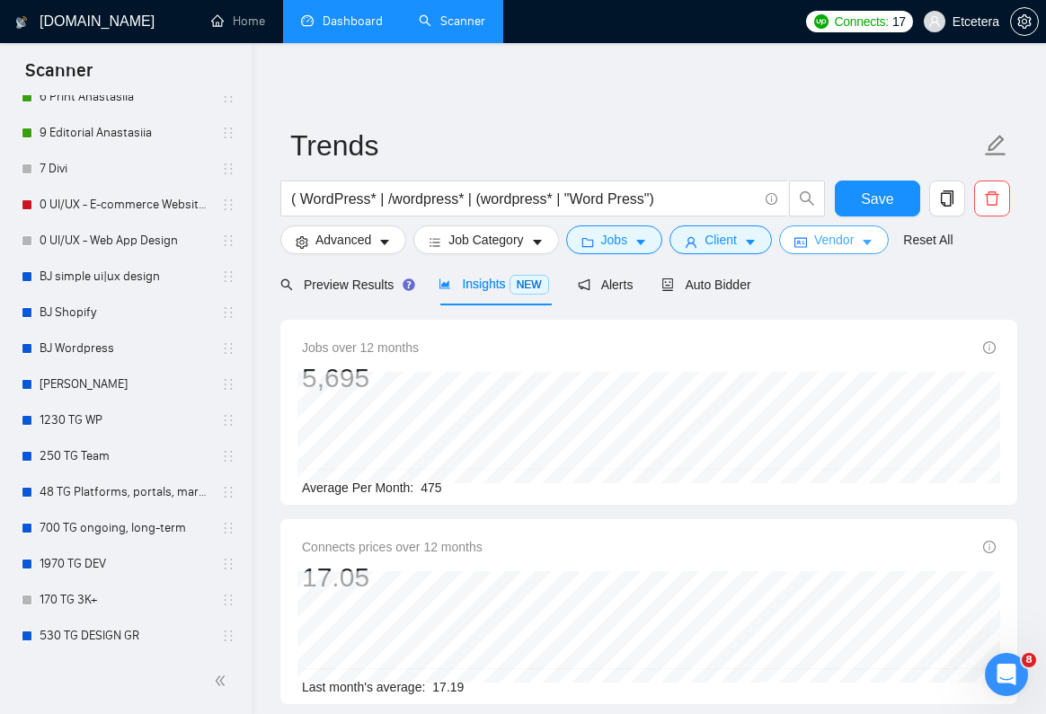
click at [842, 242] on span "Vendor" at bounding box center [834, 240] width 40 height 20
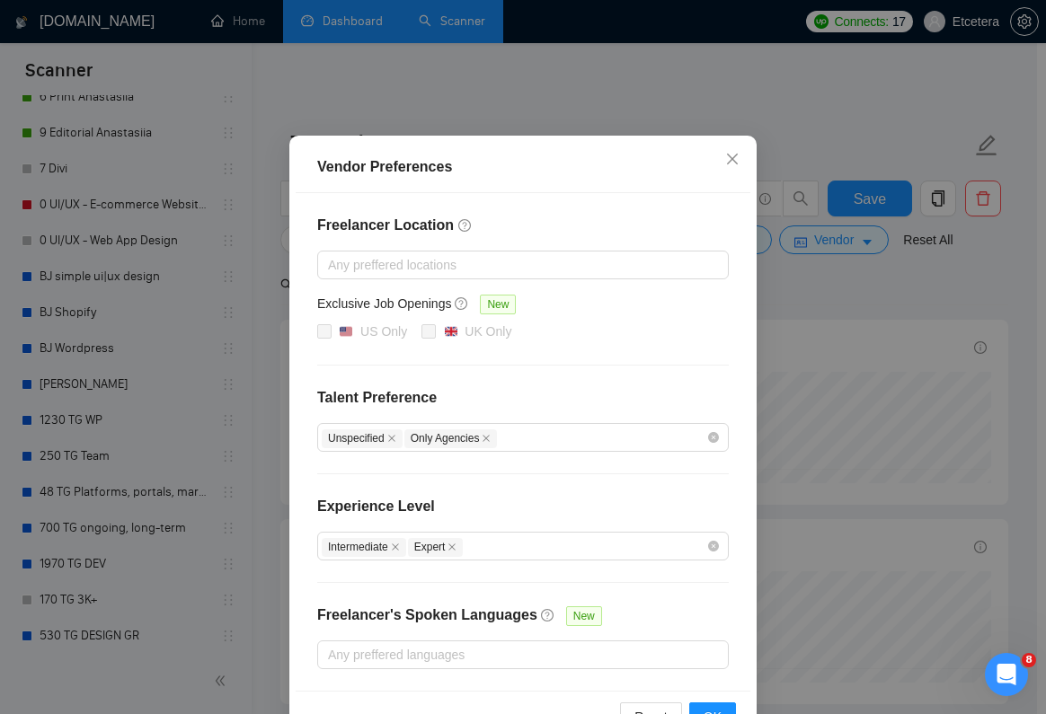
scroll to position [117, 0]
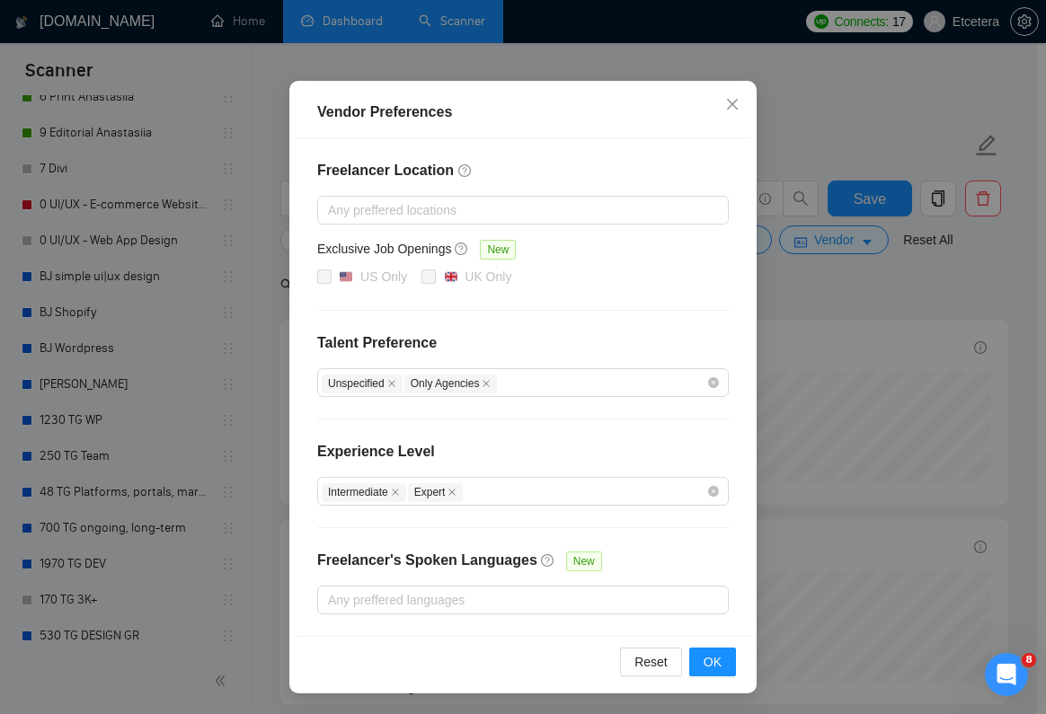
click at [870, 349] on div "Vendor Preferences Freelancer Location Any preffered locations Exclusive Job Op…" at bounding box center [523, 357] width 1046 height 714
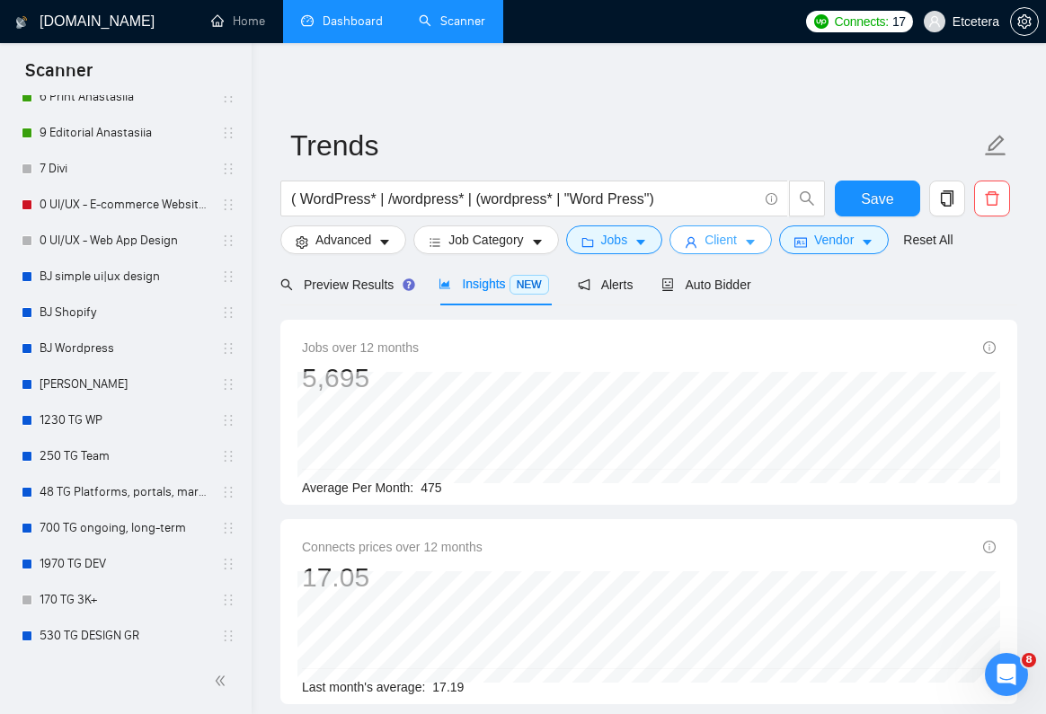
click at [737, 249] on span "Client" at bounding box center [720, 240] width 32 height 20
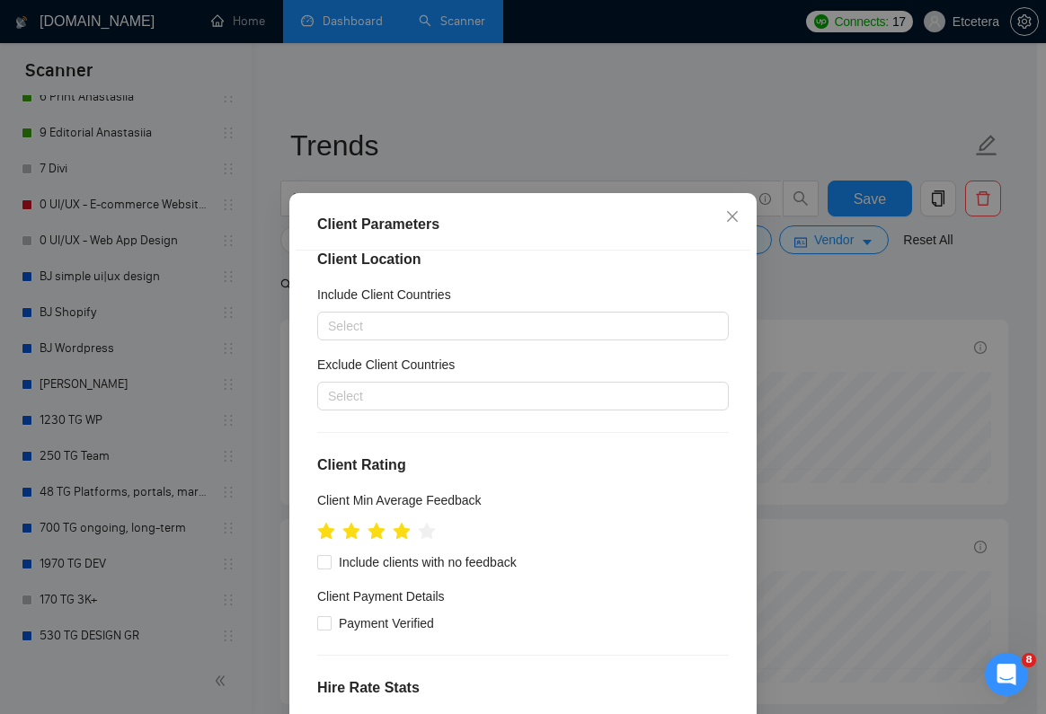
scroll to position [0, 0]
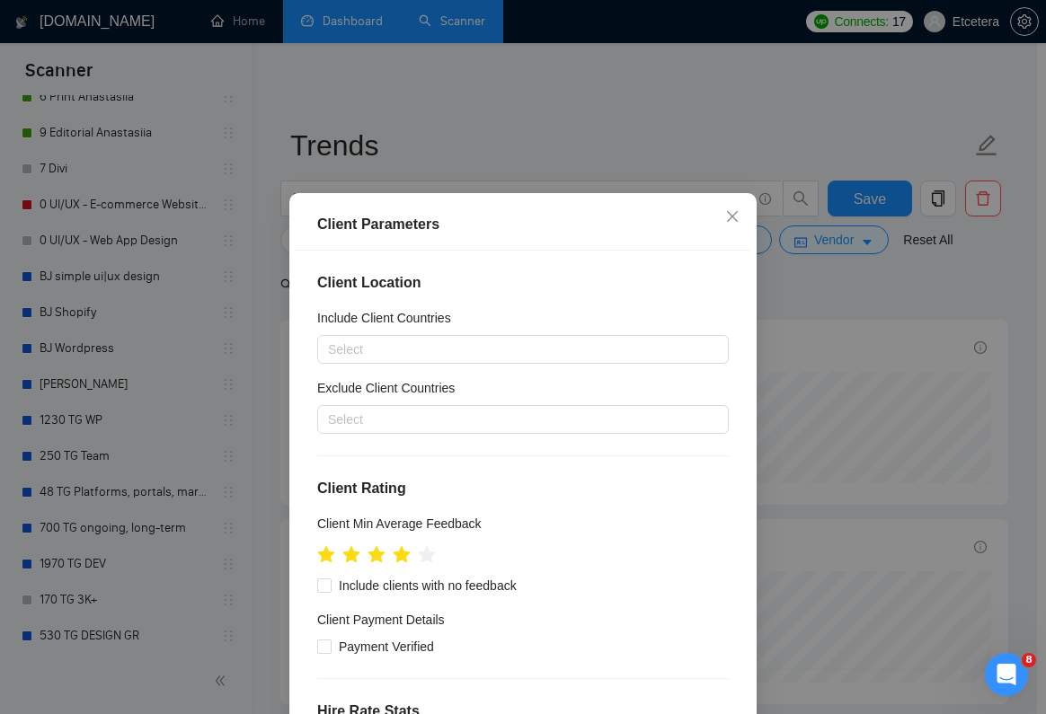
click at [825, 379] on div "Client Parameters Client Location Include Client Countries Select Exclude Clien…" at bounding box center [523, 357] width 1046 height 714
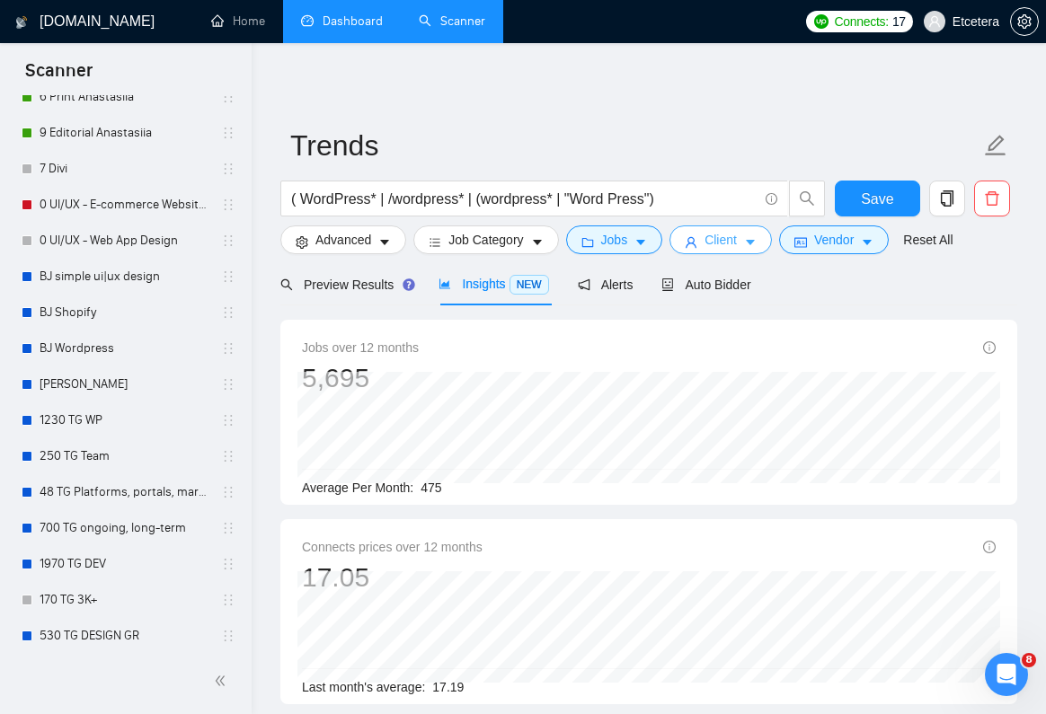
click at [737, 238] on span "Client" at bounding box center [720, 240] width 32 height 20
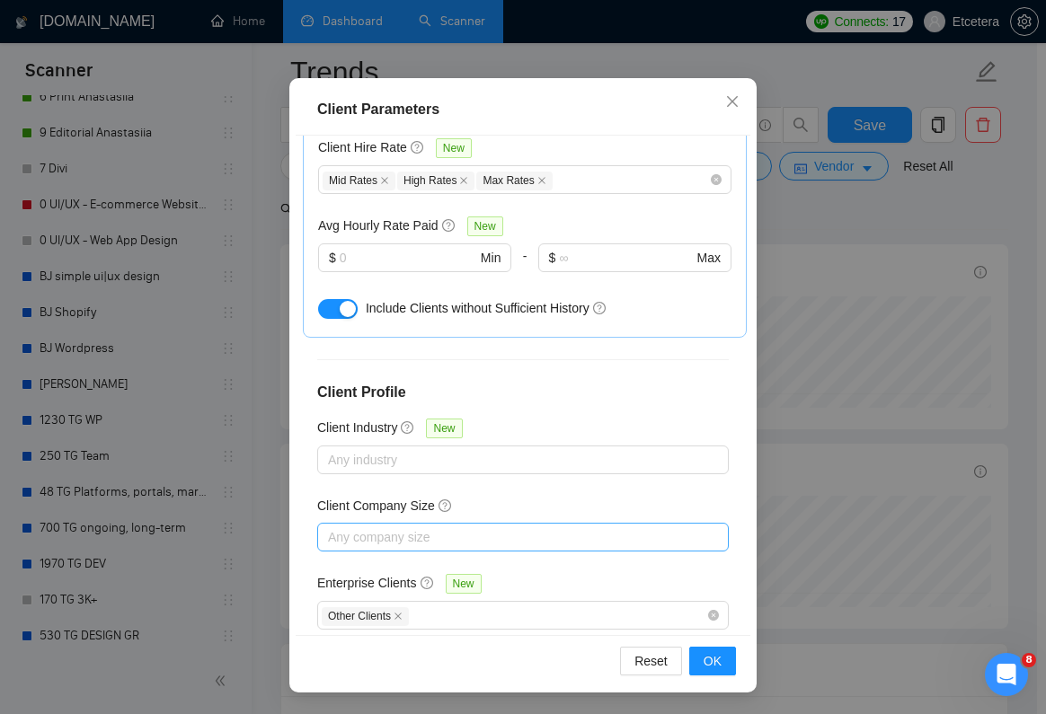
scroll to position [619, 0]
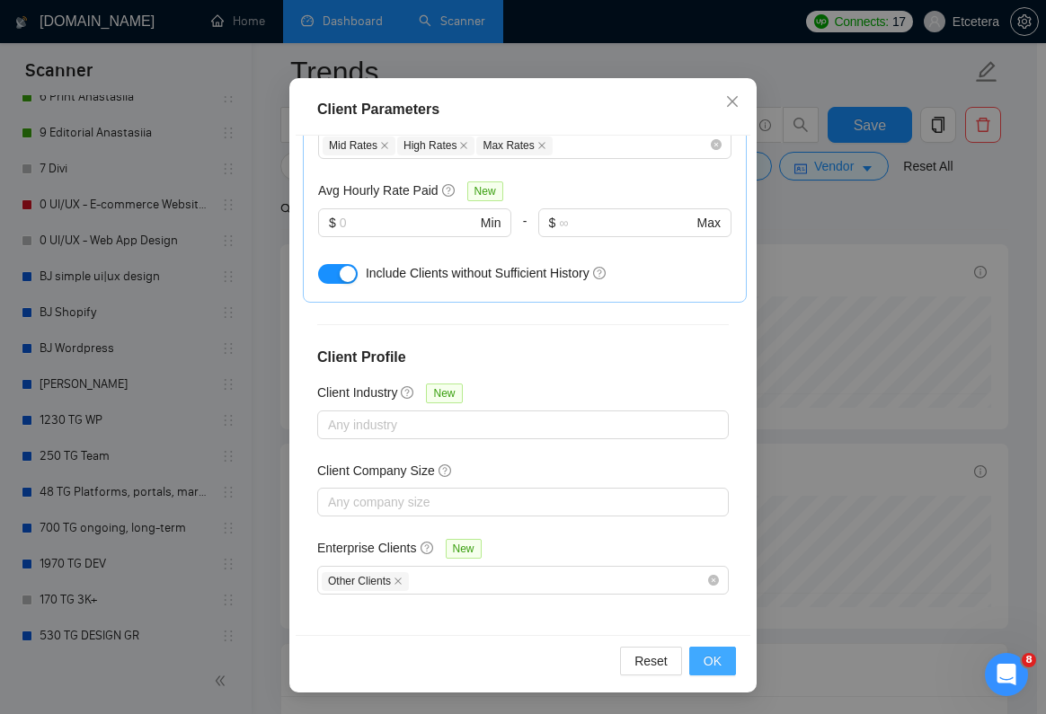
click at [713, 671] on button "OK" at bounding box center [712, 661] width 47 height 29
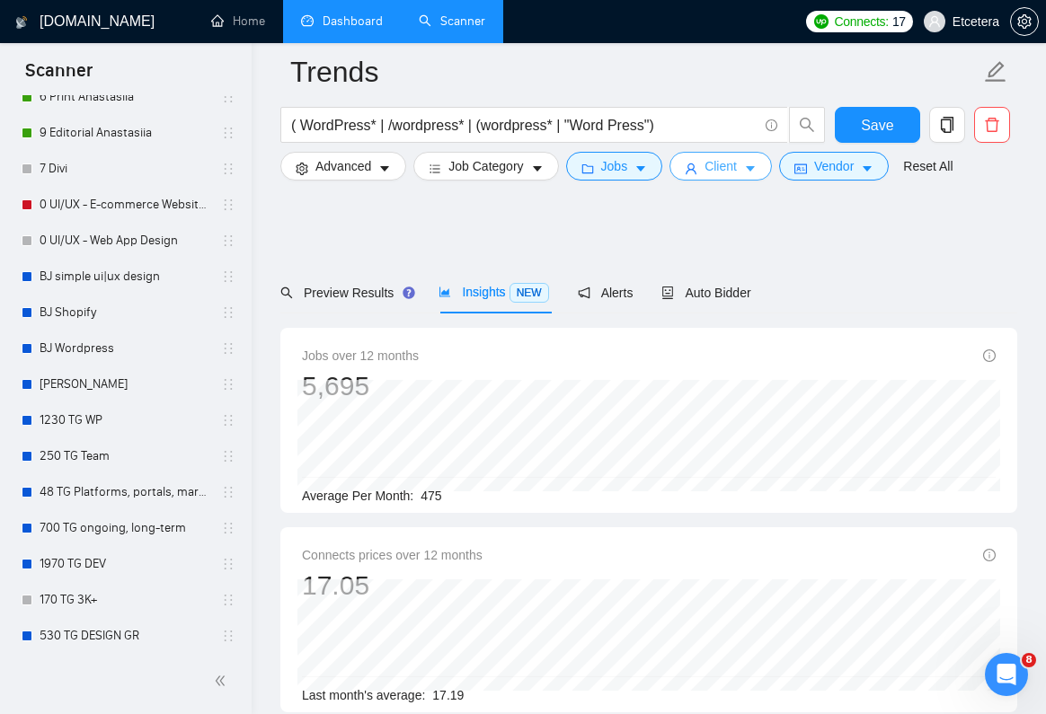
scroll to position [0, 0]
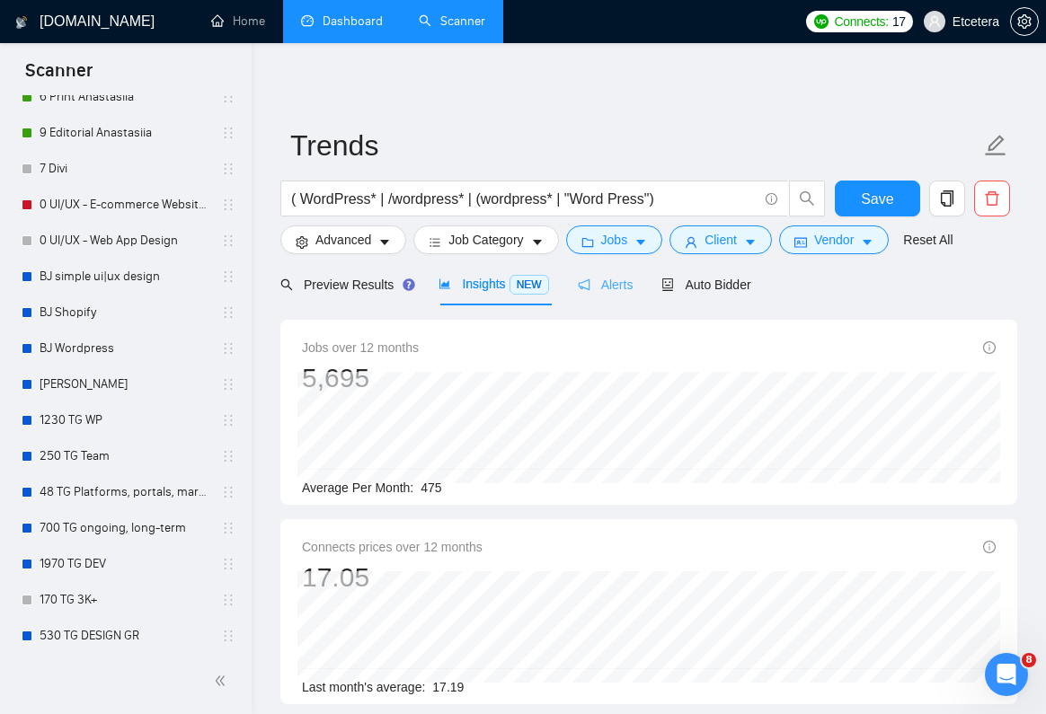
click at [619, 299] on div "Alerts" at bounding box center [606, 284] width 56 height 42
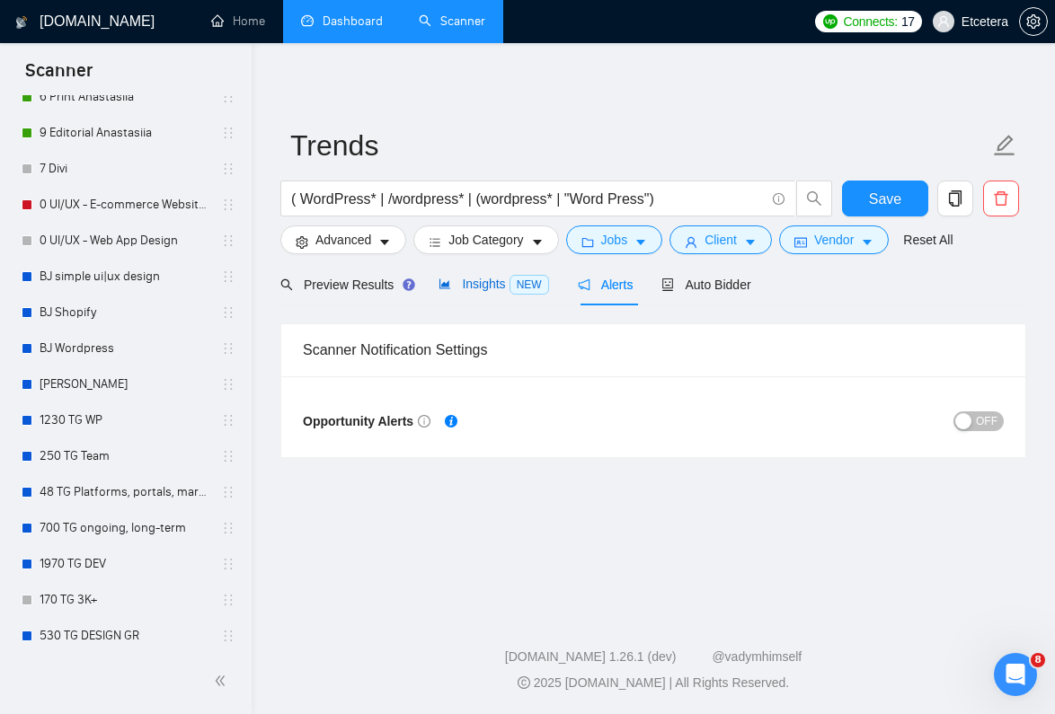
click at [499, 294] on div "Insights NEW" at bounding box center [493, 284] width 110 height 21
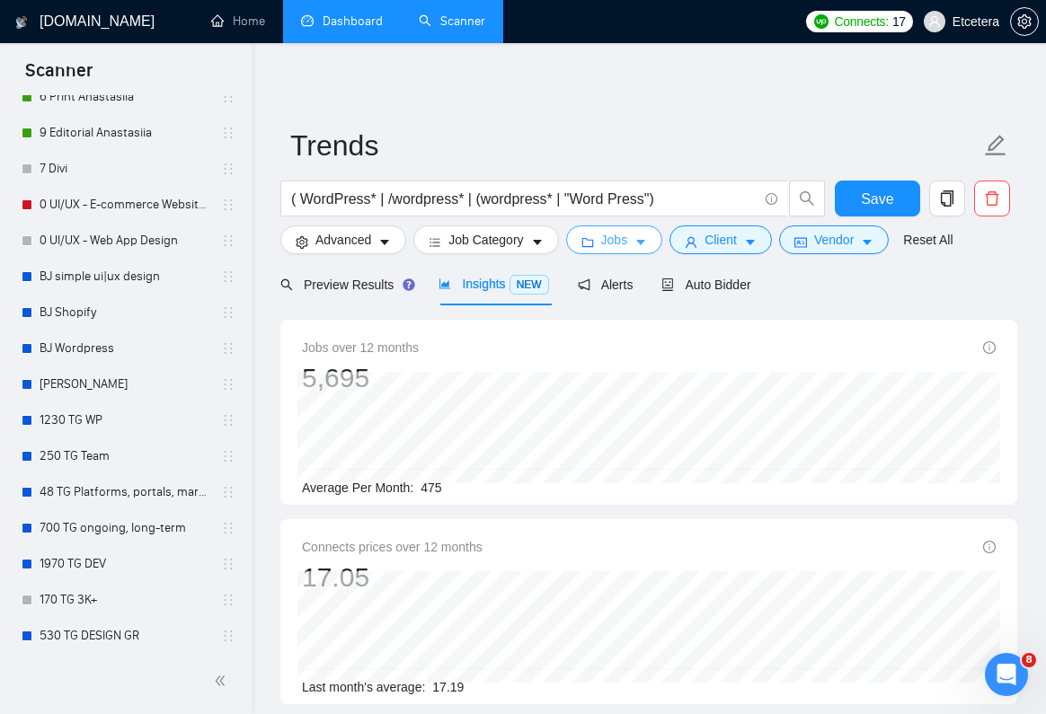
click at [619, 243] on span "Jobs" at bounding box center [614, 240] width 27 height 20
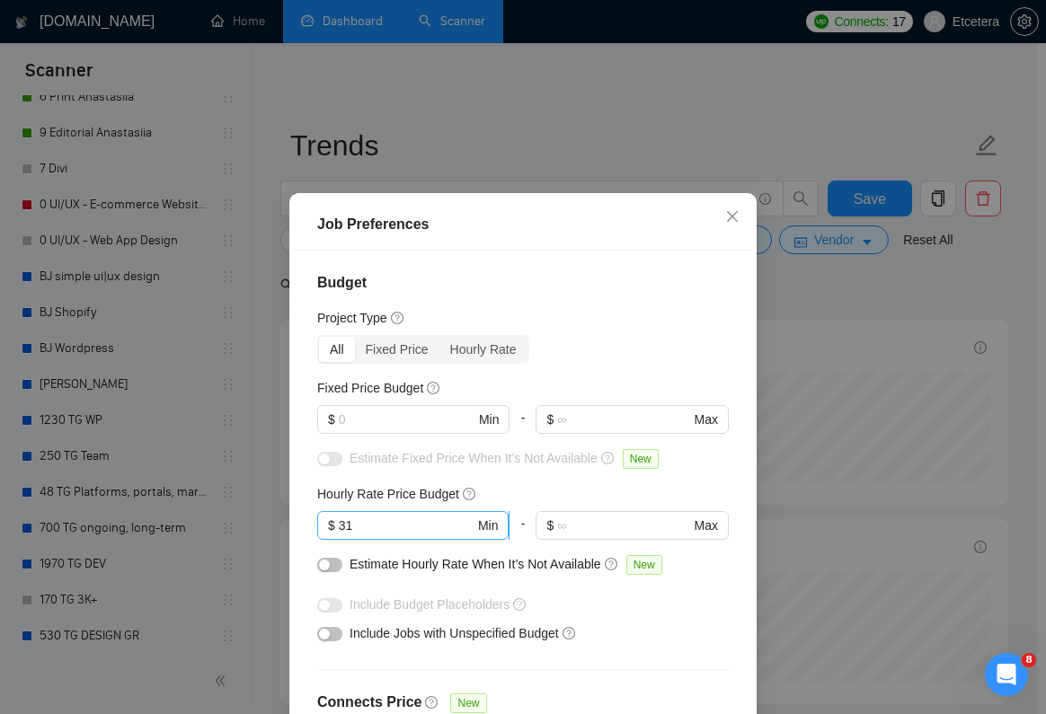
click at [409, 523] on input "31" at bounding box center [407, 526] width 136 height 20
type input "3"
click at [803, 375] on div "Job Preferences Budget Project Type All Fixed Price Hourly Rate Fixed Price Bud…" at bounding box center [523, 357] width 1046 height 714
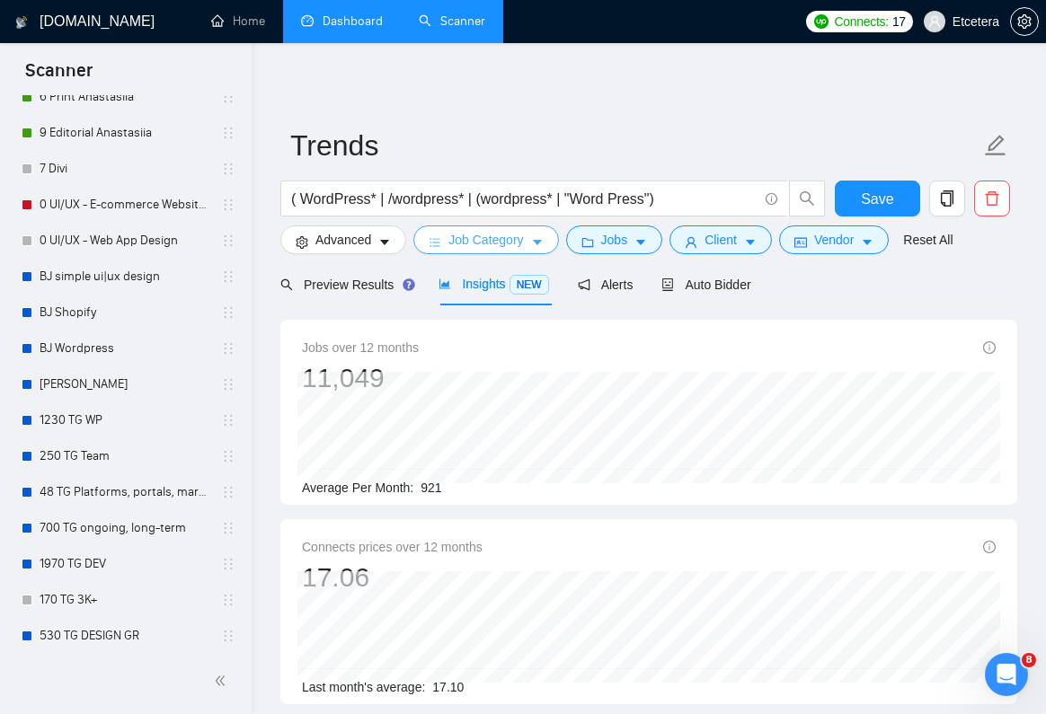
click at [476, 239] on span "Job Category" at bounding box center [485, 240] width 75 height 20
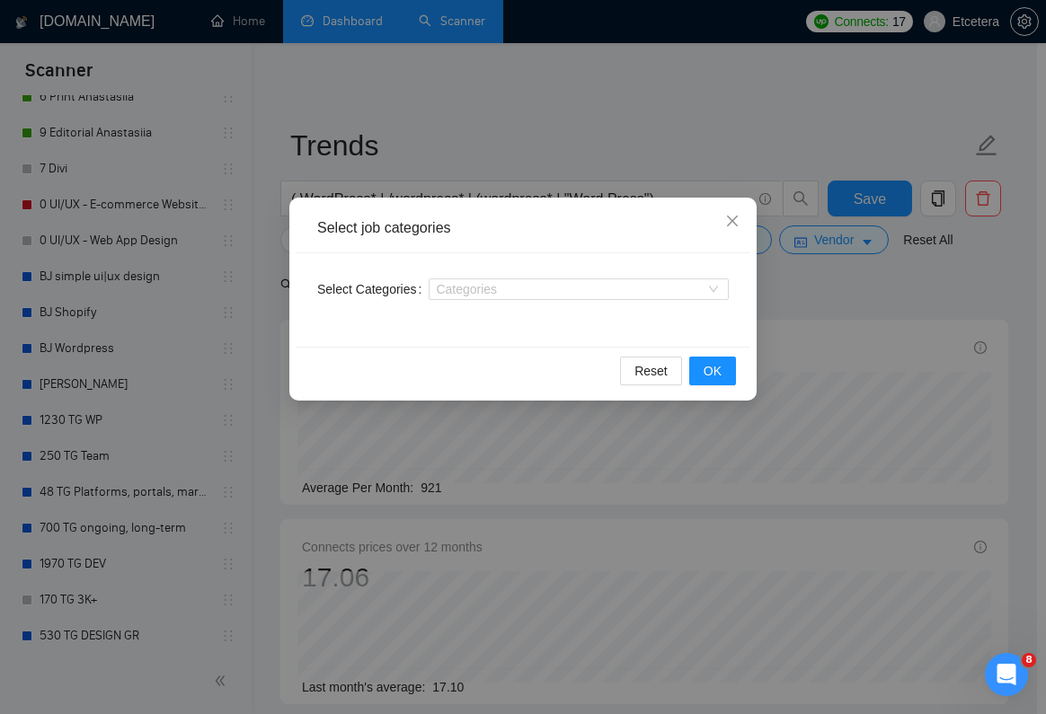
click at [776, 315] on div "Select job categories Select Categories Categories Reset OK" at bounding box center [523, 357] width 1046 height 714
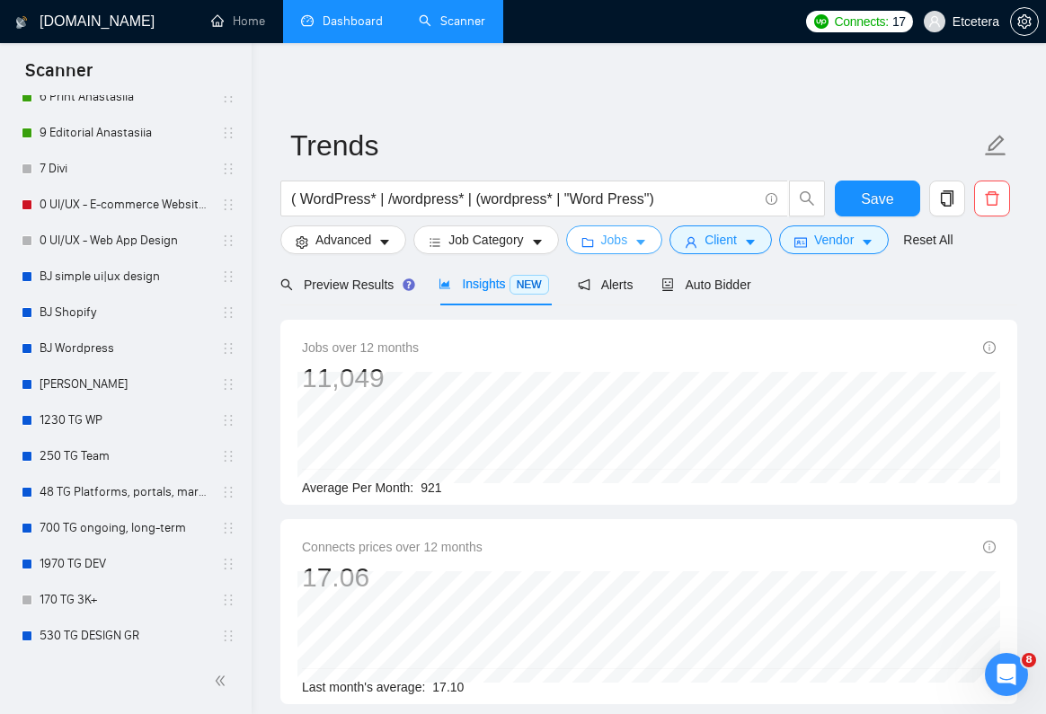
click at [628, 237] on span "Jobs" at bounding box center [614, 240] width 27 height 20
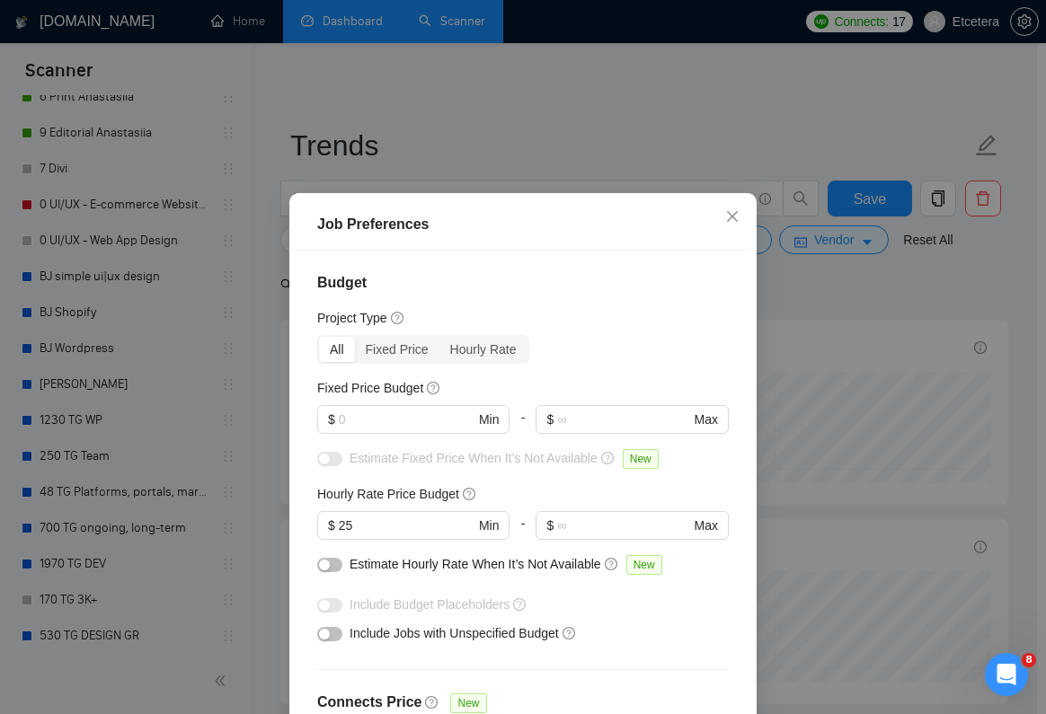
click at [811, 336] on div "Job Preferences Budget Project Type All Fixed Price Hourly Rate Fixed Price Bud…" at bounding box center [523, 357] width 1046 height 714
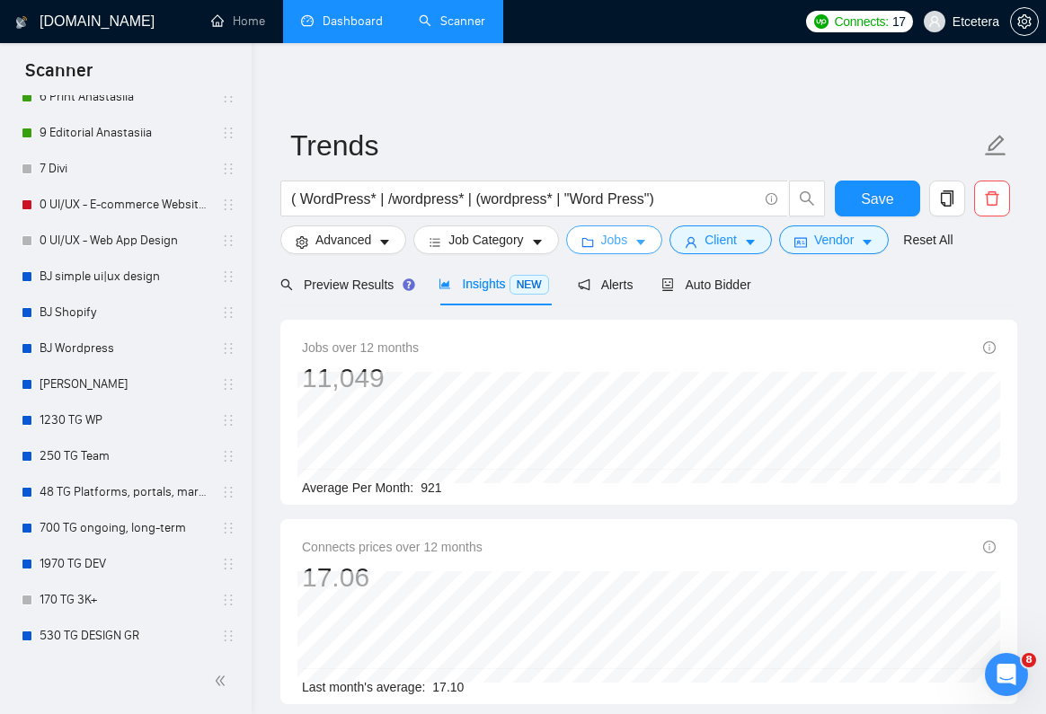
click at [615, 239] on span "Jobs" at bounding box center [614, 240] width 27 height 20
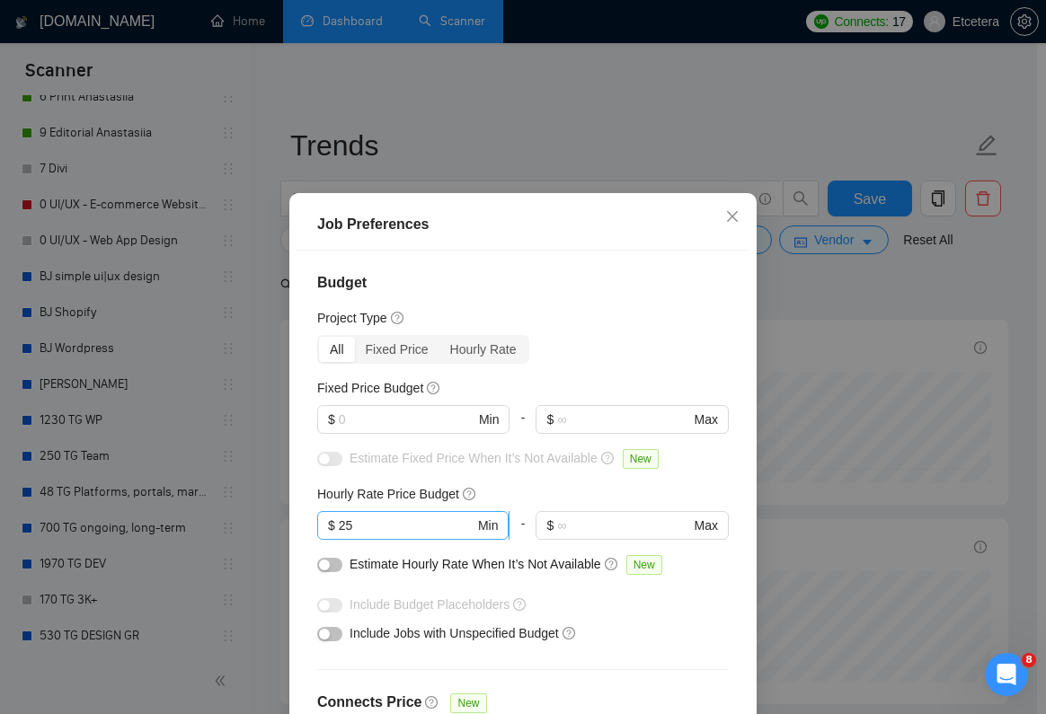
click at [397, 530] on input "25" at bounding box center [407, 526] width 136 height 20
type input "25"
click at [794, 456] on div "Job Preferences Budget Project Type All Fixed Price Hourly Rate Fixed Price Bud…" at bounding box center [523, 357] width 1046 height 714
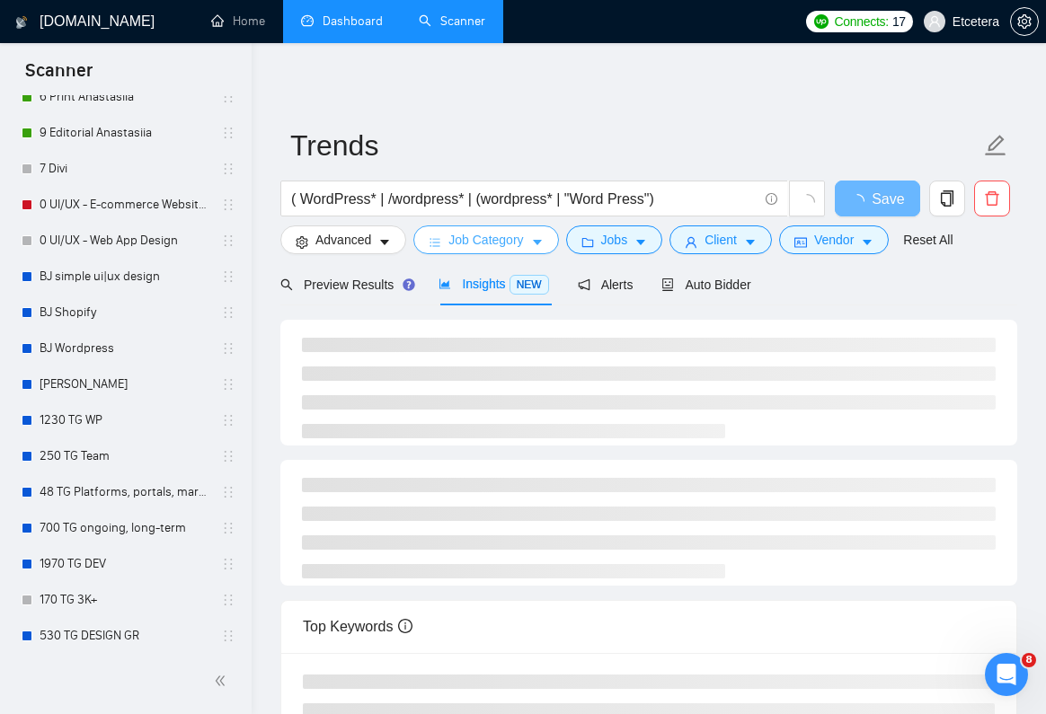
click at [494, 240] on span "Job Category" at bounding box center [485, 240] width 75 height 20
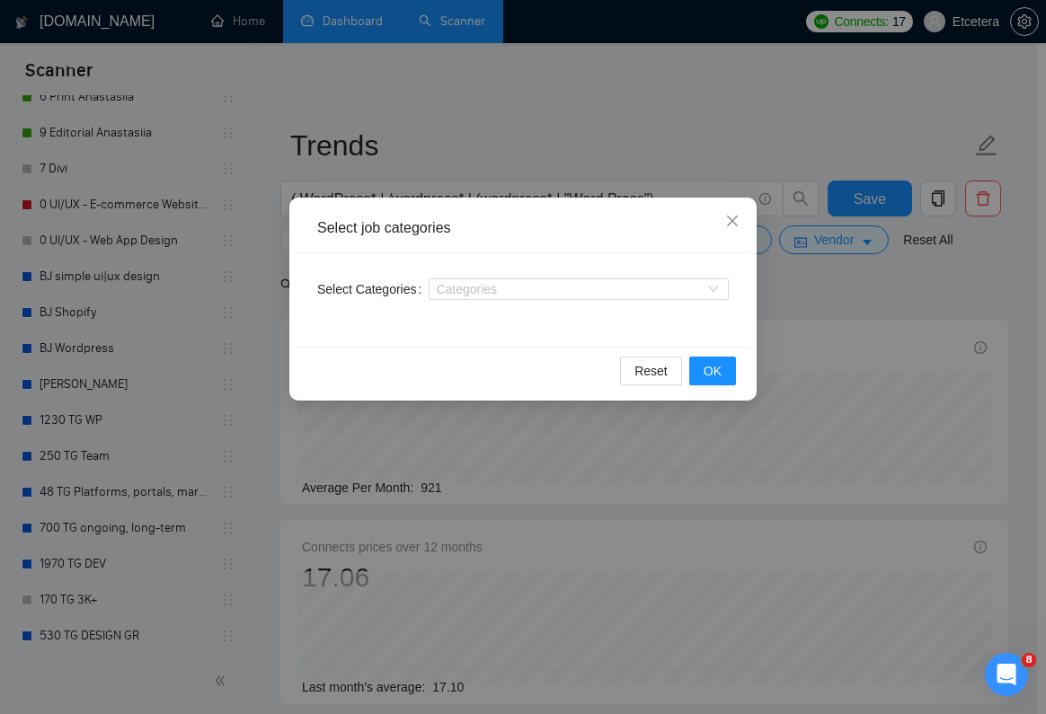
click at [659, 513] on div "Select job categories Select Categories Categories Reset OK" at bounding box center [523, 357] width 1046 height 714
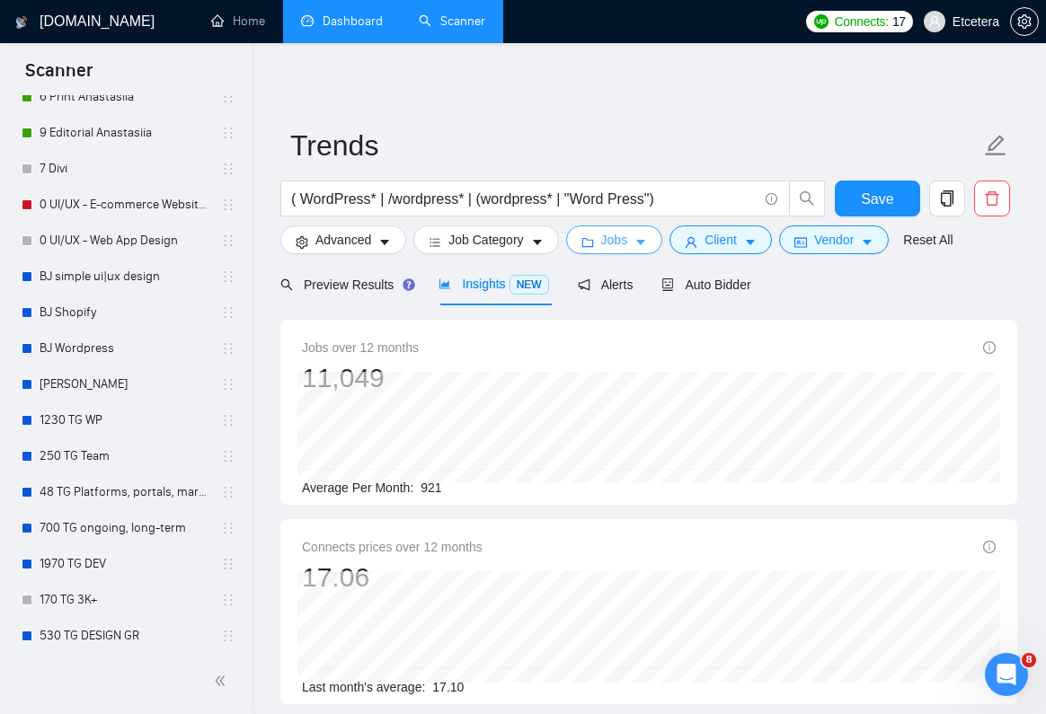
click at [614, 233] on span "Jobs" at bounding box center [614, 240] width 27 height 20
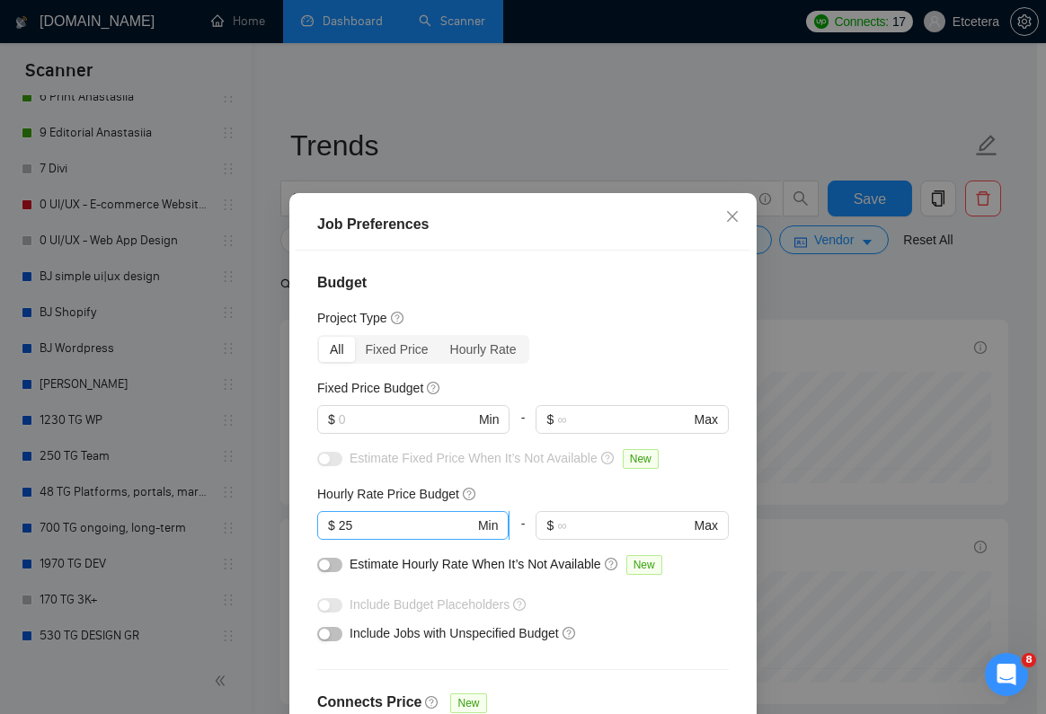
click at [385, 526] on input "25" at bounding box center [407, 526] width 136 height 20
click at [571, 519] on input "text" at bounding box center [623, 526] width 132 height 20
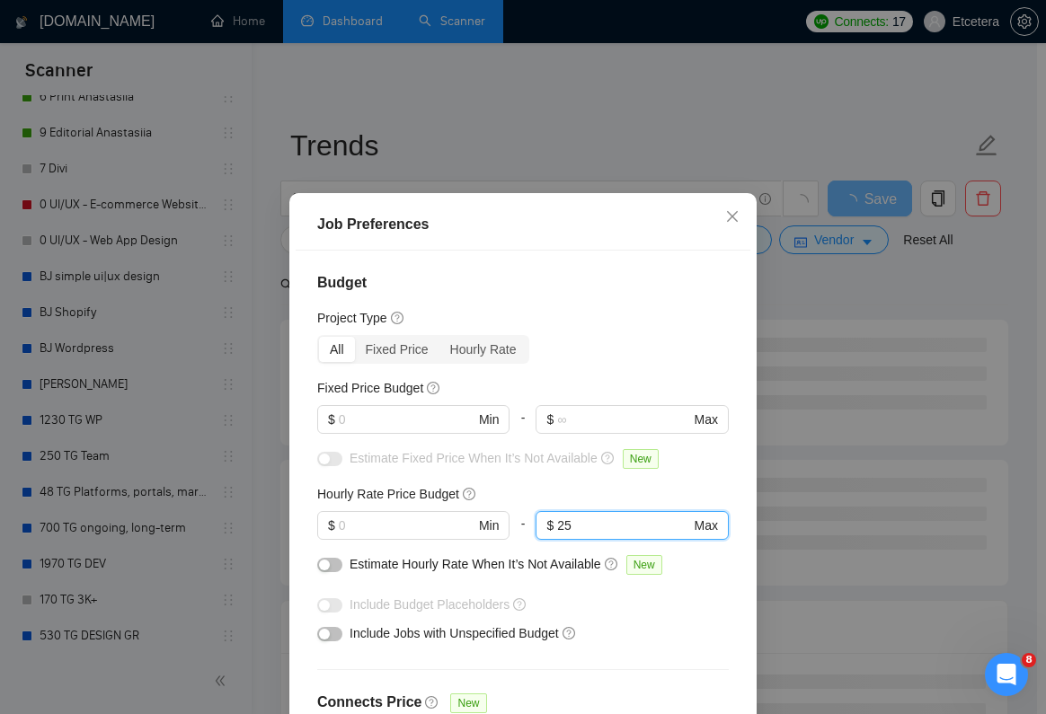
type input "25"
click at [805, 403] on div "Job Preferences Budget Project Type All Fixed Price Hourly Rate Fixed Price Bud…" at bounding box center [523, 357] width 1046 height 714
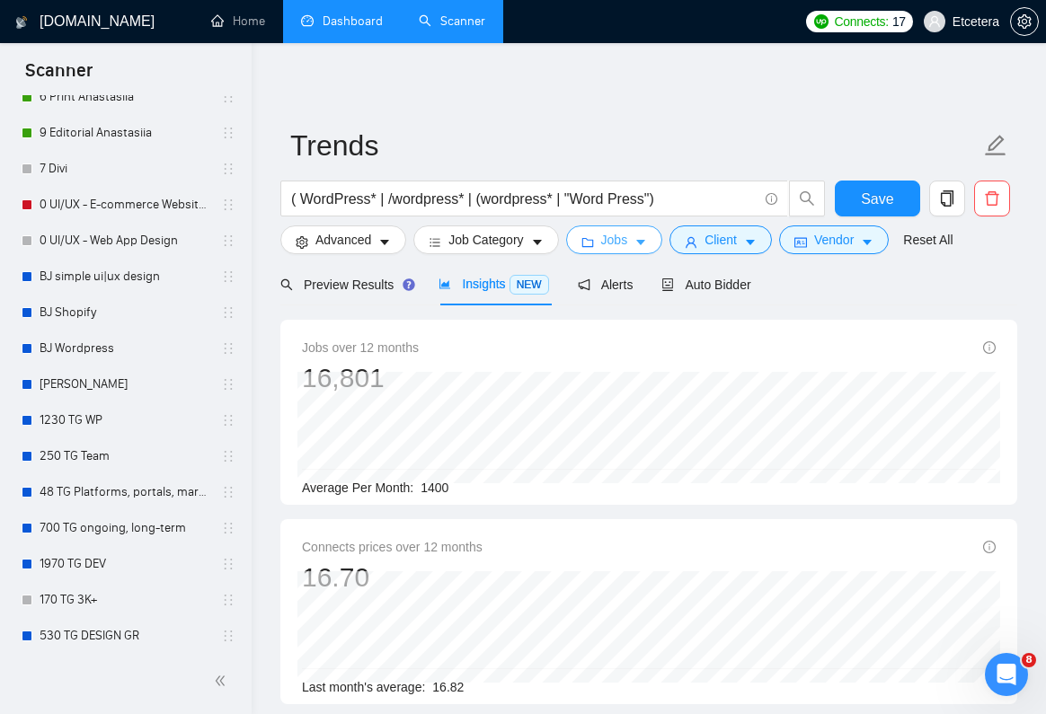
click at [622, 237] on span "Jobs" at bounding box center [614, 240] width 27 height 20
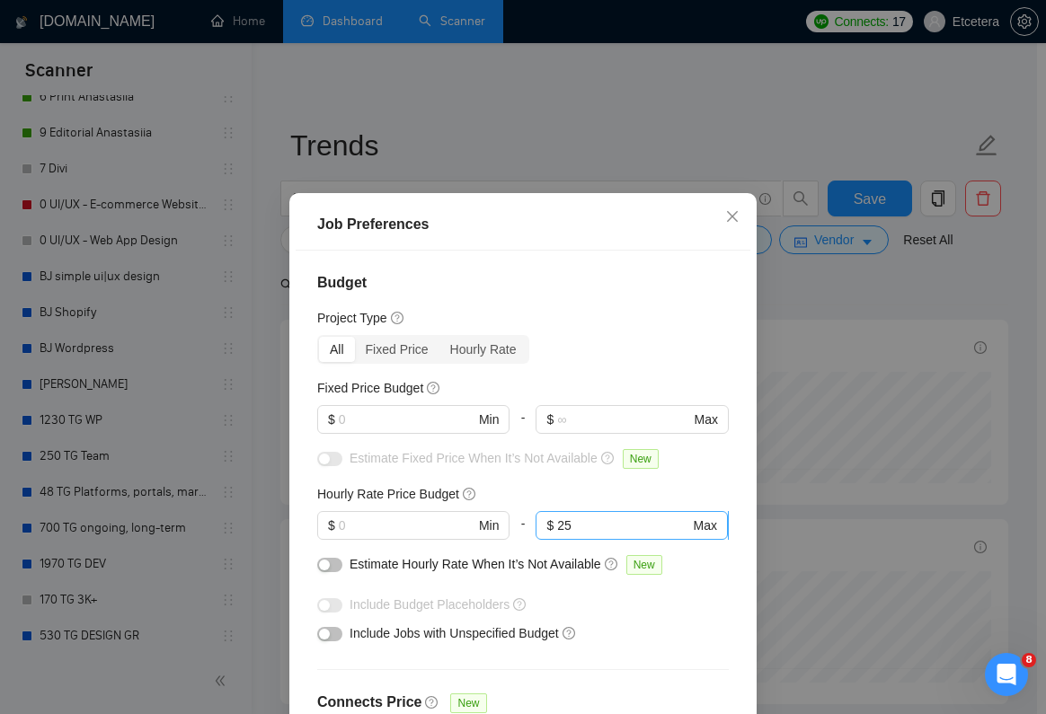
click at [583, 527] on input "25" at bounding box center [623, 526] width 132 height 20
click at [852, 319] on div "Job Preferences Budget Project Type All Fixed Price Hourly Rate Fixed Price Bud…" at bounding box center [523, 357] width 1046 height 714
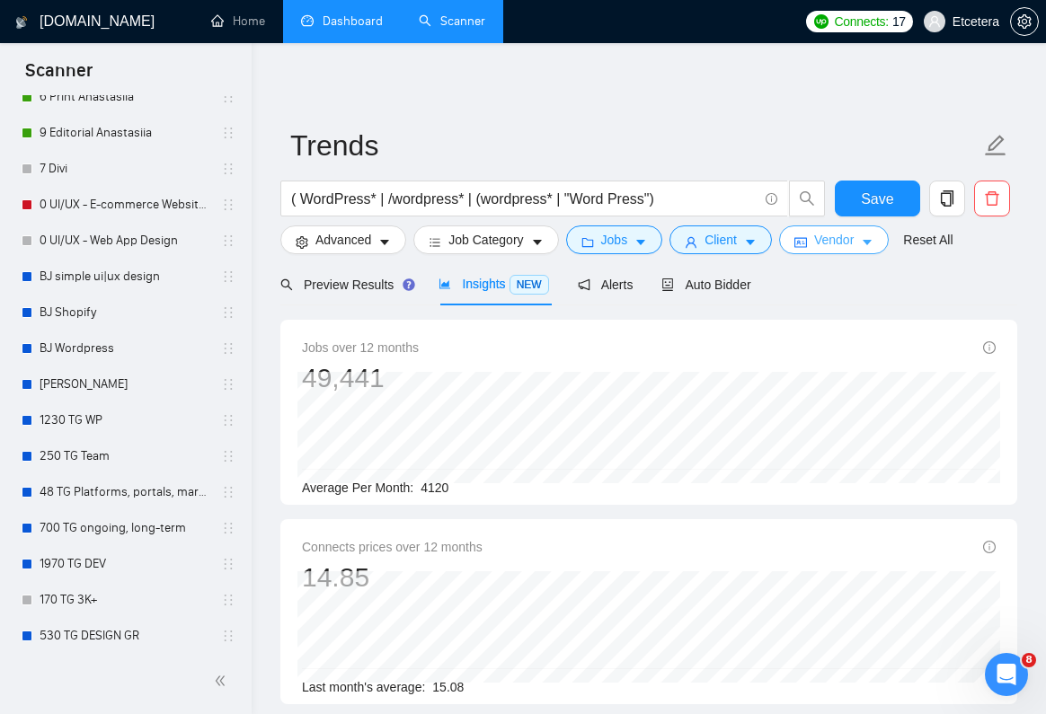
click at [854, 231] on span "Vendor" at bounding box center [834, 240] width 40 height 20
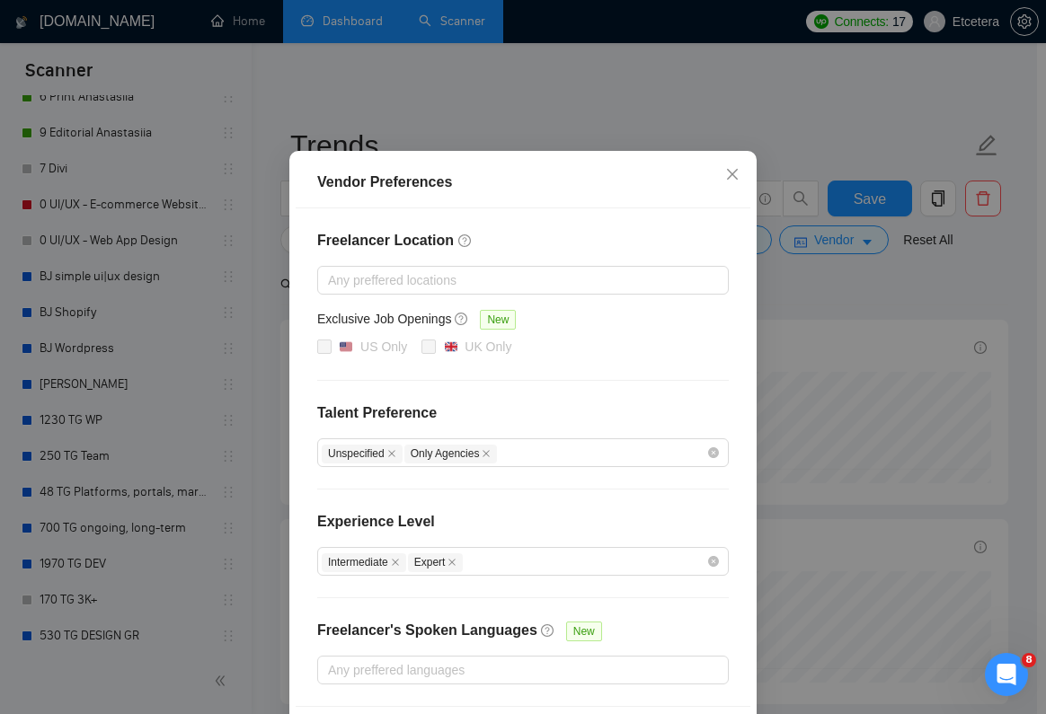
scroll to position [117, 0]
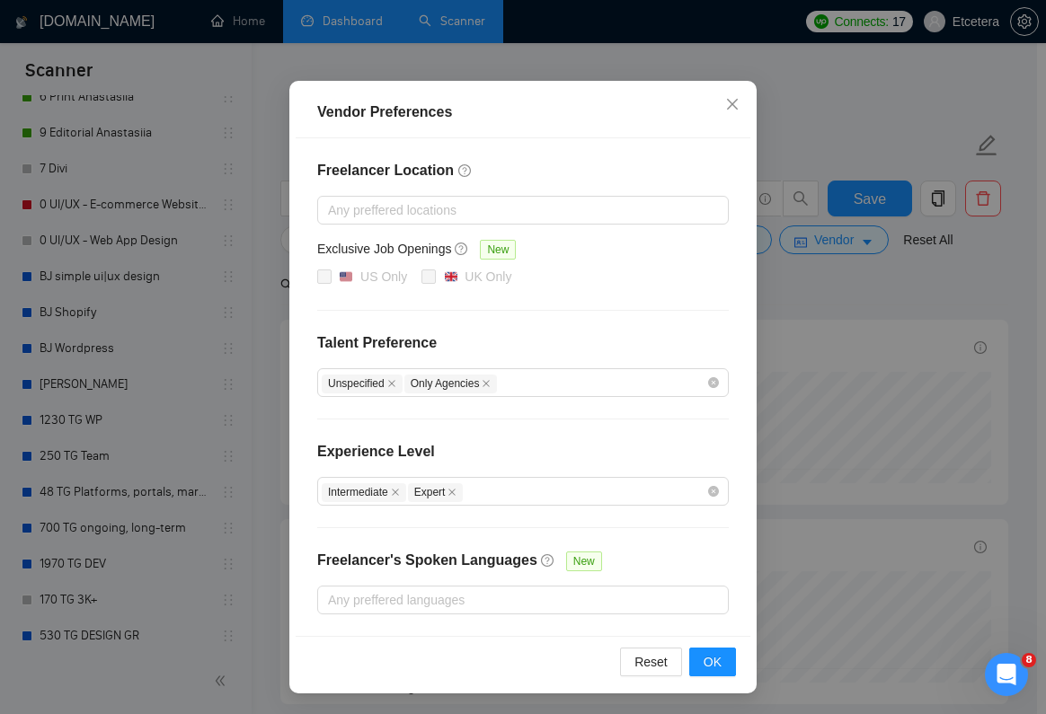
click at [776, 314] on div "Vendor Preferences Freelancer Location Any preffered locations Exclusive Job Op…" at bounding box center [523, 357] width 1046 height 714
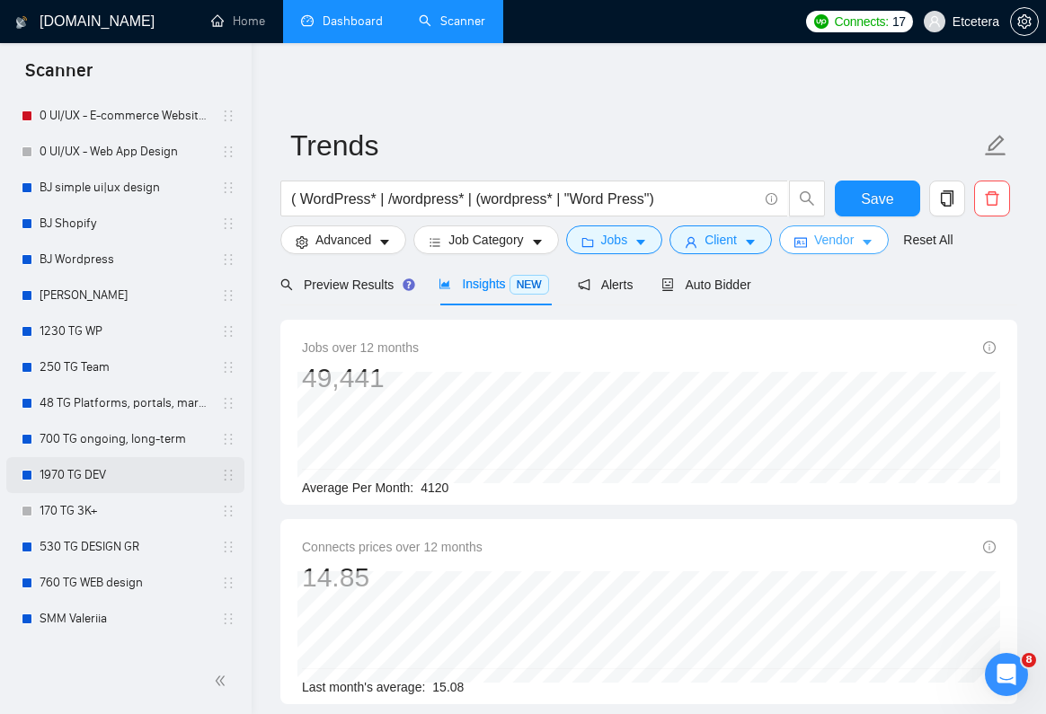
scroll to position [1404, 0]
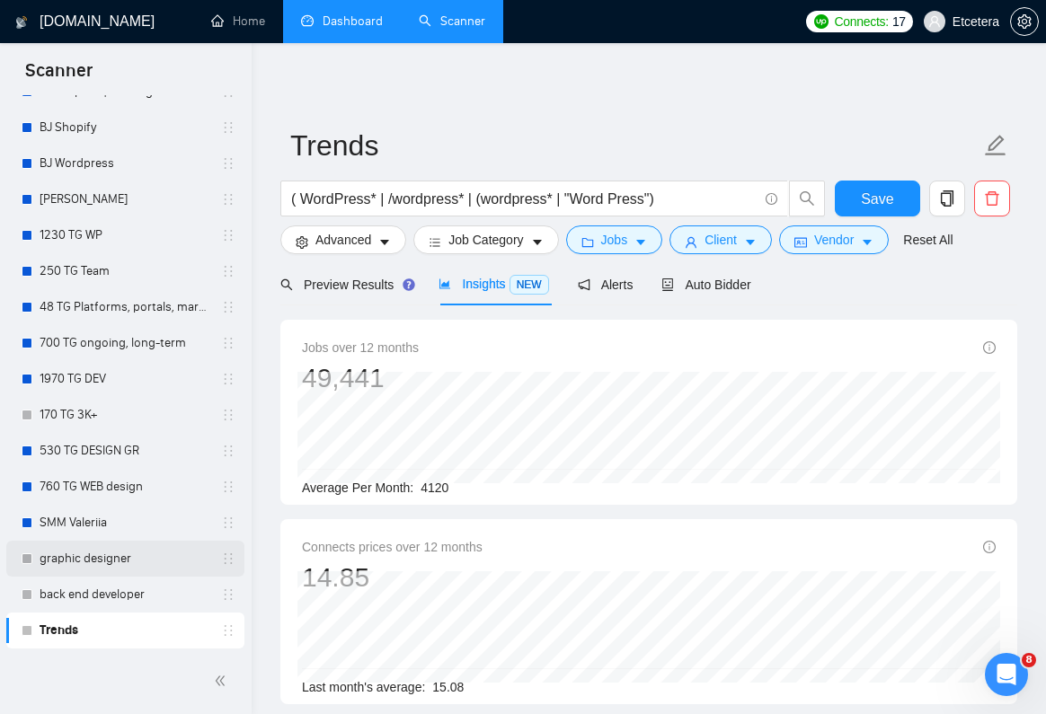
click at [94, 554] on link "graphic designer" at bounding box center [125, 559] width 171 height 36
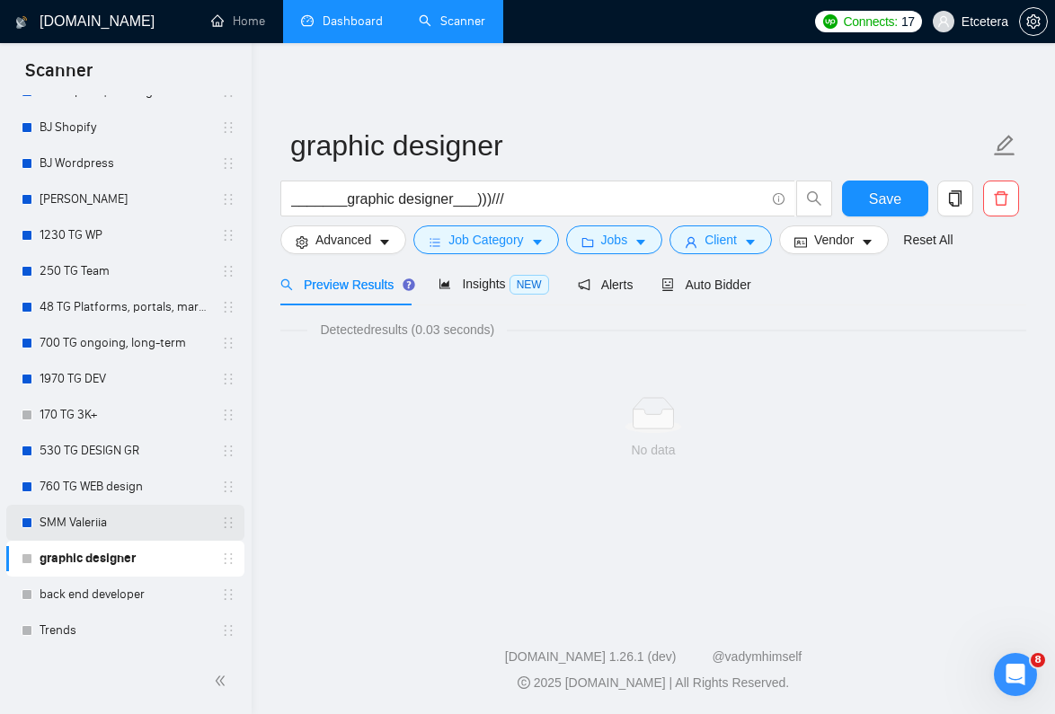
click at [81, 524] on link "SMM Valeriia" at bounding box center [125, 523] width 171 height 36
